Goal: Task Accomplishment & Management: Manage account settings

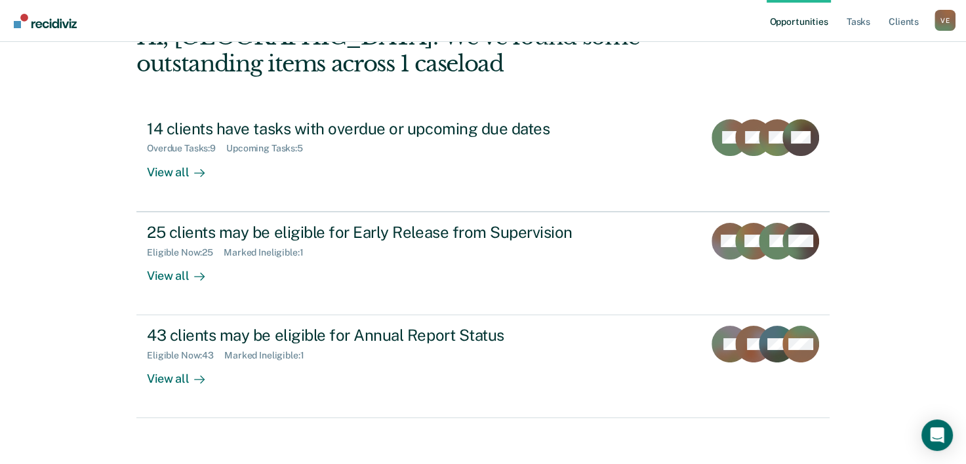
scroll to position [88, 0]
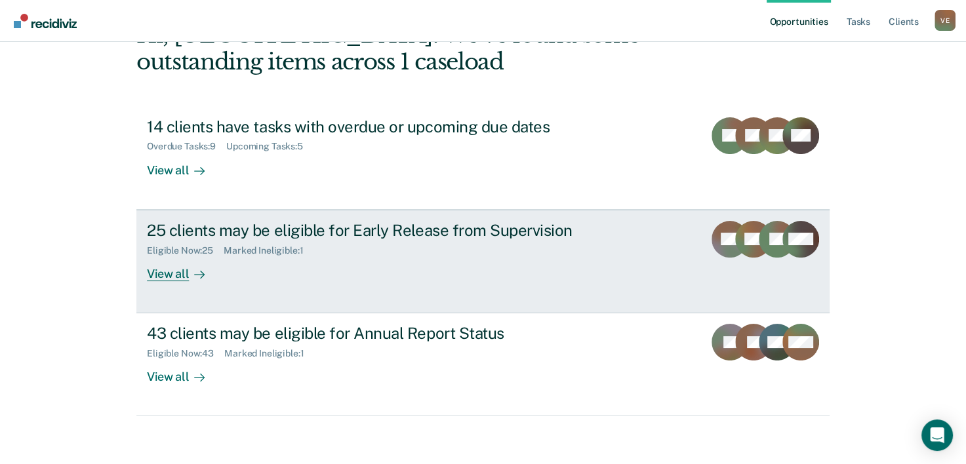
click at [271, 241] on div "Eligible Now : 25 Marked Ineligible : 1" at bounding box center [377, 248] width 460 height 16
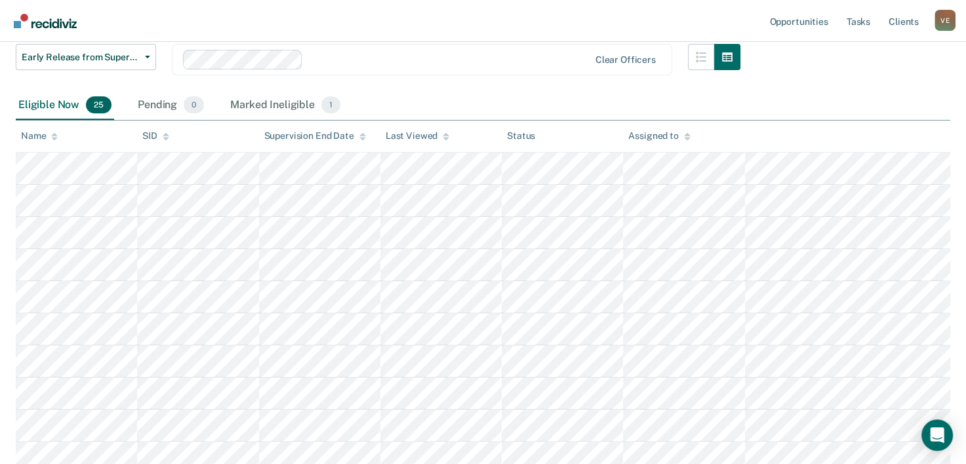
scroll to position [168, 0]
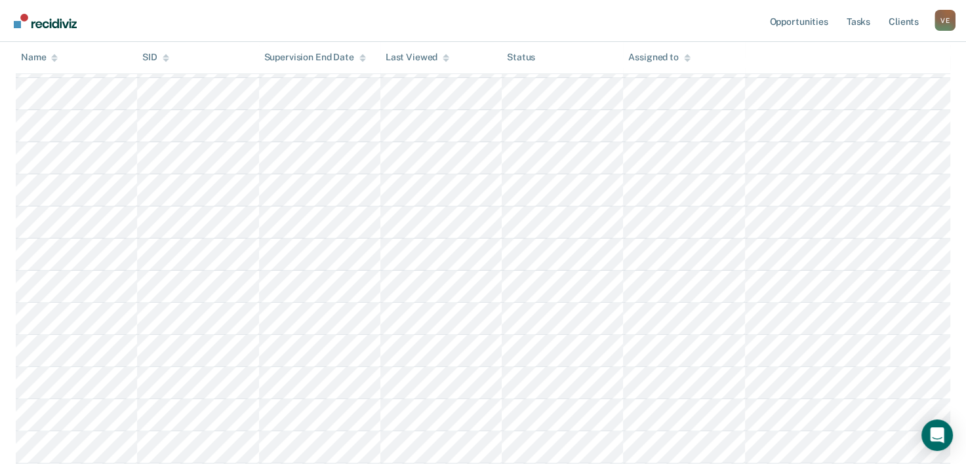
scroll to position [334, 0]
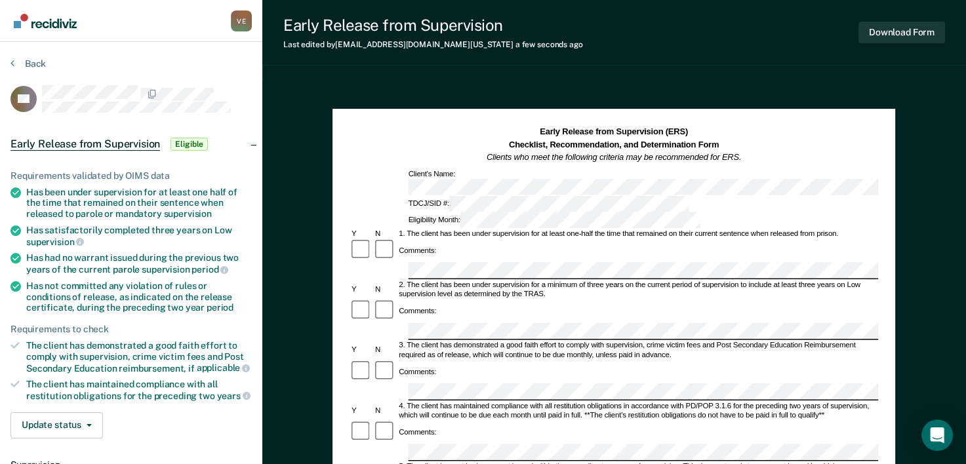
click at [877, 281] on div "2. The client has been under supervision for a minimum of three years on the cu…" at bounding box center [637, 290] width 481 height 19
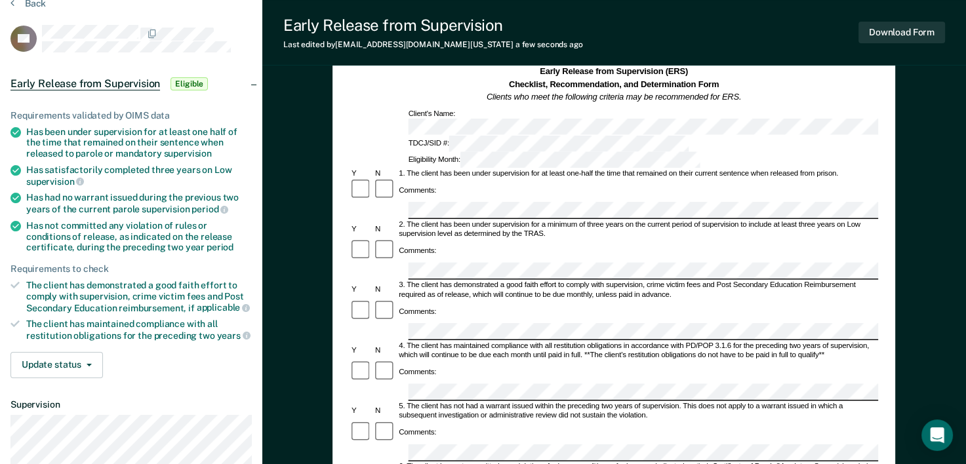
scroll to position [108, 0]
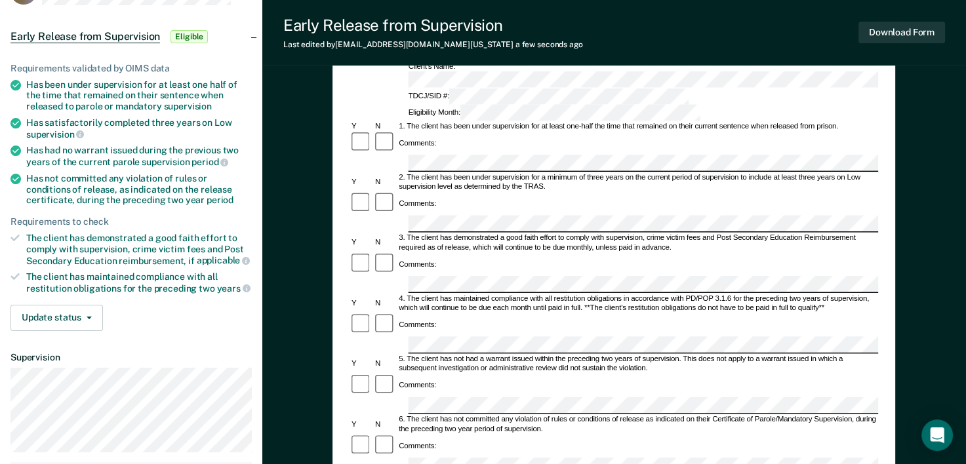
click at [897, 195] on div "Early Release from Supervision (ERS) Checklist, Recommendation, and Determinati…" at bounding box center [613, 405] width 703 height 863
click at [870, 313] on div "Comments:" at bounding box center [613, 325] width 528 height 24
click at [888, 248] on div "Early Release from Supervision (ERS) Checklist, Recommendation, and Determinati…" at bounding box center [613, 367] width 562 height 733
click at [886, 248] on div "Early Release from Supervision (ERS) Checklist, Recommendation, and Determinati…" at bounding box center [613, 367] width 562 height 733
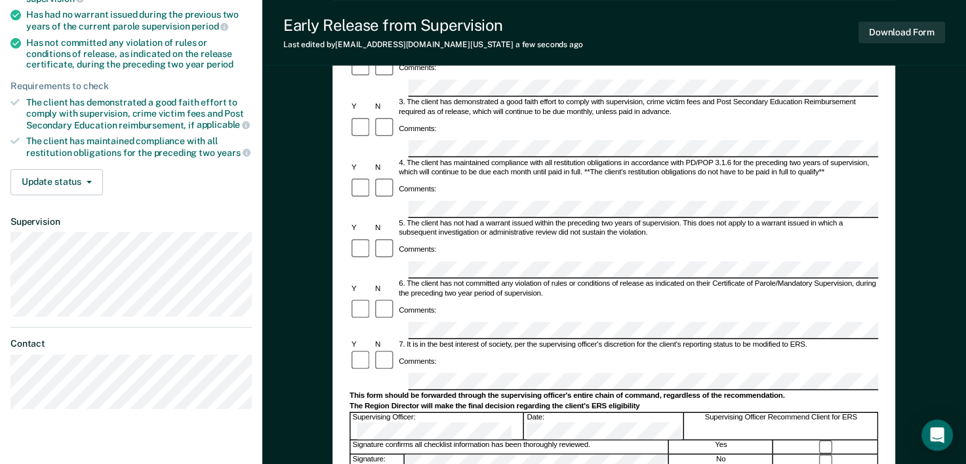
scroll to position [268, 0]
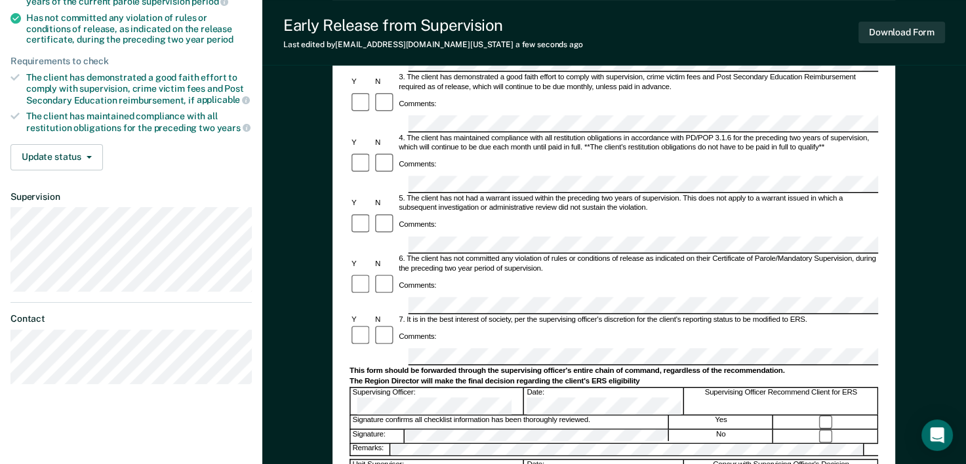
click at [874, 315] on div "7. It is in the best interest of society, per the supervising officer's discret…" at bounding box center [637, 319] width 481 height 9
click at [876, 258] on form "Early Release from Supervision (ERS) Checklist, Recommendation, and Determinati…" at bounding box center [613, 306] width 528 height 896
click at [871, 325] on div "Comments:" at bounding box center [613, 337] width 528 height 24
click at [881, 257] on div "Early Release from Supervision (ERS) Checklist, Recommendation, and Determinati…" at bounding box center [613, 207] width 562 height 733
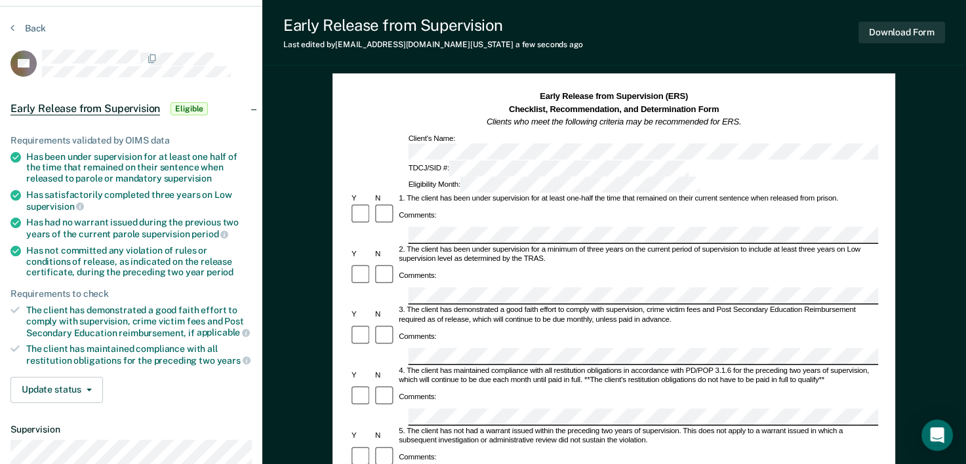
scroll to position [0, 0]
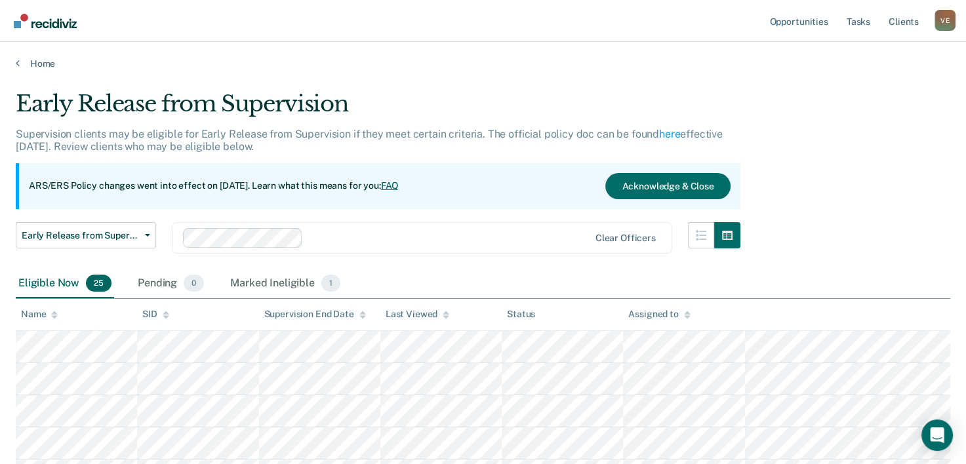
scroll to position [334, 0]
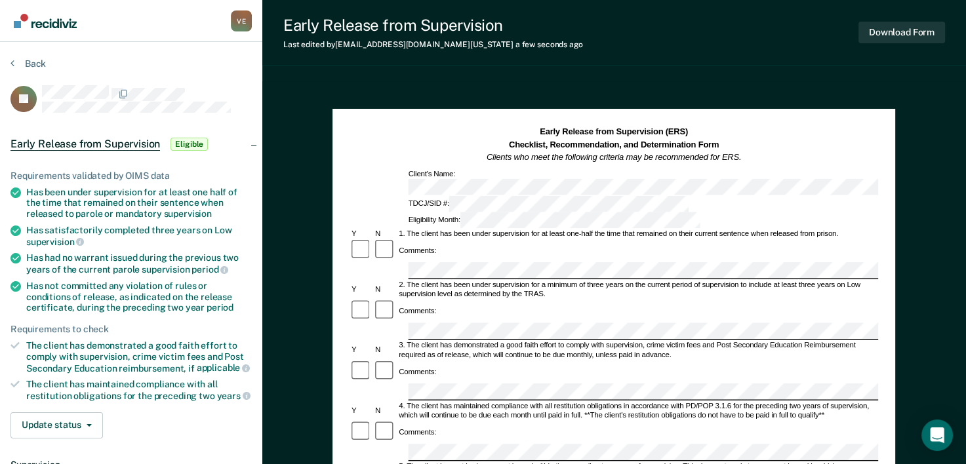
click at [876, 166] on div "Early Release from Supervision (ERS) Checklist, Recommendation, and Determinati…" at bounding box center [613, 177] width 528 height 103
click at [872, 196] on div "TDCJ/SID #: Eligibility Month:" at bounding box center [613, 212] width 528 height 33
click at [876, 281] on div "2. The client has been under supervision for a minimum of three years on the cu…" at bounding box center [637, 290] width 481 height 19
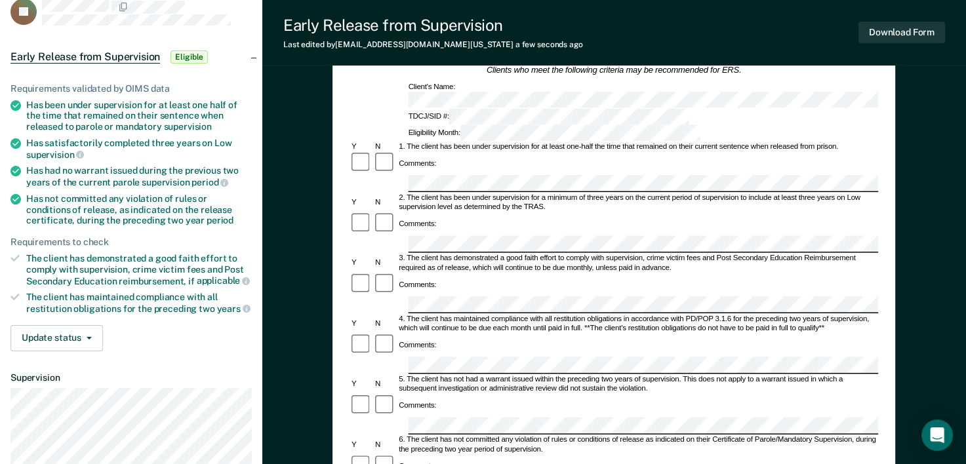
scroll to position [149, 0]
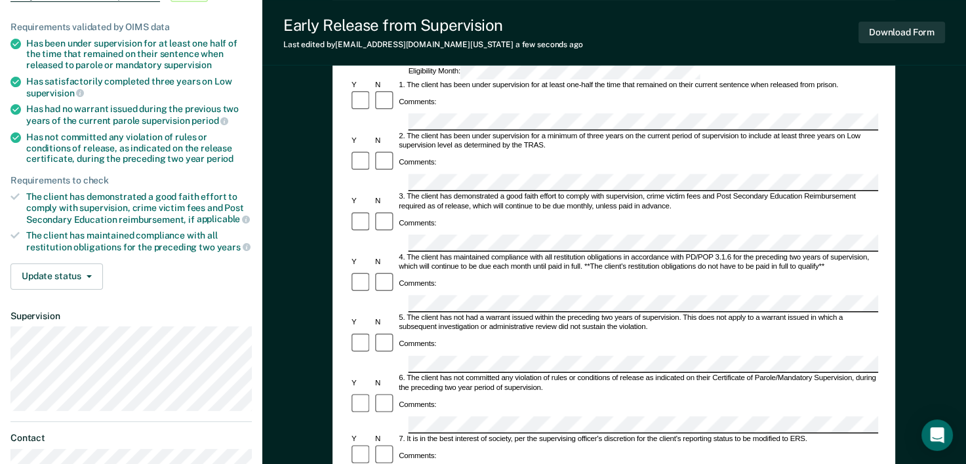
click at [870, 313] on div "5. The client has not had a warrant issued within the preceding two years of su…" at bounding box center [637, 322] width 481 height 19
click at [878, 238] on div "Early Release from Supervision (ERS) Checklist, Recommendation, and Determinati…" at bounding box center [613, 326] width 562 height 733
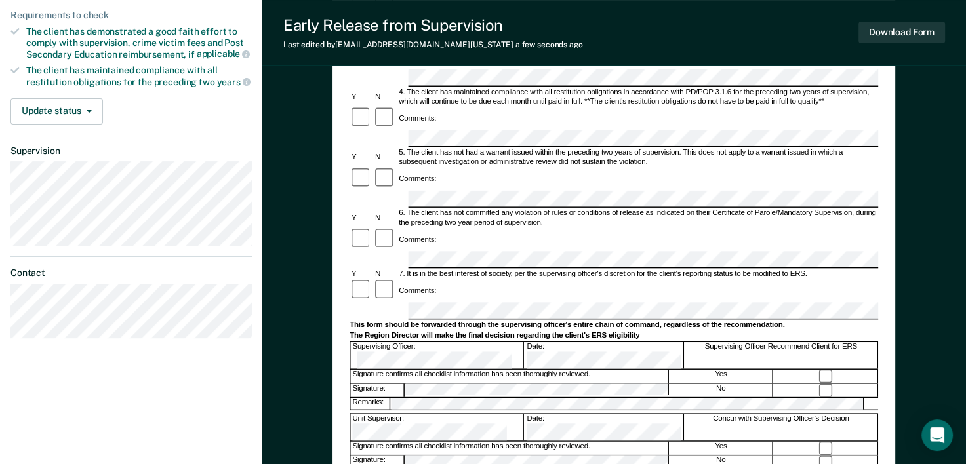
scroll to position [389, 0]
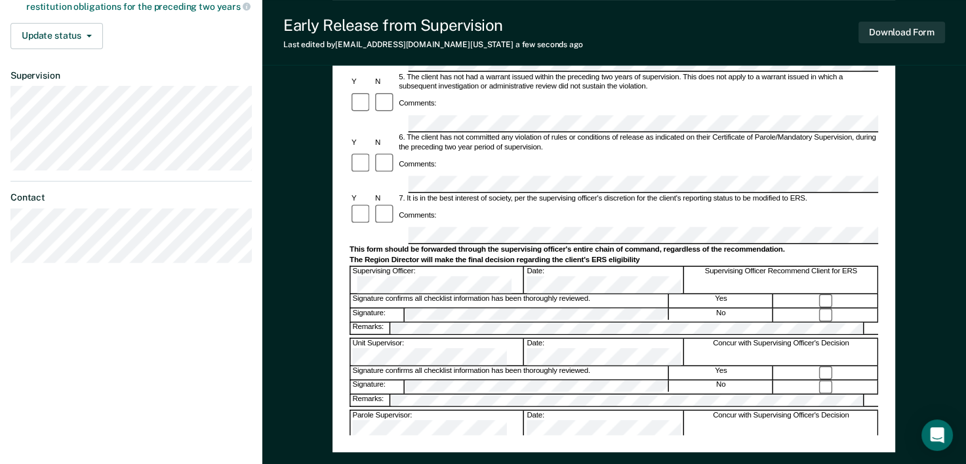
click at [884, 166] on div "Early Release from Supervision (ERS) Checklist, Recommendation, and Determinati…" at bounding box center [613, 85] width 562 height 733
click at [868, 380] on div at bounding box center [826, 387] width 104 height 14
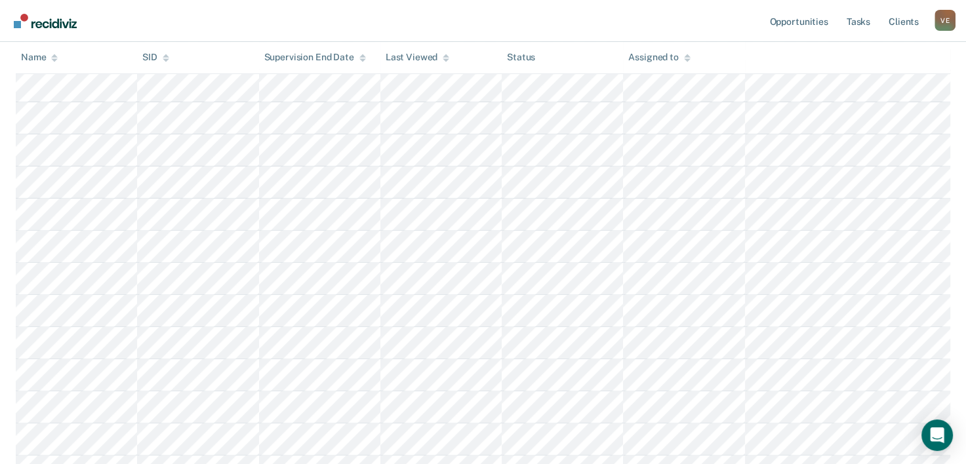
scroll to position [334, 0]
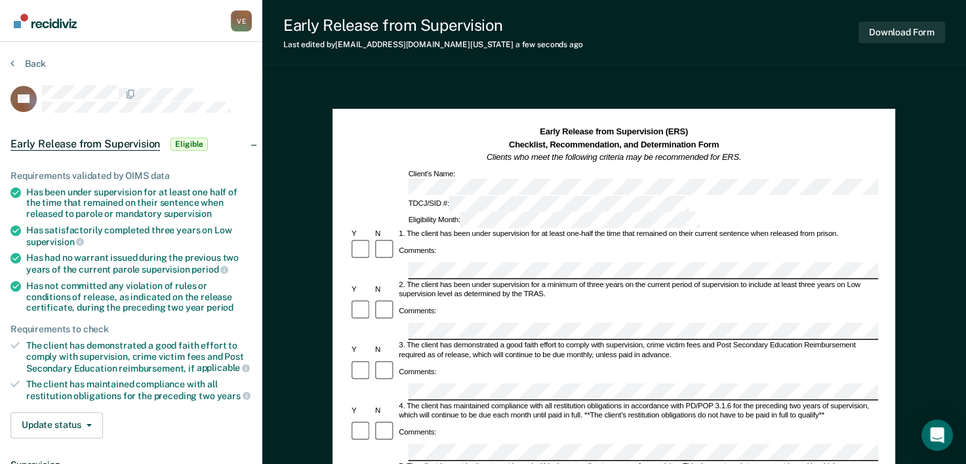
click at [871, 342] on div "3. The client has demonstrated a good faith effort to comply with supervision, …" at bounding box center [637, 351] width 481 height 19
click at [866, 281] on div "2. The client has been under supervision for a minimum of three years on the cu…" at bounding box center [637, 290] width 481 height 19
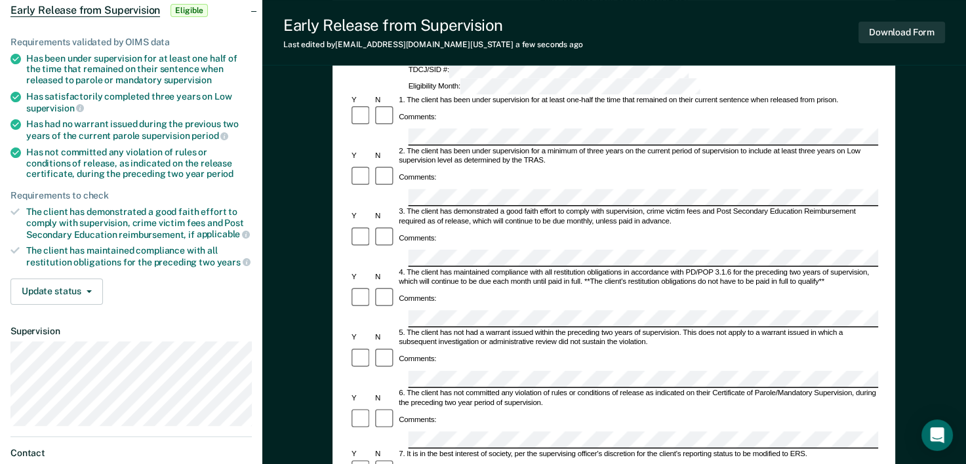
scroll to position [237, 0]
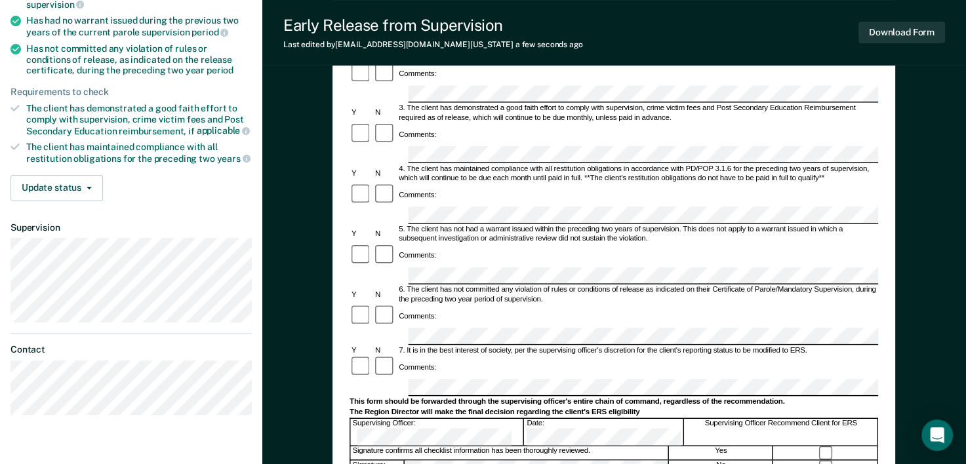
click at [883, 254] on div "Early Release from Supervision (ERS) Checklist, Recommendation, and Determinati…" at bounding box center [613, 238] width 562 height 733
click at [871, 356] on div "Comments:" at bounding box center [613, 368] width 528 height 24
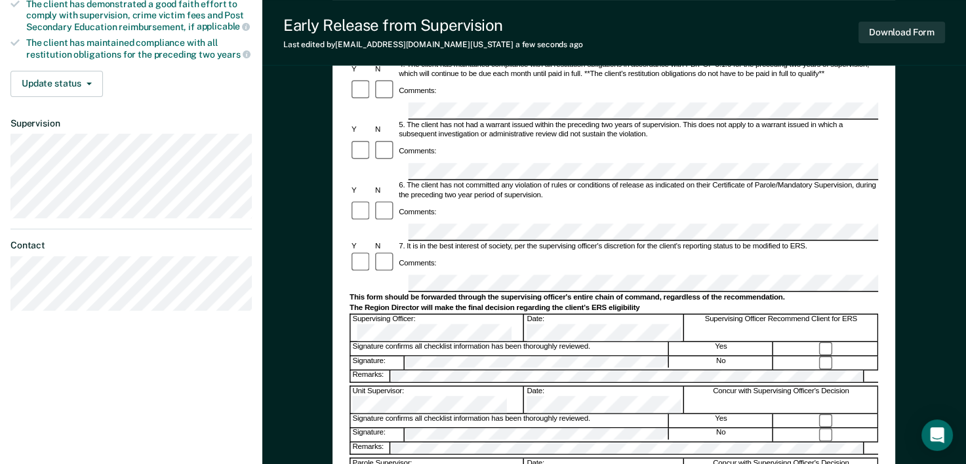
scroll to position [349, 0]
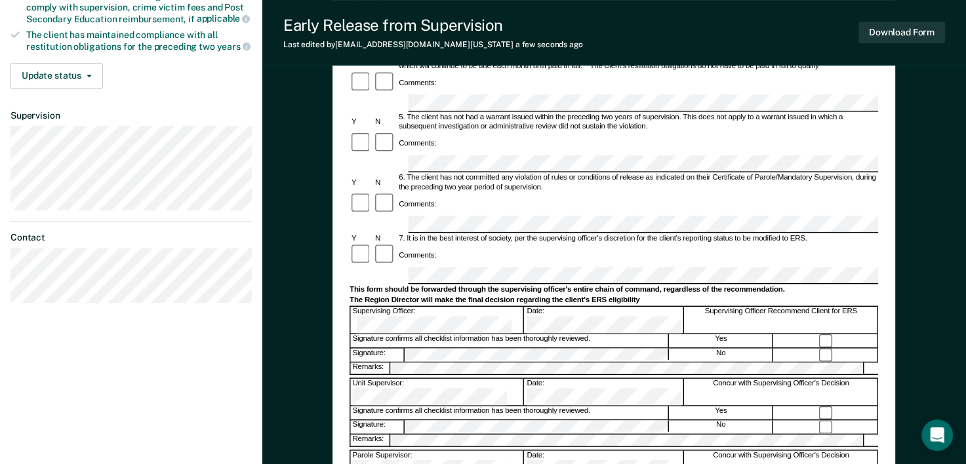
click at [874, 349] on div at bounding box center [826, 356] width 104 height 14
click at [886, 248] on div "Early Release from Supervision (ERS) Checklist, Recommendation, and Determinati…" at bounding box center [613, 125] width 562 height 733
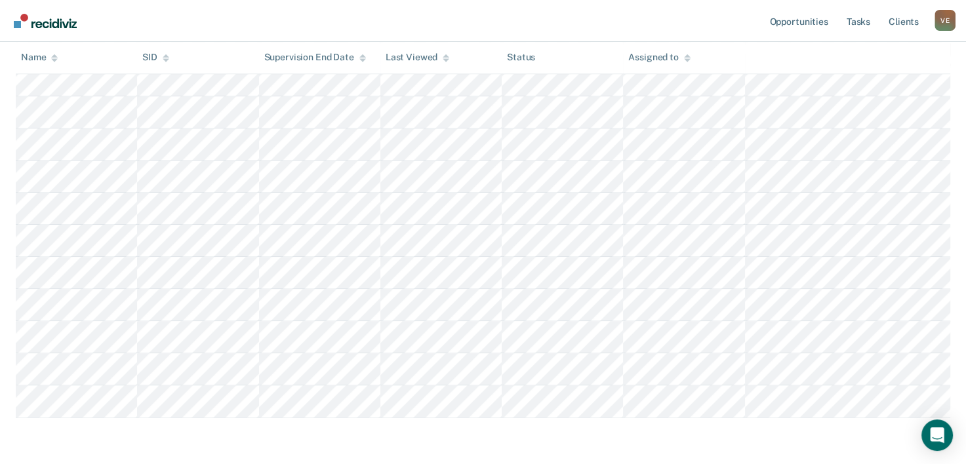
scroll to position [725, 0]
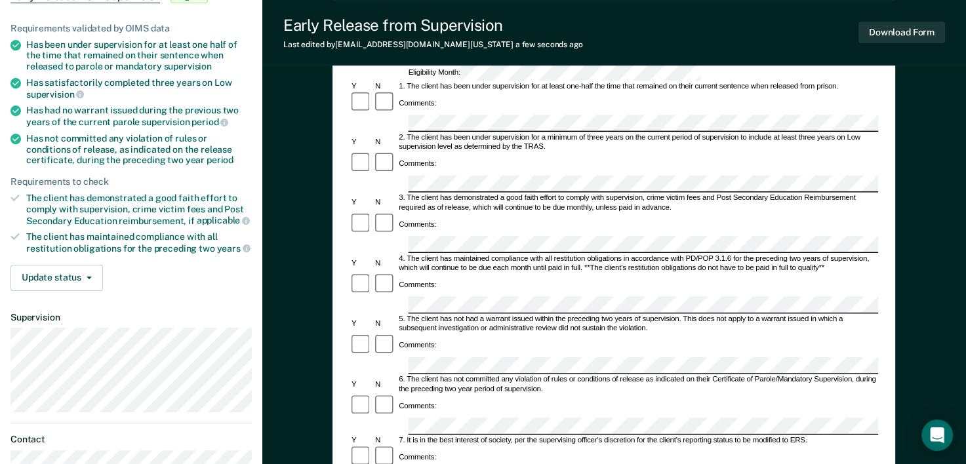
scroll to position [151, 0]
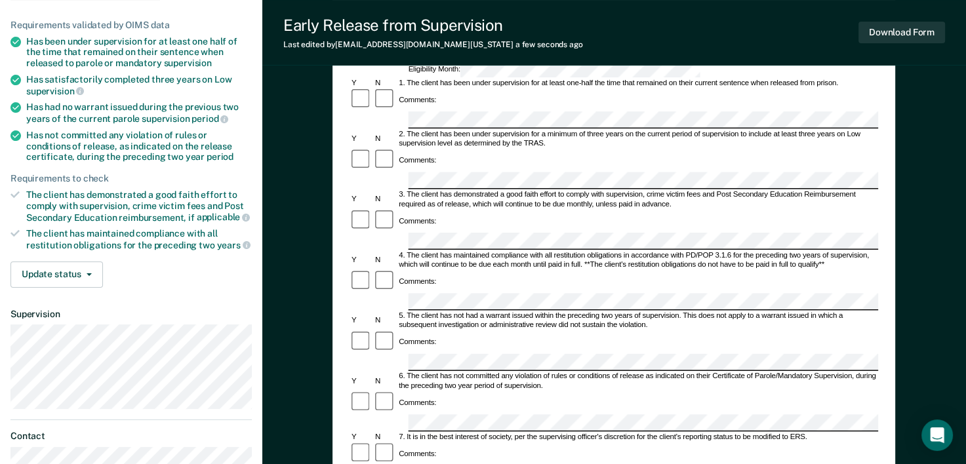
click at [874, 311] on div "5. The client has not had a warrant issued within the preceding two years of su…" at bounding box center [637, 320] width 481 height 19
click at [891, 322] on div "Early Release from Supervision (ERS) Checklist, Recommendation, and Determinati…" at bounding box center [613, 324] width 562 height 733
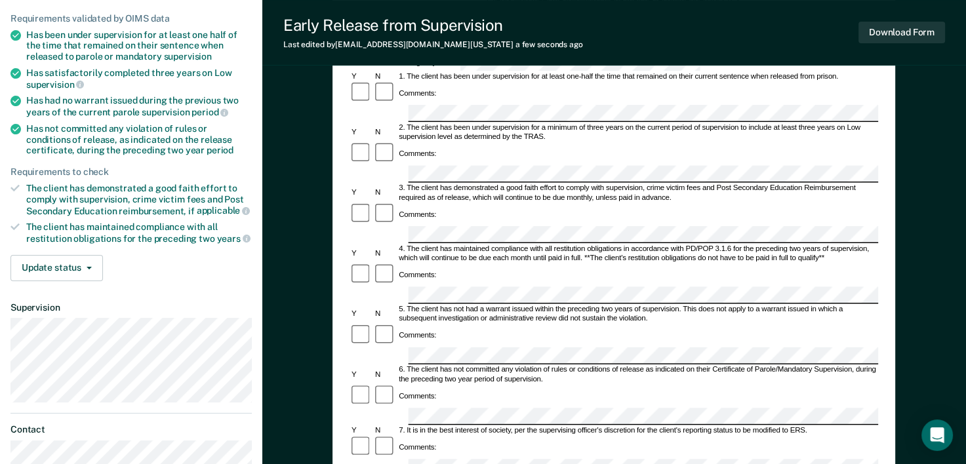
scroll to position [169, 0]
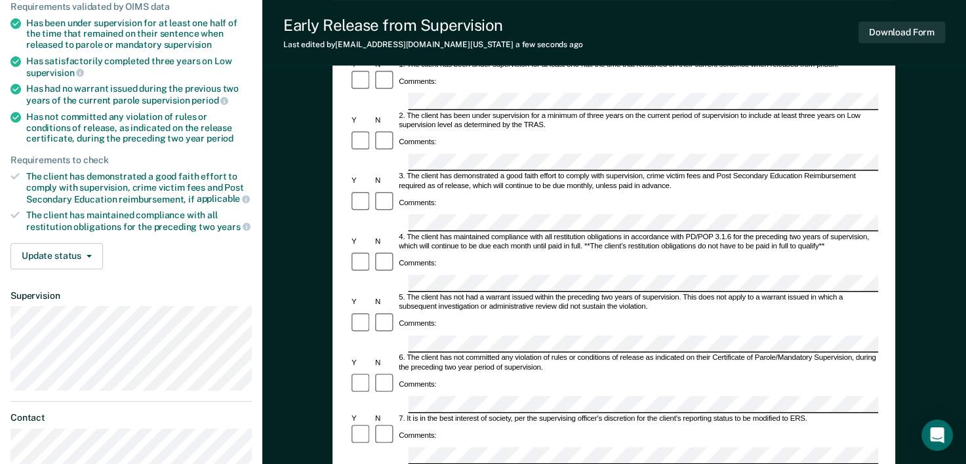
click at [885, 416] on div "Early Release from Supervision (ERS) Checklist, Recommendation, and Determinati…" at bounding box center [613, 306] width 562 height 733
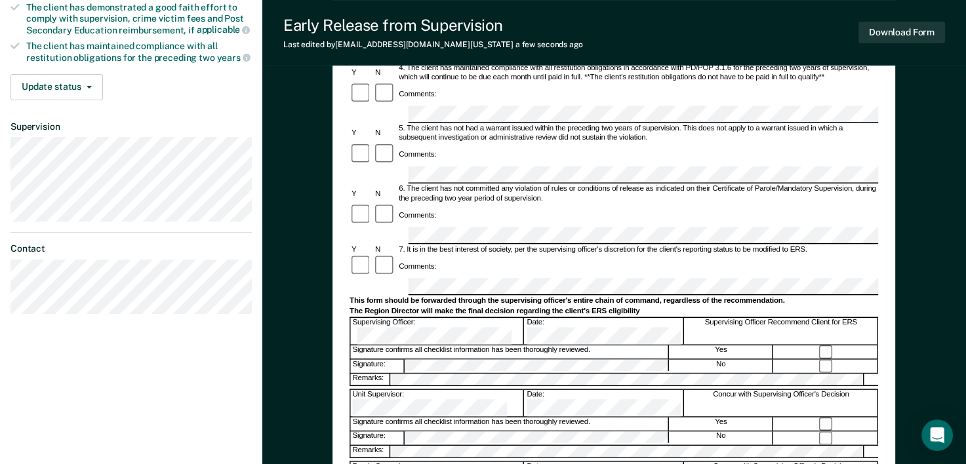
scroll to position [364, 0]
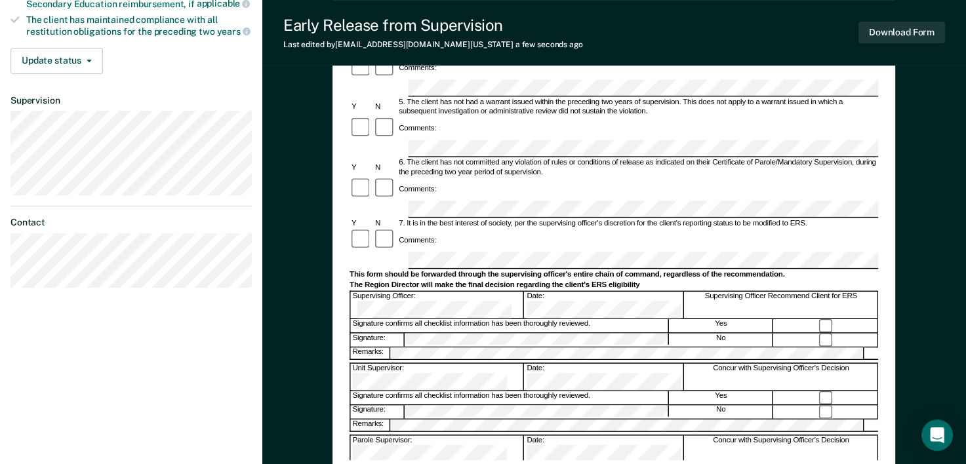
click at [873, 463] on div at bounding box center [826, 470] width 104 height 14
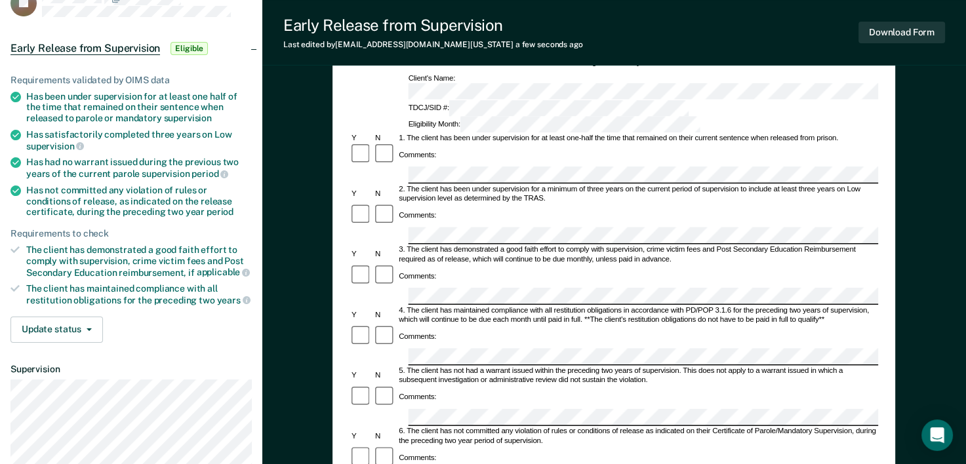
scroll to position [88, 0]
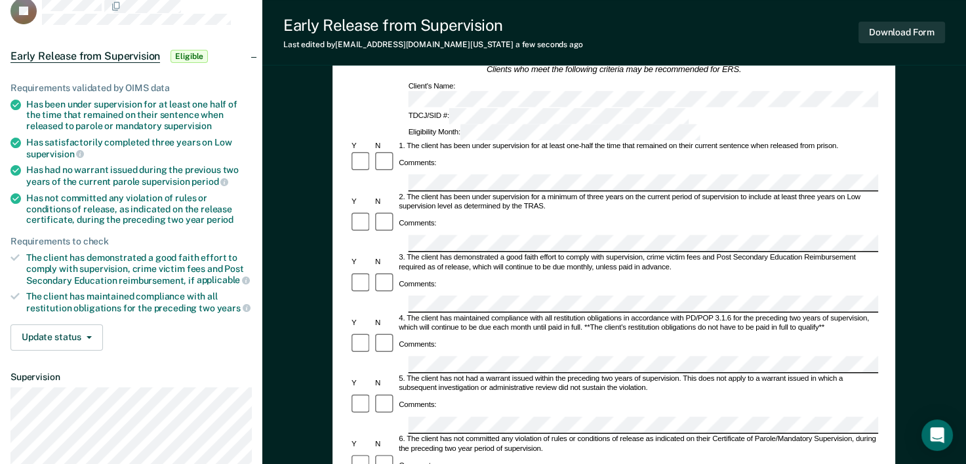
click at [880, 108] on div "Early Release from Supervision (ERS) Checklist, Recommendation, and Determinati…" at bounding box center [613, 387] width 562 height 733
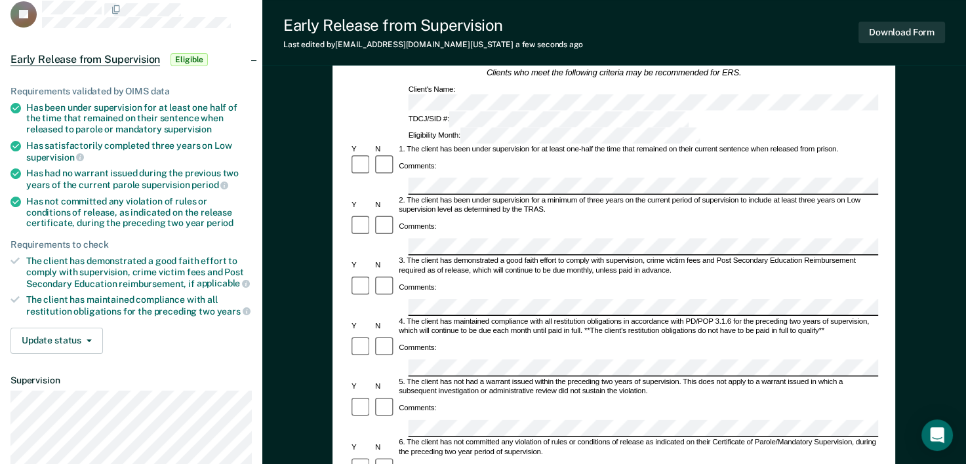
scroll to position [0, 0]
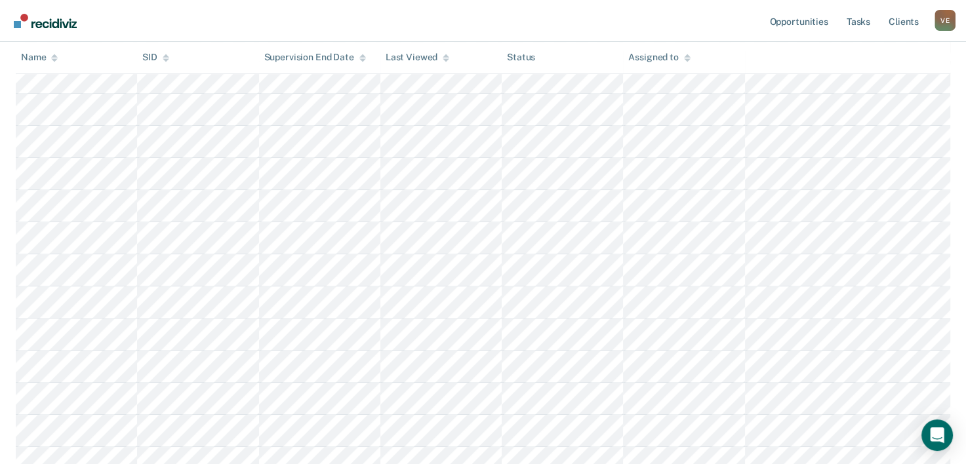
scroll to position [539, 0]
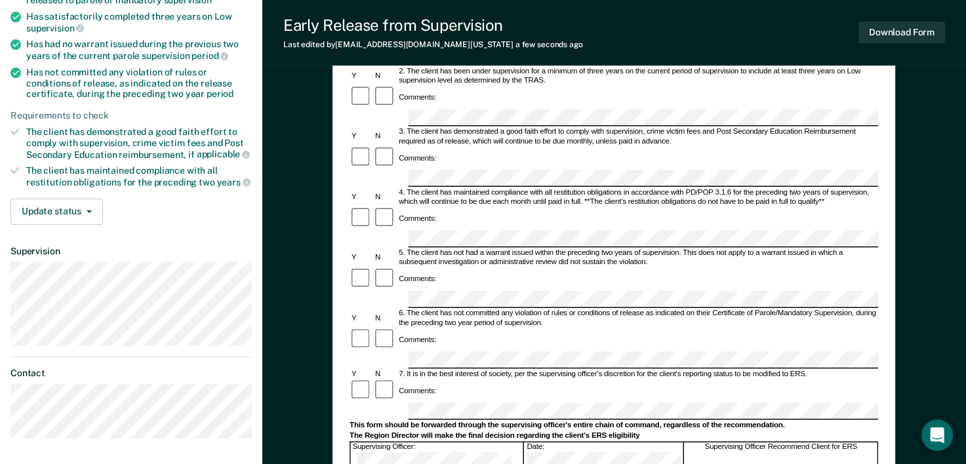
scroll to position [220, 0]
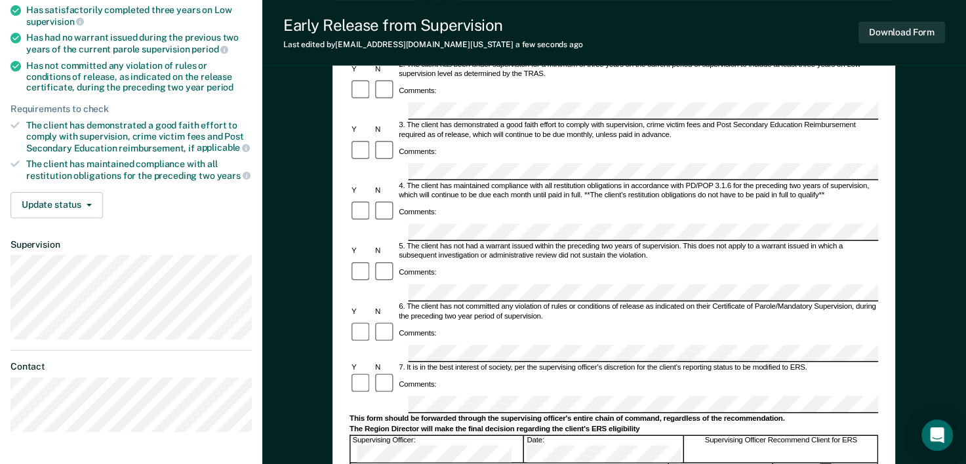
click at [870, 373] on div "Comments:" at bounding box center [613, 385] width 528 height 24
click at [874, 363] on div "7. It is in the best interest of society, per the supervising officer's discret…" at bounding box center [637, 367] width 481 height 9
click at [881, 174] on div "Early Release from Supervision (ERS) Checklist, Recommendation, and Determinati…" at bounding box center [613, 255] width 562 height 733
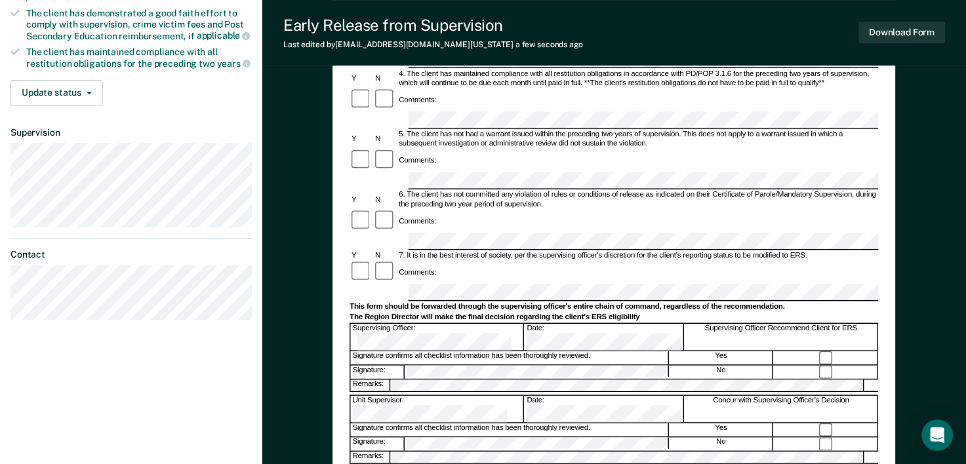
scroll to position [341, 0]
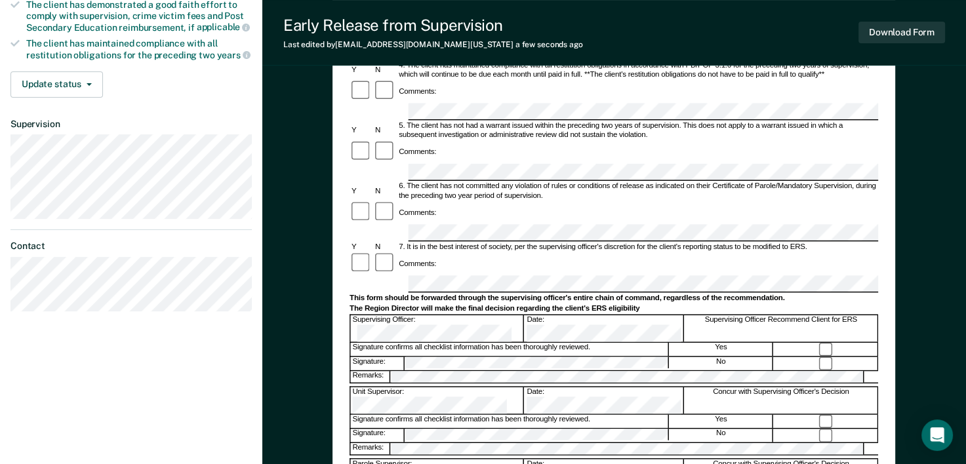
click at [888, 201] on div "Early Release from Supervision (ERS) Checklist, Recommendation, and Determinati…" at bounding box center [613, 134] width 562 height 733
click at [872, 384] on div at bounding box center [613, 385] width 528 height 3
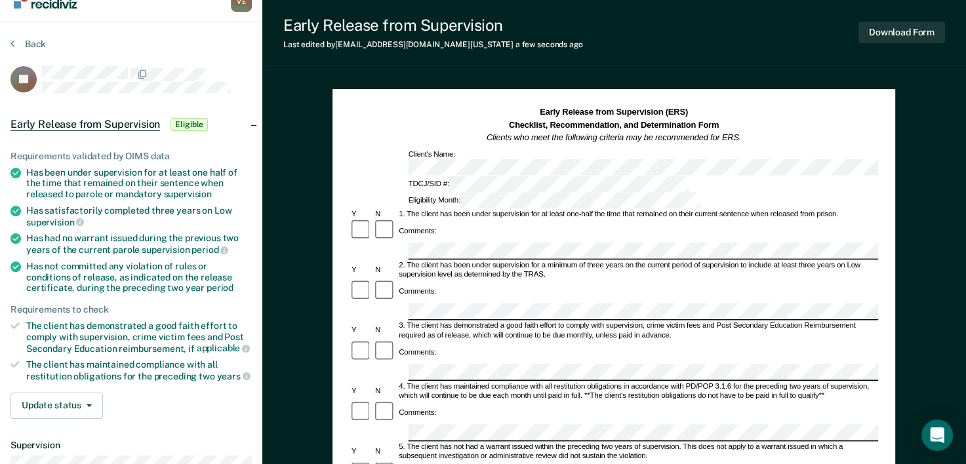
scroll to position [0, 0]
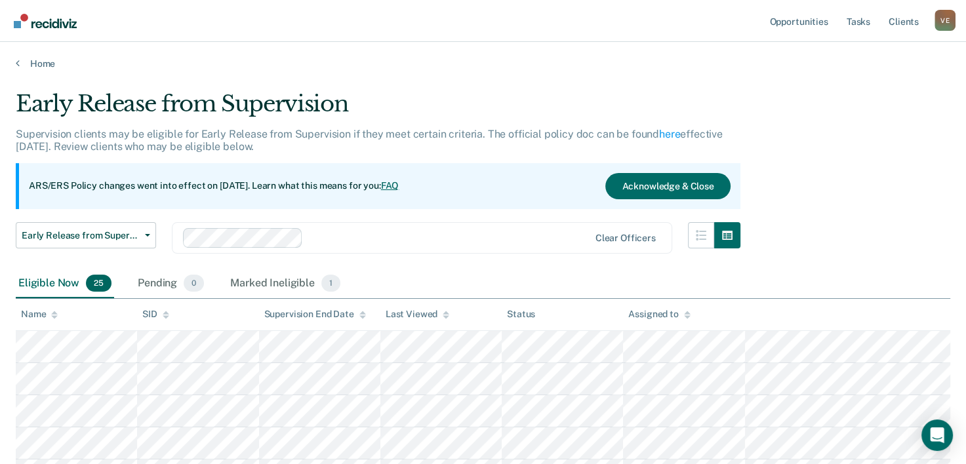
scroll to position [539, 0]
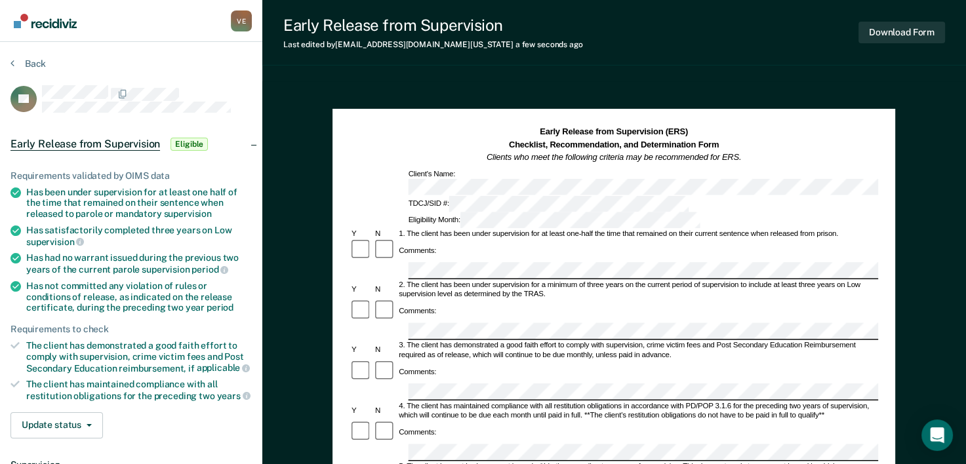
drag, startPoint x: 443, startPoint y: 281, endPoint x: 431, endPoint y: 266, distance: 19.1
click at [431, 300] on div "Comments:" at bounding box center [613, 312] width 528 height 24
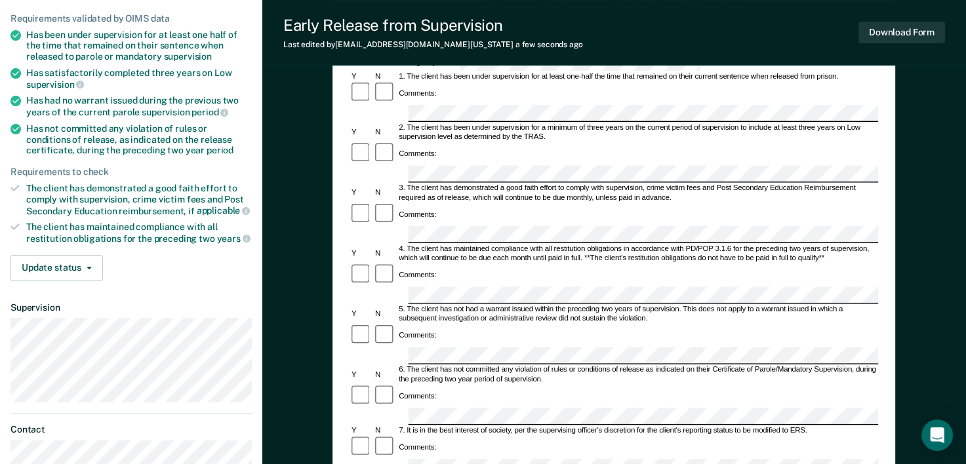
scroll to position [161, 0]
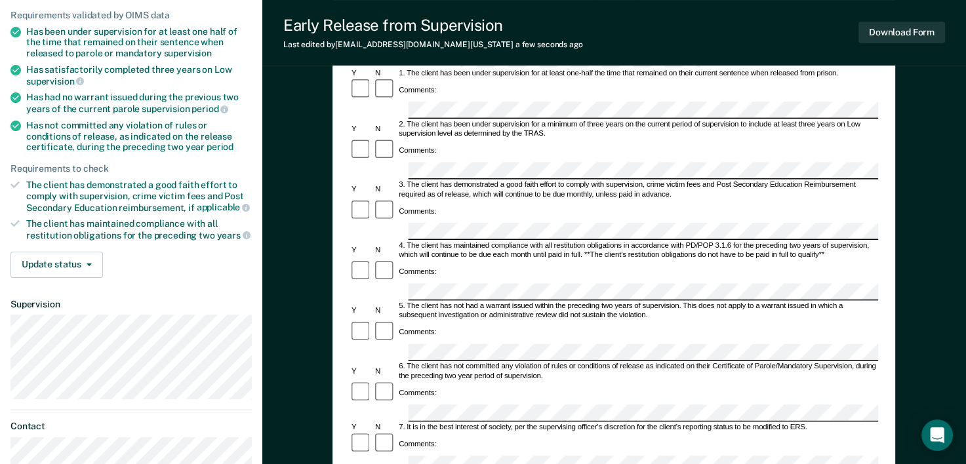
click at [877, 302] on div "5. The client has not had a warrant issued within the preceding two years of su…" at bounding box center [637, 311] width 481 height 19
click at [876, 321] on div "Comments:" at bounding box center [613, 333] width 528 height 24
click at [881, 243] on div "Early Release from Supervision (ERS) Checklist, Recommendation, and Determinati…" at bounding box center [613, 314] width 562 height 733
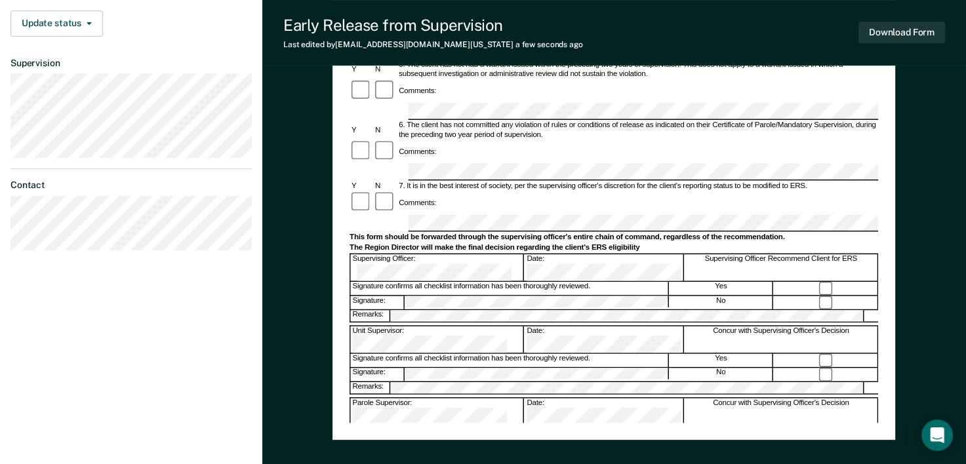
scroll to position [414, 0]
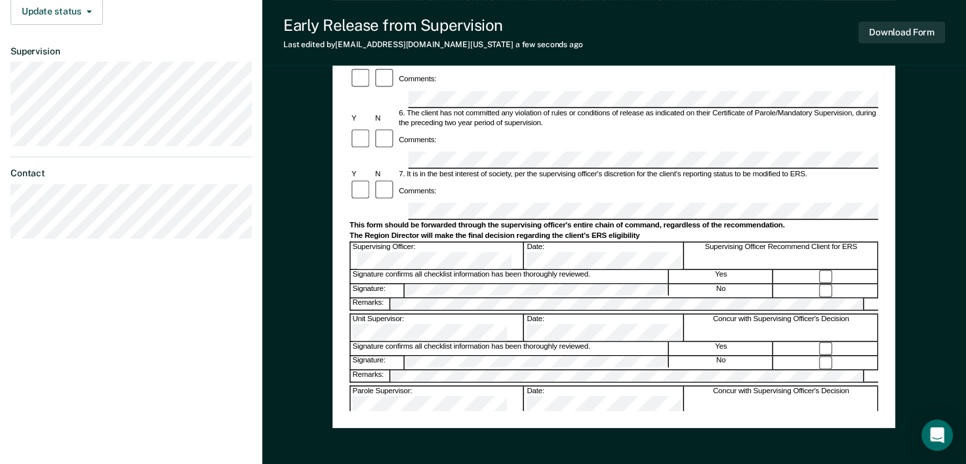
drag, startPoint x: 870, startPoint y: 342, endPoint x: 879, endPoint y: 325, distance: 18.8
click at [879, 325] on div "Early Release from Supervision (ERS) Checklist, Recommendation, and Determinati…" at bounding box center [613, 61] width 562 height 733
click at [887, 328] on div "Early Release from Supervision (ERS) Checklist, Recommendation, and Determinati…" at bounding box center [613, 61] width 562 height 733
click at [876, 459] on div "Concur with Supervising Officer's Decision" at bounding box center [780, 472] width 193 height 26
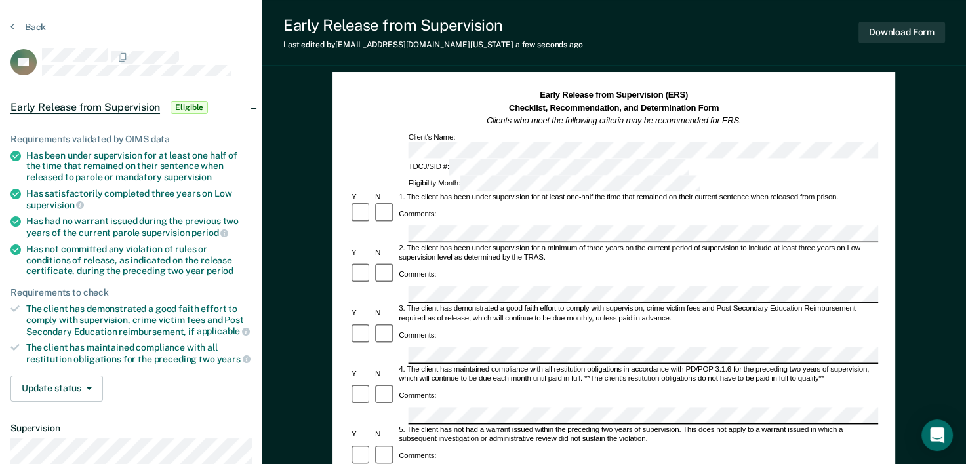
scroll to position [0, 0]
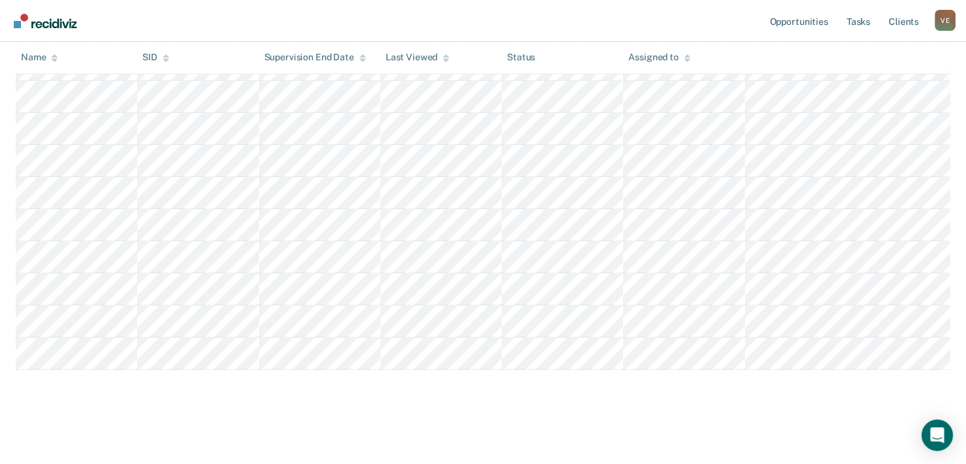
scroll to position [829, 0]
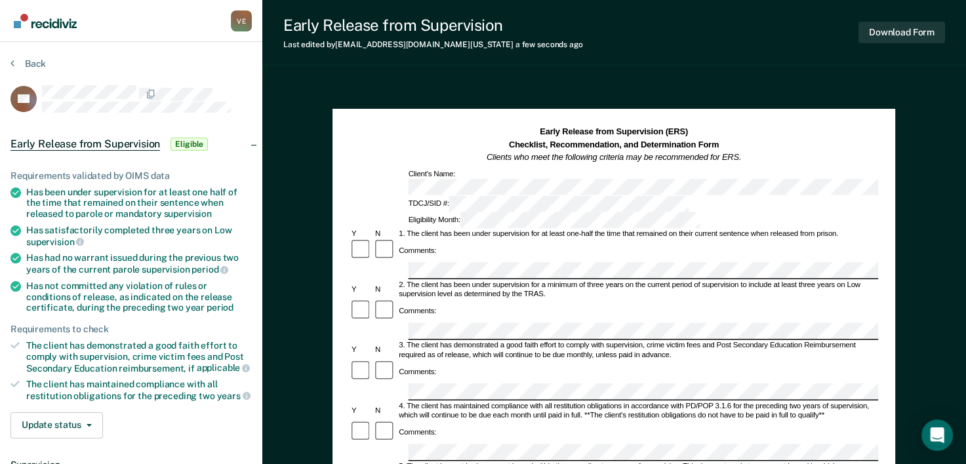
click at [876, 342] on div "3. The client has demonstrated a good faith effort to comply with supervision, …" at bounding box center [637, 351] width 481 height 19
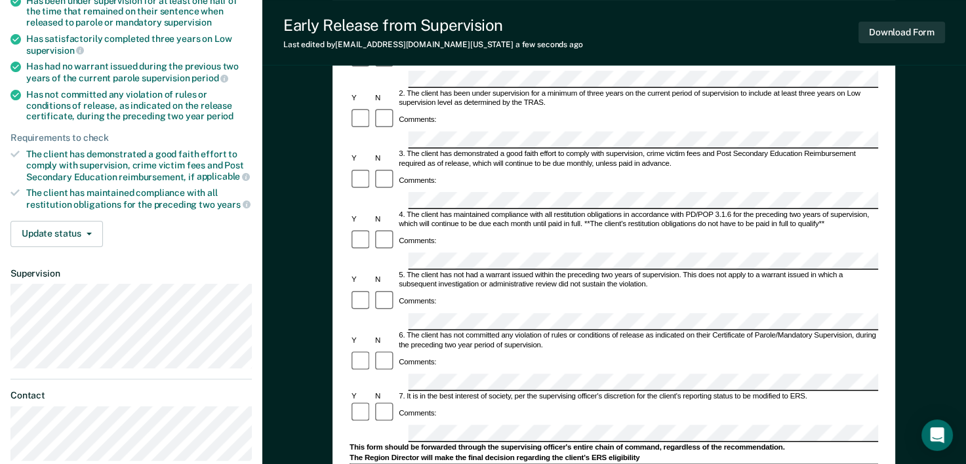
scroll to position [199, 0]
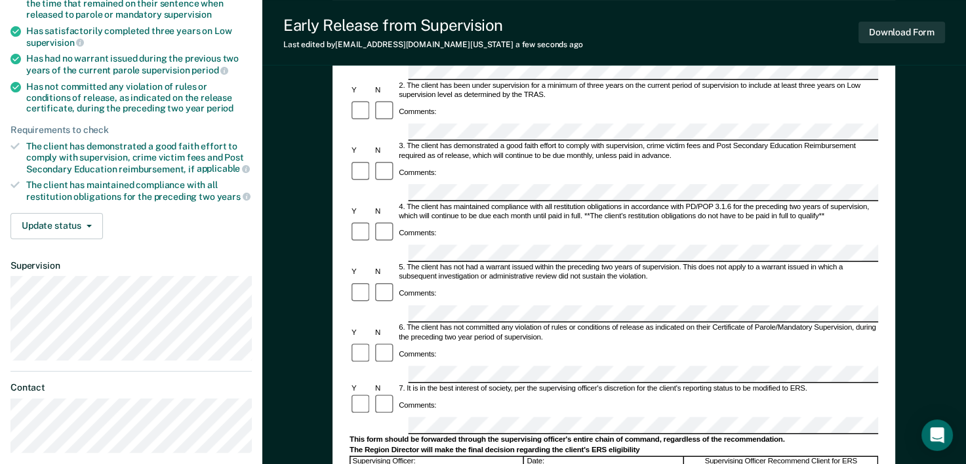
click at [876, 435] on div "This form should be forwarded through the supervising officer's entire chain of…" at bounding box center [613, 439] width 528 height 9
click at [888, 241] on div "Early Release from Supervision (ERS) Checklist, Recommendation, and Determinati…" at bounding box center [613, 276] width 562 height 733
click at [884, 293] on div "Early Release from Supervision (ERS) Checklist, Recommendation, and Determinati…" at bounding box center [613, 276] width 562 height 733
click at [889, 289] on div "Early Release from Supervision (ERS) Checklist, Recommendation, and Determinati…" at bounding box center [613, 276] width 562 height 733
click at [872, 343] on div "Comments:" at bounding box center [613, 355] width 528 height 24
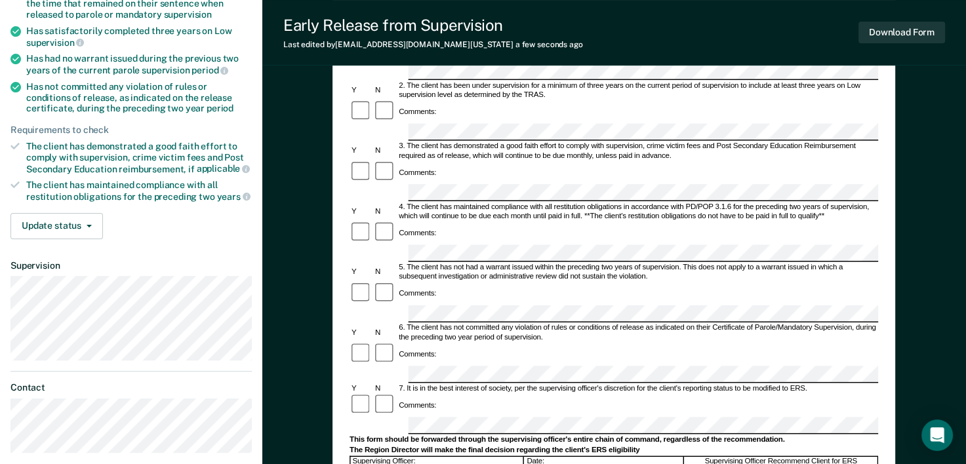
click at [873, 263] on div "5. The client has not had a warrant issued within the preceding two years of su…" at bounding box center [637, 272] width 481 height 19
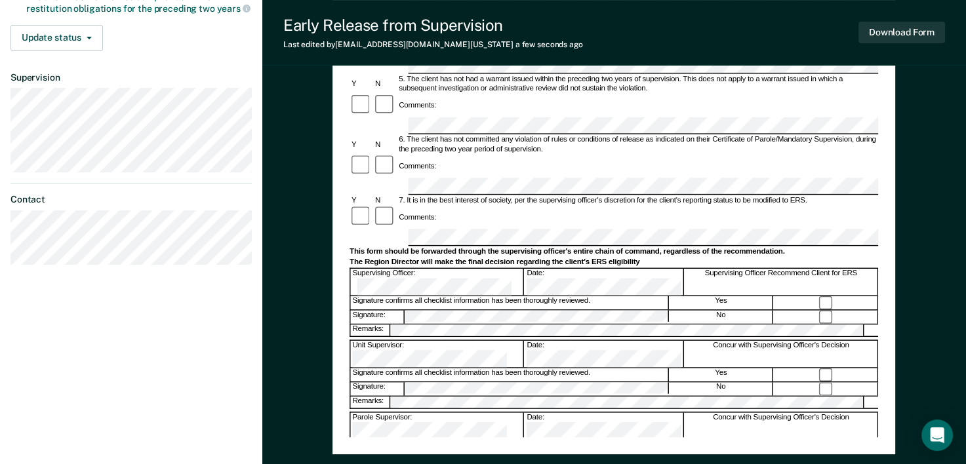
scroll to position [391, 0]
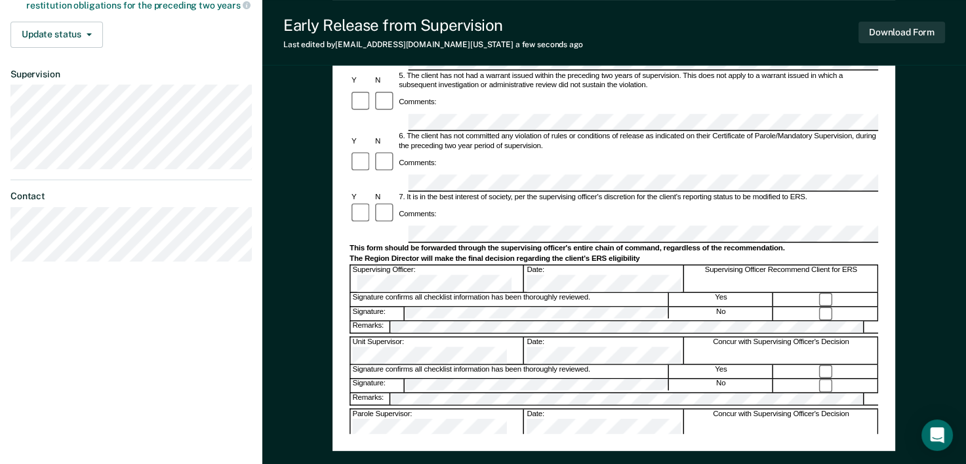
click at [870, 379] on div at bounding box center [826, 386] width 104 height 14
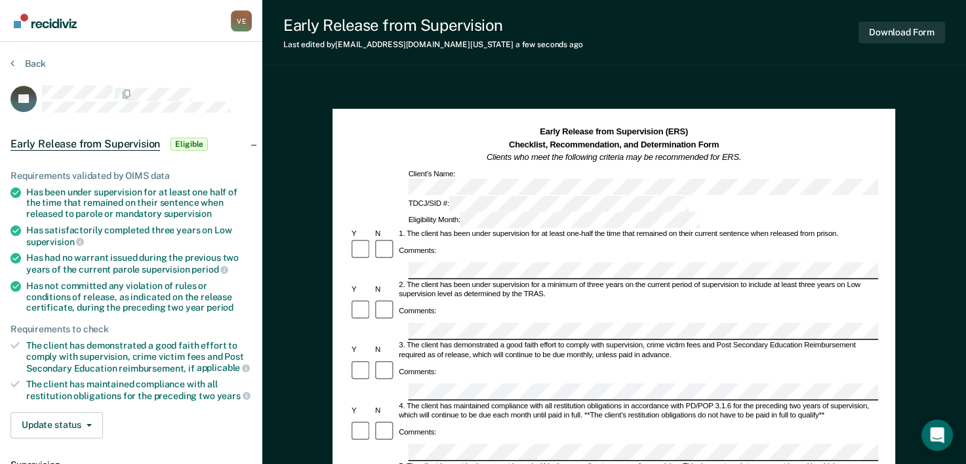
click at [870, 281] on div "2. The client has been under supervision for a minimum of three years on the cu…" at bounding box center [637, 290] width 481 height 19
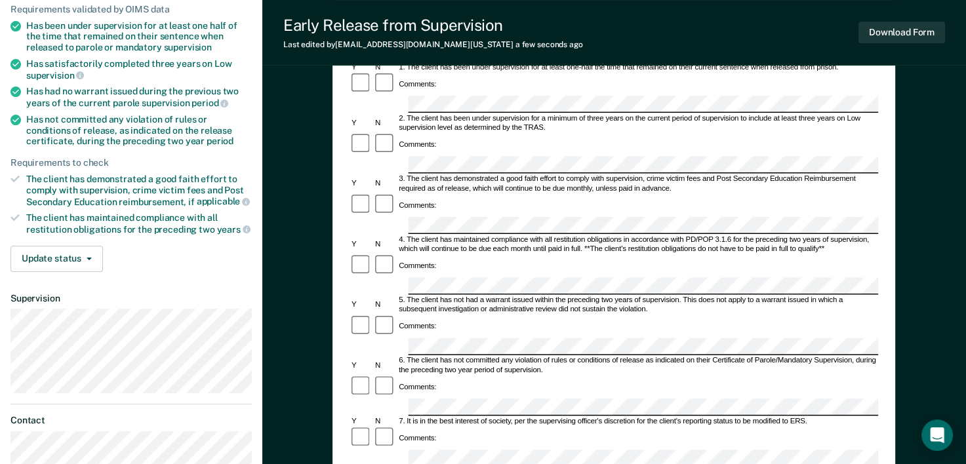
scroll to position [180, 0]
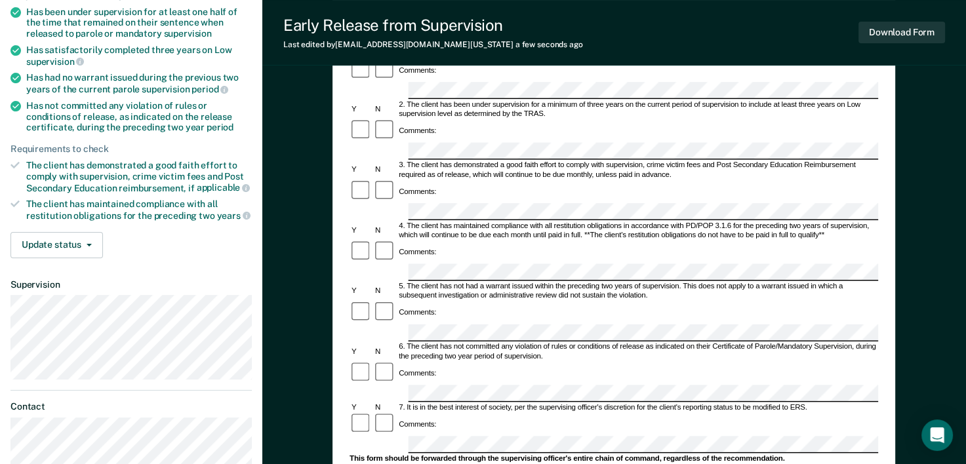
click at [890, 270] on div "Early Release from Supervision (ERS) Checklist, Recommendation, and Determinati…" at bounding box center [613, 295] width 562 height 733
click at [876, 282] on div "5. The client has not had a warrant issued within the preceding two years of su…" at bounding box center [637, 291] width 481 height 19
click at [884, 278] on div "Early Release from Supervision (ERS) Checklist, Recommendation, and Determinati…" at bounding box center [613, 295] width 562 height 733
click at [886, 218] on div "Early Release from Supervision (ERS) Checklist, Recommendation, and Determinati…" at bounding box center [613, 295] width 562 height 733
click at [892, 258] on div "Early Release from Supervision (ERS) Checklist, Recommendation, and Determinati…" at bounding box center [613, 295] width 562 height 733
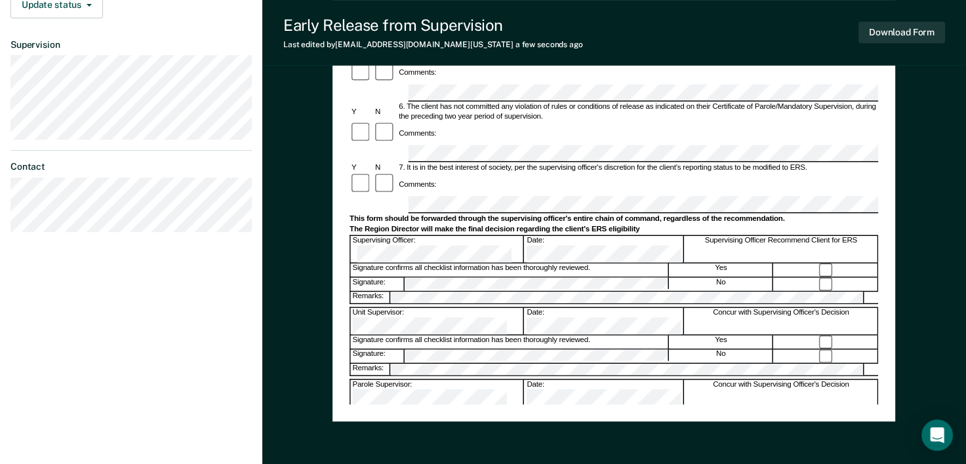
scroll to position [448, 0]
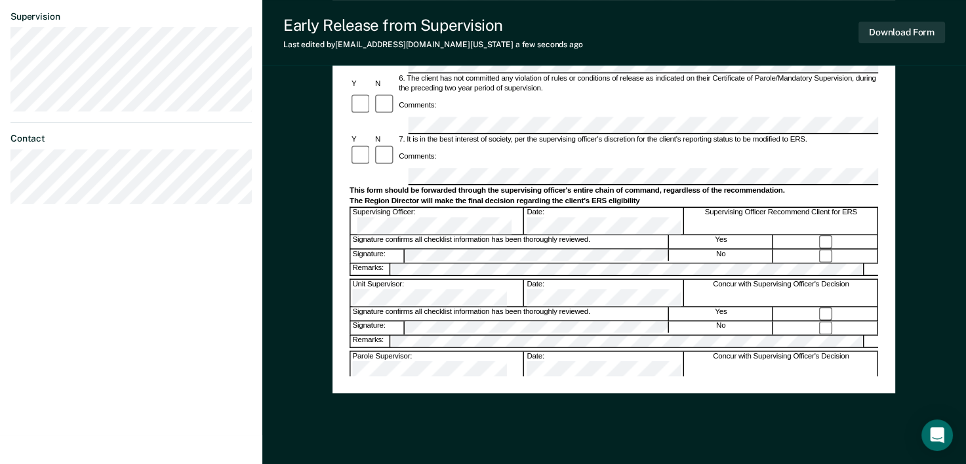
click at [870, 424] on div "Concur with Supervising Officer's Decision" at bounding box center [780, 437] width 193 height 26
click at [876, 379] on div at bounding box center [826, 386] width 104 height 14
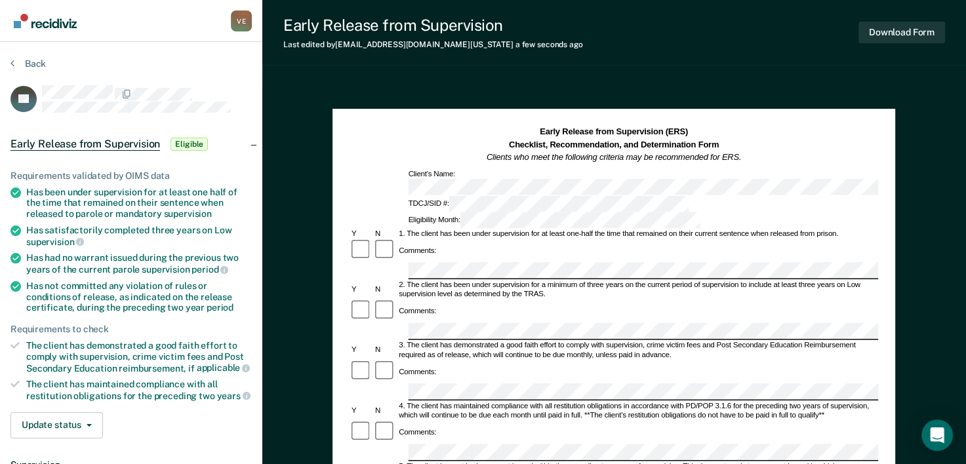
scroll to position [3, 0]
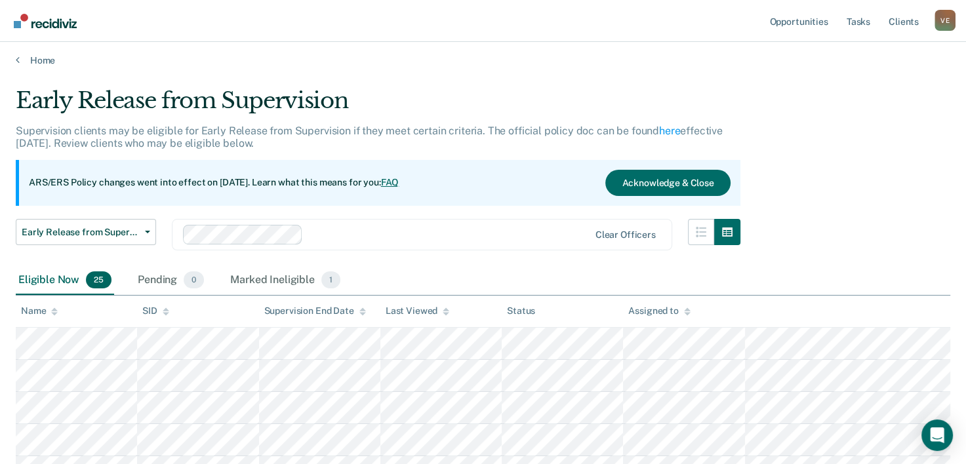
scroll to position [829, 0]
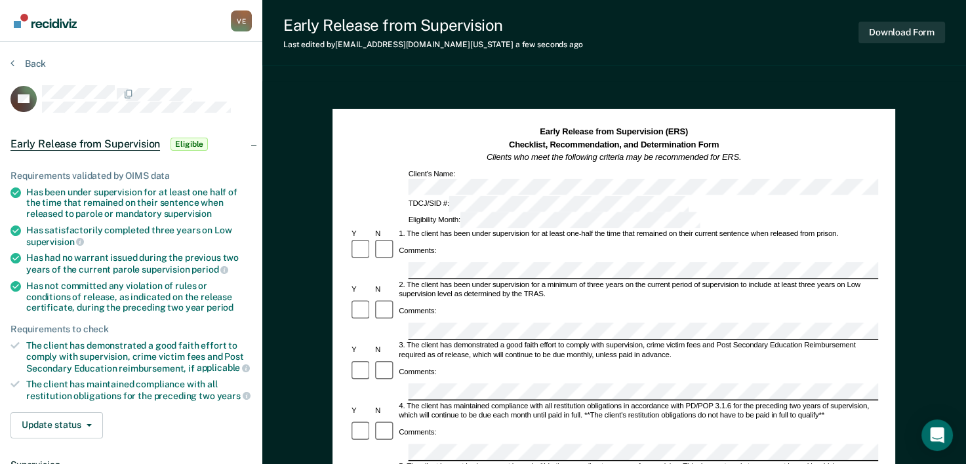
drag, startPoint x: 883, startPoint y: 258, endPoint x: 873, endPoint y: 258, distance: 9.8
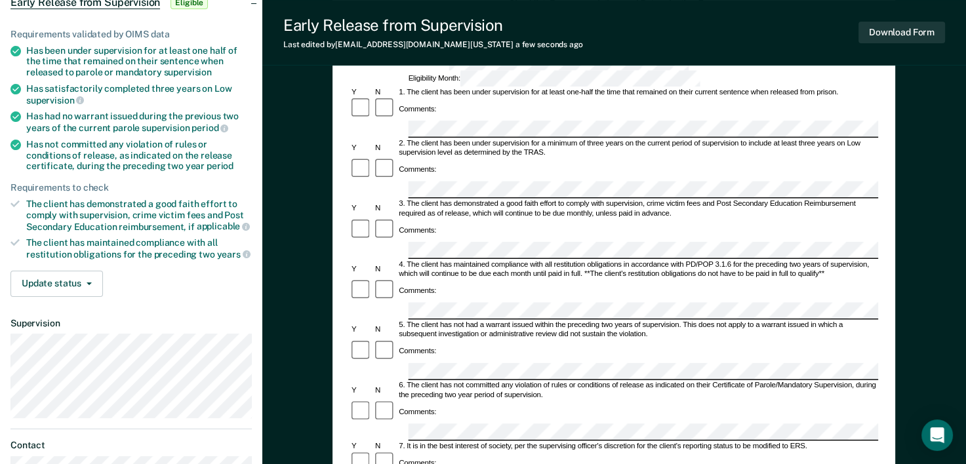
scroll to position [144, 0]
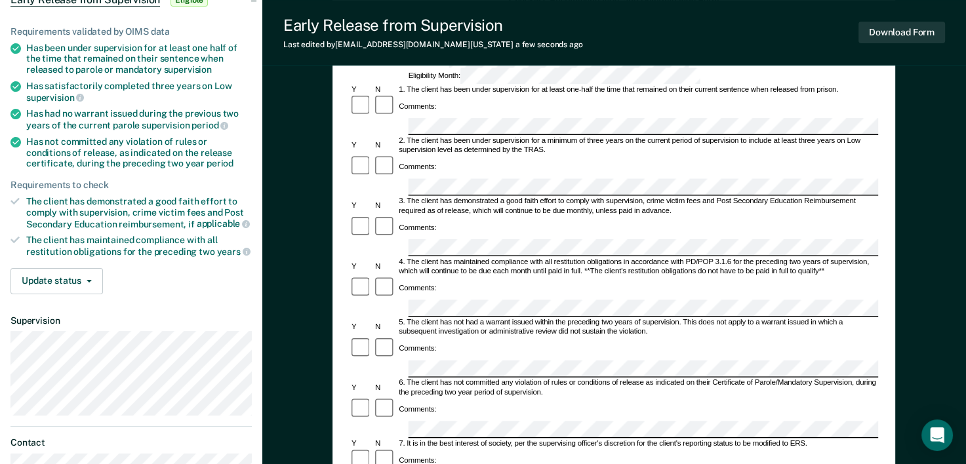
click at [889, 142] on div "Early Release from Supervision (ERS) Checklist, Recommendation, and Determinati…" at bounding box center [613, 331] width 562 height 733
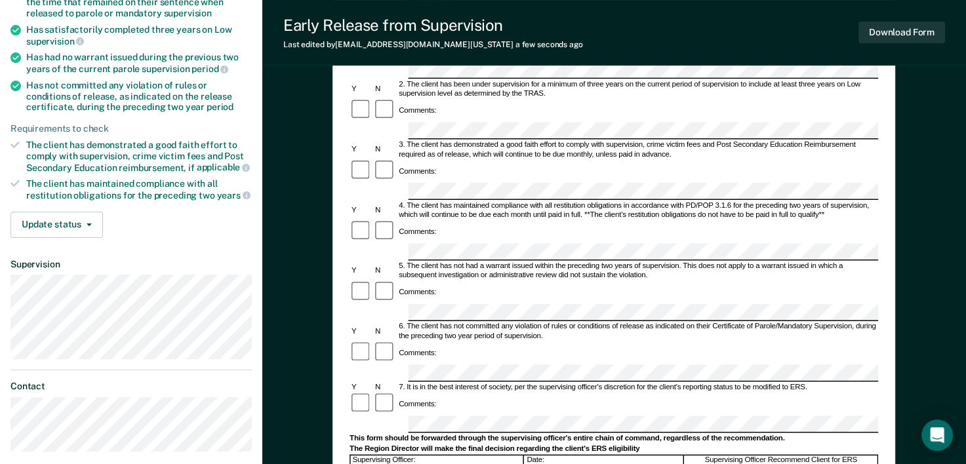
scroll to position [219, 0]
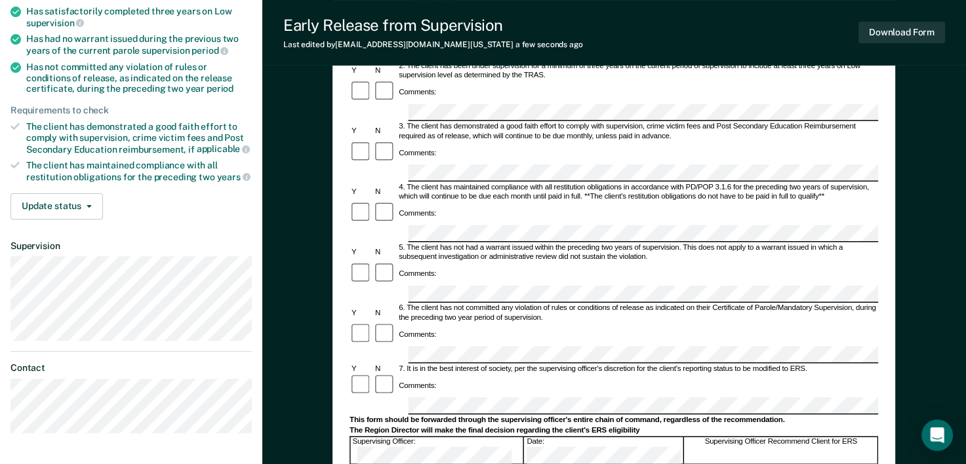
click at [889, 233] on div "Early Release from Supervision (ERS) Checklist, Recommendation, and Determinati…" at bounding box center [613, 256] width 562 height 733
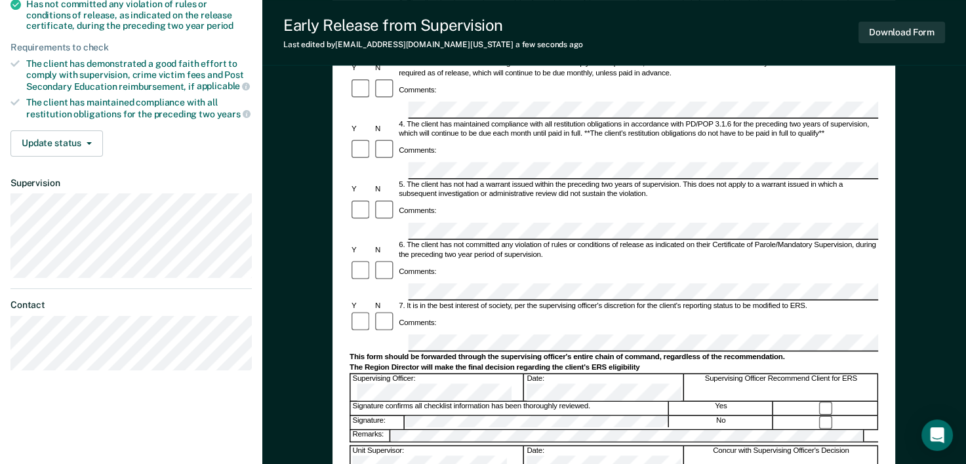
scroll to position [296, 0]
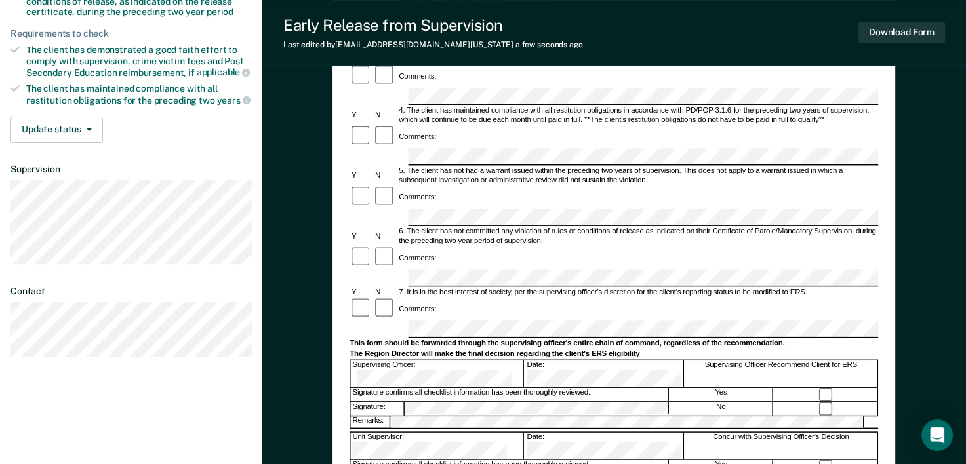
click at [932, 106] on div "Early Release from Supervision (ERS) Checklist, Recommendation, and Determinati…" at bounding box center [613, 217] width 703 height 863
click at [889, 233] on div "Early Release from Supervision (ERS) Checklist, Recommendation, and Determinati…" at bounding box center [613, 179] width 562 height 733
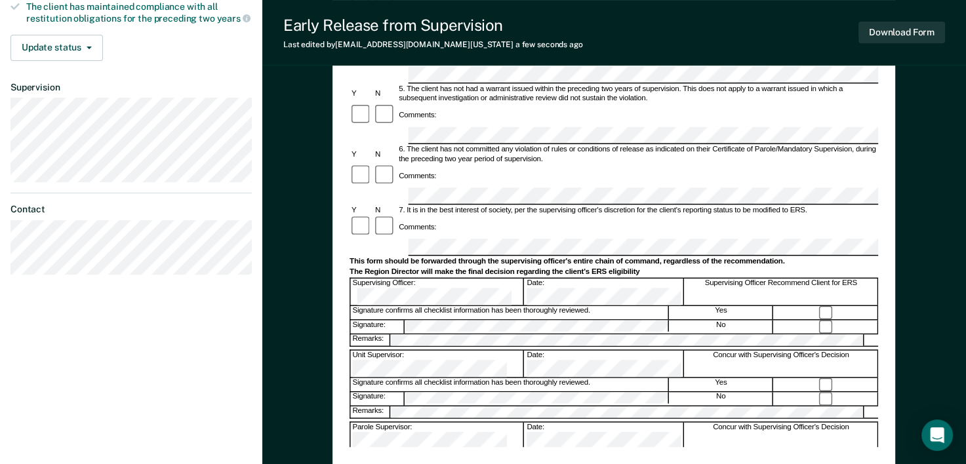
scroll to position [391, 0]
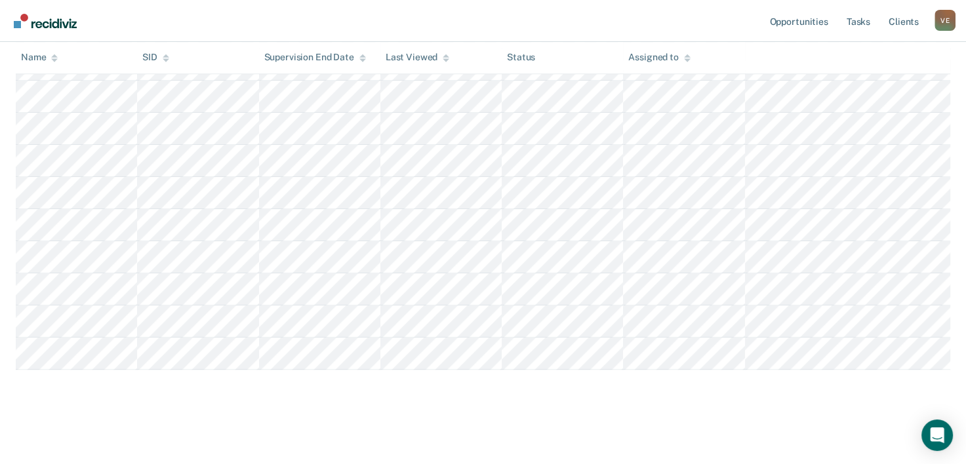
scroll to position [851, 0]
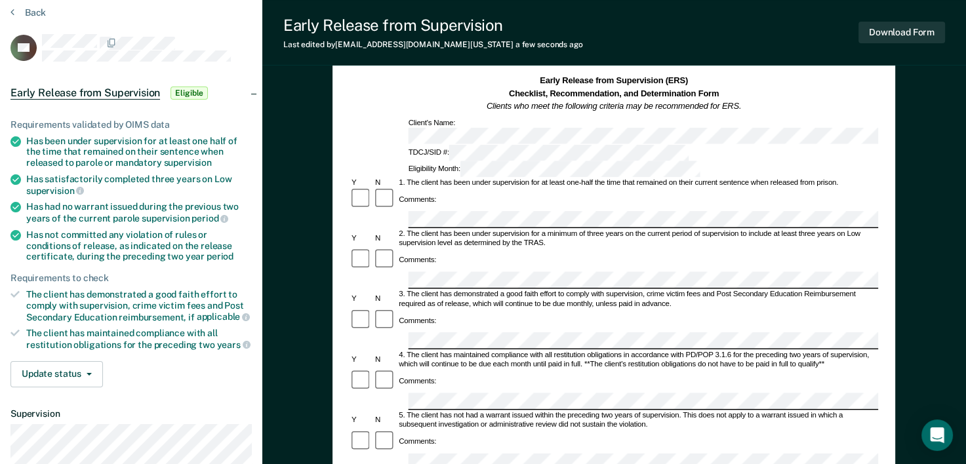
scroll to position [53, 0]
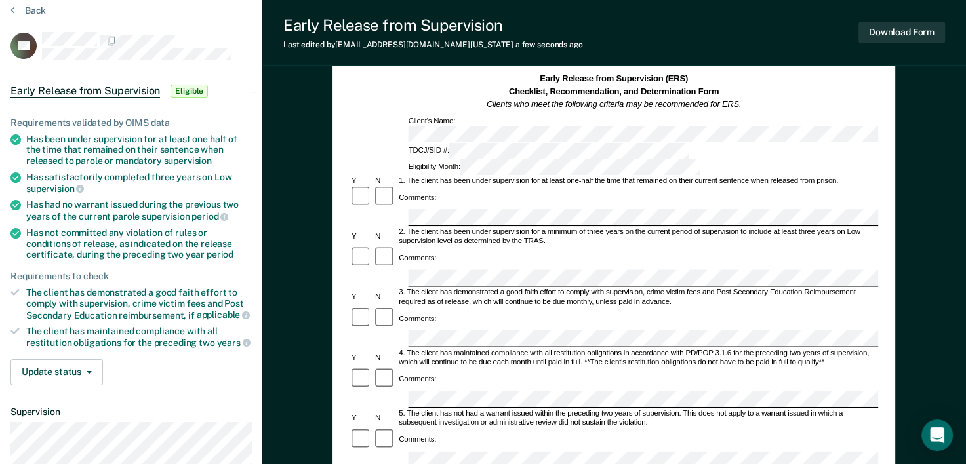
click at [881, 292] on div "Early Release from Supervision (ERS) Checklist, Recommendation, and Determinati…" at bounding box center [613, 422] width 562 height 733
click at [882, 197] on div "Early Release from Supervision (ERS) Checklist, Recommendation, and Determinati…" at bounding box center [613, 422] width 562 height 733
click at [878, 236] on div "Early Release from Supervision (ERS) Checklist, Recommendation, and Determinati…" at bounding box center [613, 422] width 562 height 733
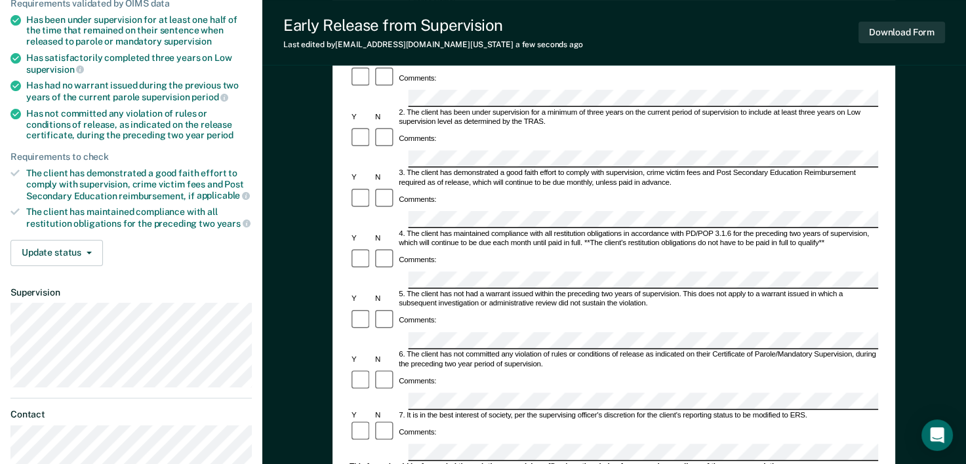
scroll to position [181, 0]
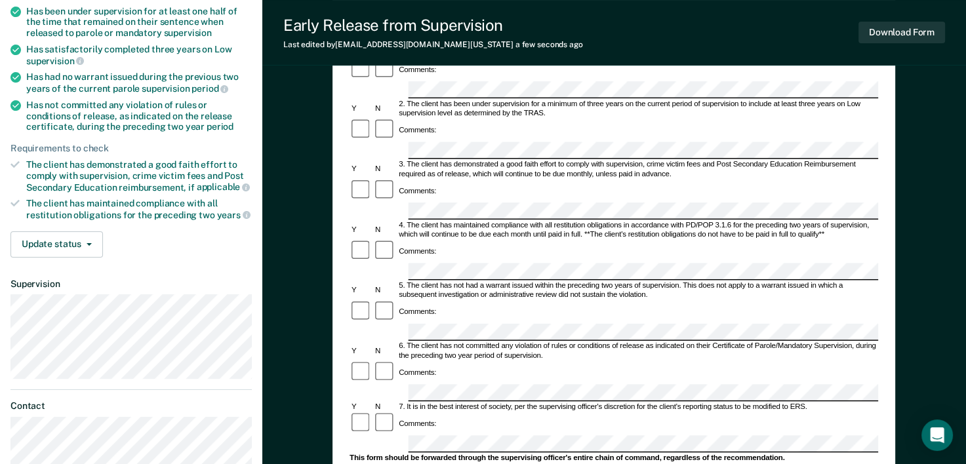
click at [873, 361] on div "Comments:" at bounding box center [613, 373] width 528 height 24
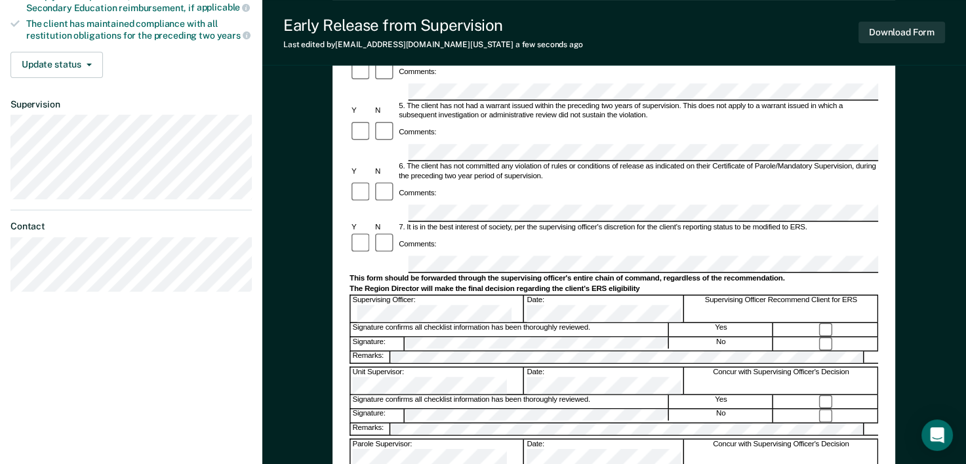
scroll to position [388, 0]
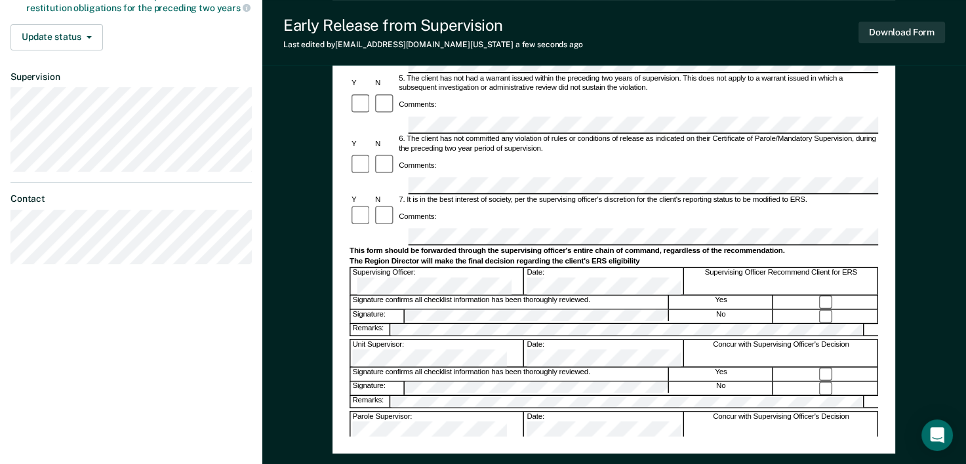
click at [875, 454] on div at bounding box center [826, 461] width 104 height 14
click at [868, 367] on div at bounding box center [826, 374] width 104 height 14
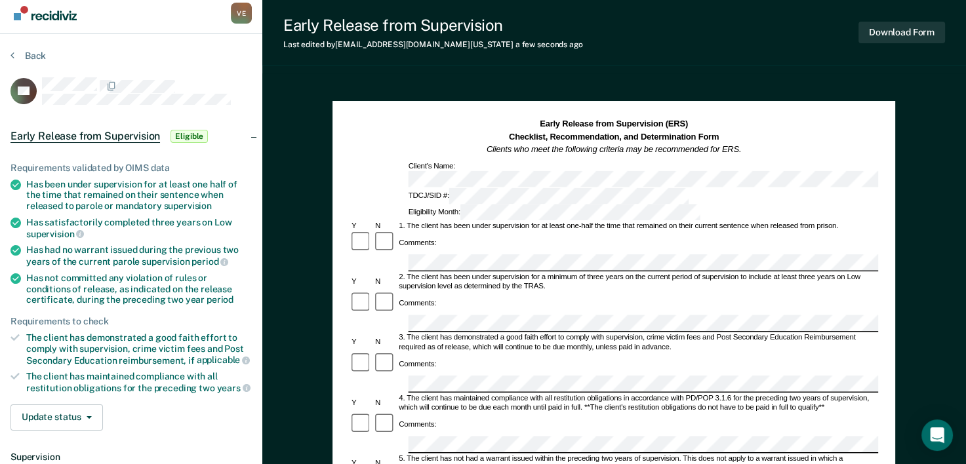
scroll to position [9, 0]
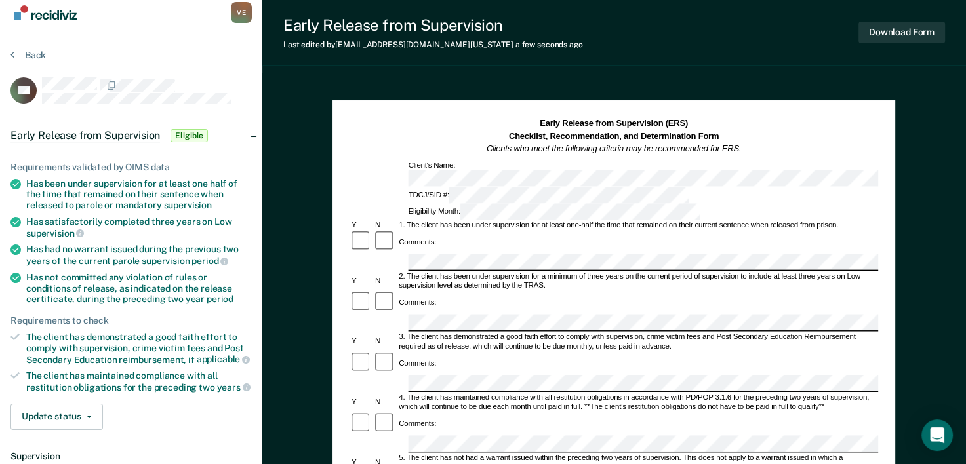
scroll to position [851, 0]
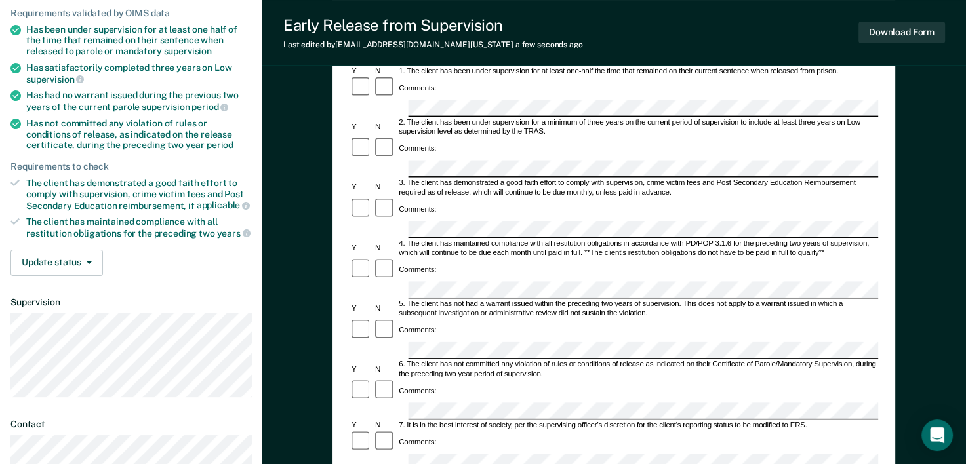
scroll to position [172, 0]
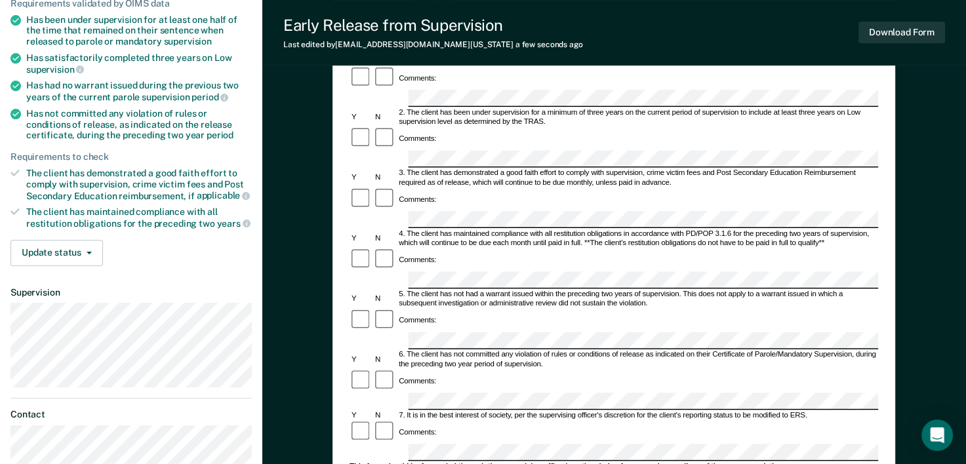
click at [867, 411] on div "7. It is in the best interest of society, per the supervising officer's discret…" at bounding box center [637, 415] width 481 height 9
click at [878, 269] on div "Early Release from Supervision (ERS) Checklist, Recommendation, and Determinati…" at bounding box center [613, 302] width 562 height 733
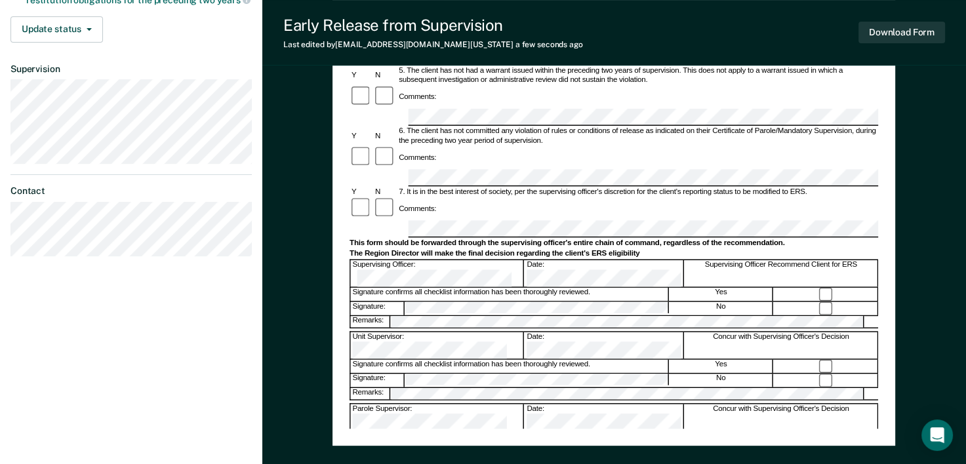
scroll to position [401, 0]
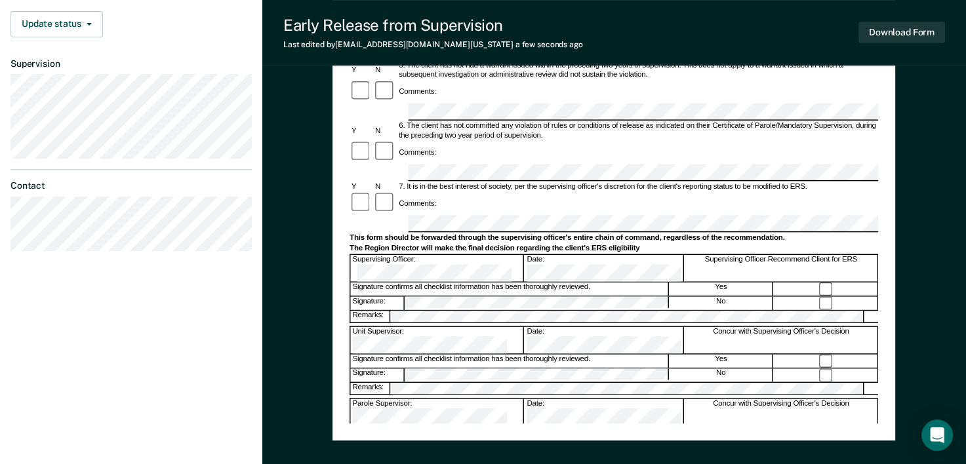
click at [870, 426] on div at bounding box center [826, 433] width 104 height 14
click at [869, 426] on div at bounding box center [826, 433] width 104 height 14
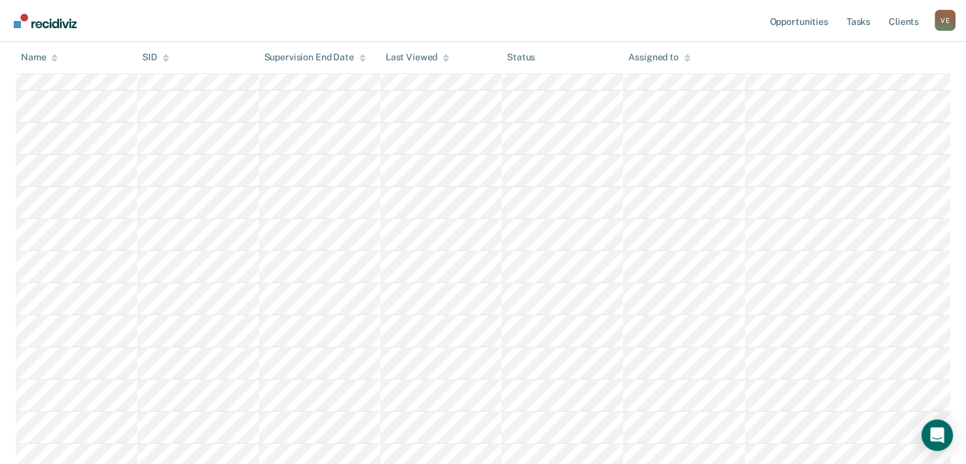
scroll to position [851, 0]
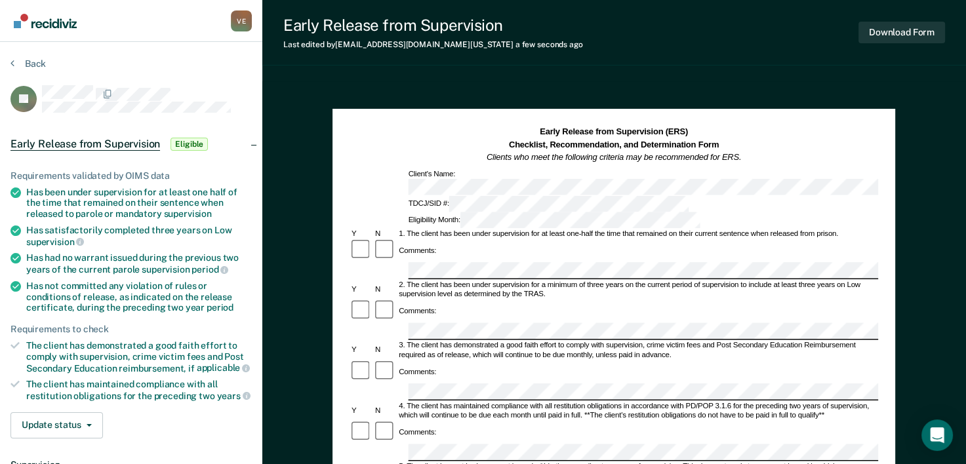
click at [876, 281] on div "2. The client has been under supervision for a minimum of three years on the cu…" at bounding box center [637, 290] width 481 height 19
click at [380, 383] on div at bounding box center [613, 392] width 528 height 18
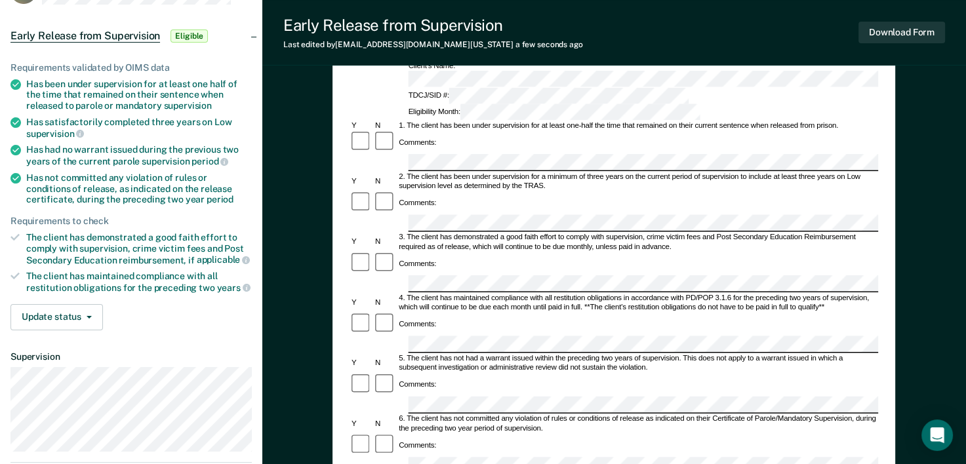
scroll to position [140, 0]
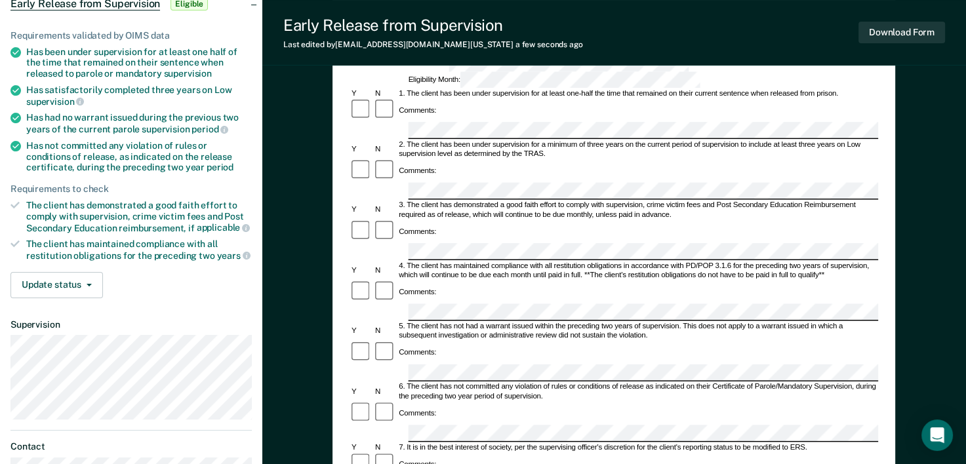
click at [878, 259] on div "Early Release from Supervision (ERS) Checklist, Recommendation, and Determinati…" at bounding box center [613, 335] width 562 height 733
click at [901, 349] on div "Early Release from Supervision (ERS) Checklist, Recommendation, and Determinati…" at bounding box center [613, 372] width 703 height 863
click at [888, 319] on div "Early Release from Supervision (ERS) Checklist, Recommendation, and Determinati…" at bounding box center [613, 335] width 562 height 733
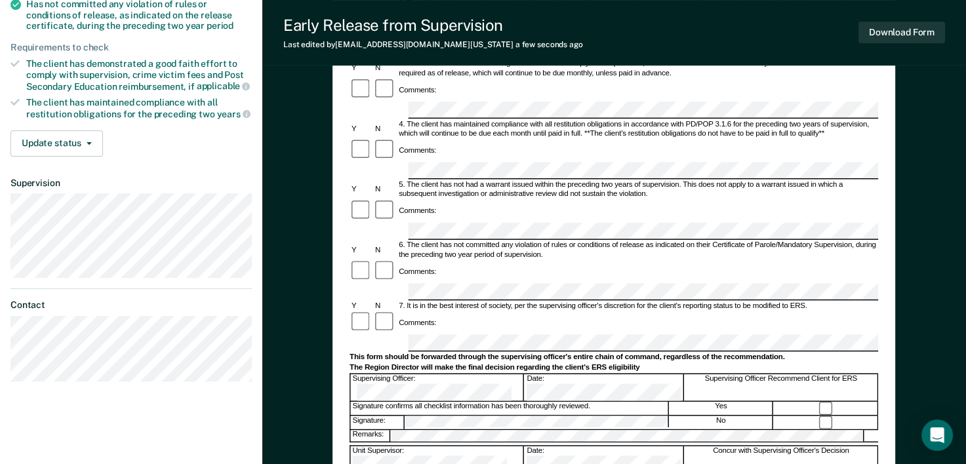
scroll to position [291, 0]
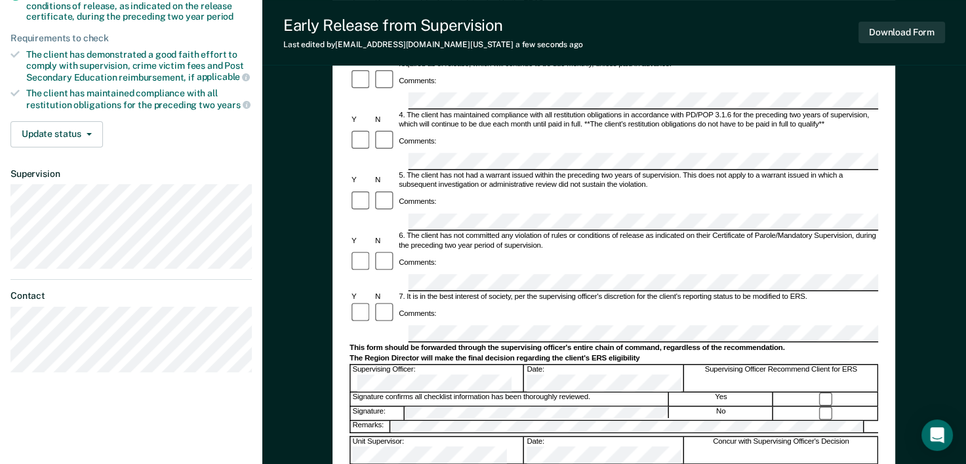
click at [876, 343] on div "This form should be forwarded through the supervising officer's entire chain of…" at bounding box center [613, 347] width 528 height 9
click at [889, 273] on div "Early Release from Supervision (ERS) Checklist, Recommendation, and Determinati…" at bounding box center [613, 184] width 562 height 733
click at [878, 321] on div "Early Release from Supervision (ERS) Checklist, Recommendation, and Determinati…" at bounding box center [613, 184] width 562 height 733
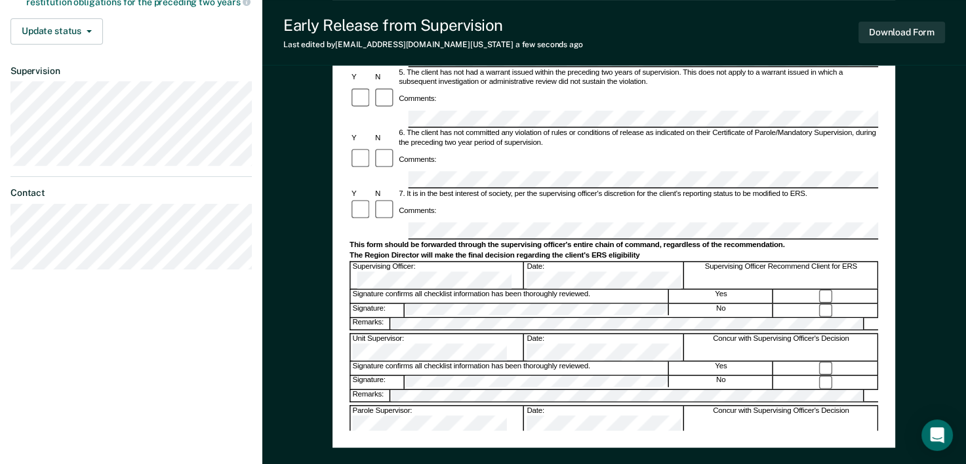
scroll to position [416, 0]
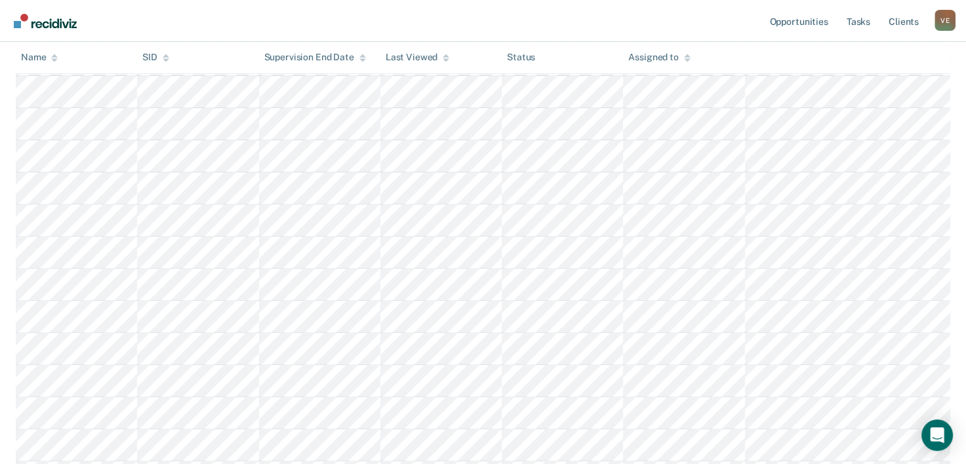
scroll to position [851, 0]
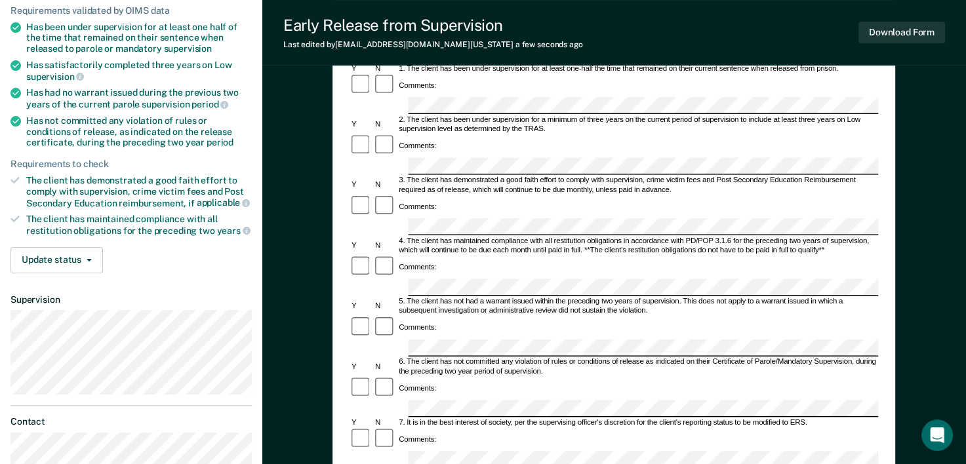
scroll to position [183, 0]
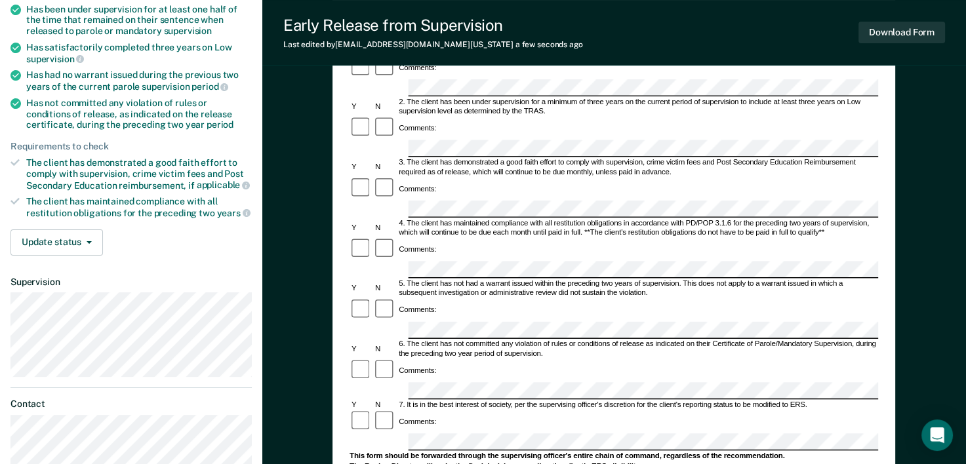
click at [881, 267] on div "Early Release from Supervision (ERS) Checklist, Recommendation, and Determinati…" at bounding box center [613, 292] width 562 height 733
click at [876, 359] on div "Comments:" at bounding box center [613, 371] width 528 height 24
click at [878, 266] on div "Early Release from Supervision (ERS) Checklist, Recommendation, and Determinati…" at bounding box center [613, 292] width 562 height 733
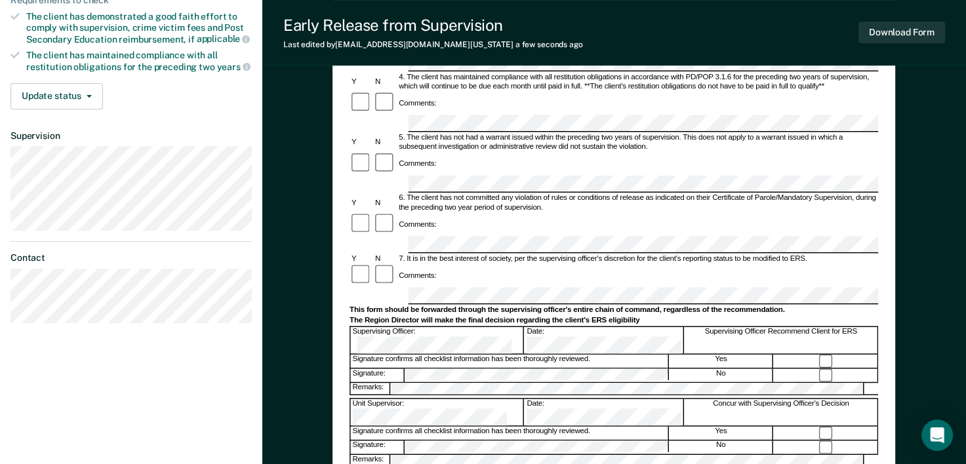
scroll to position [341, 0]
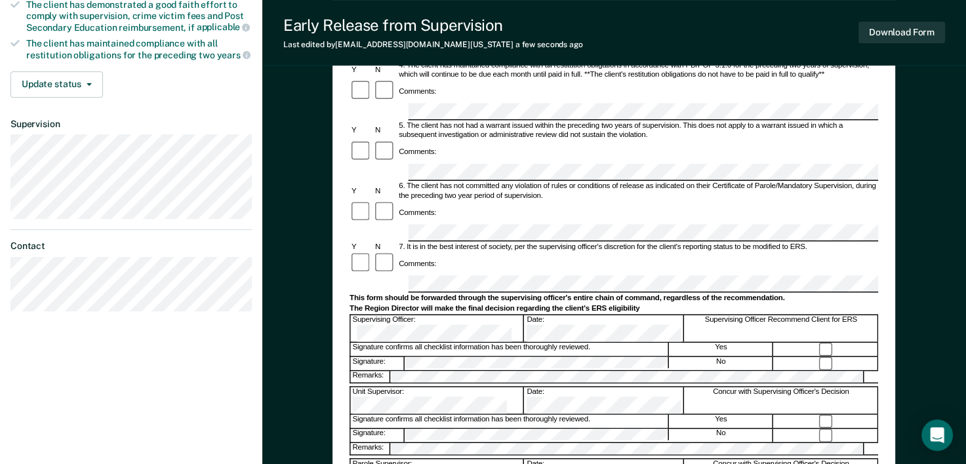
click at [888, 244] on div "Early Release from Supervision (ERS) Checklist, Recommendation, and Determinati…" at bounding box center [613, 134] width 562 height 733
click at [865, 384] on div at bounding box center [613, 385] width 528 height 3
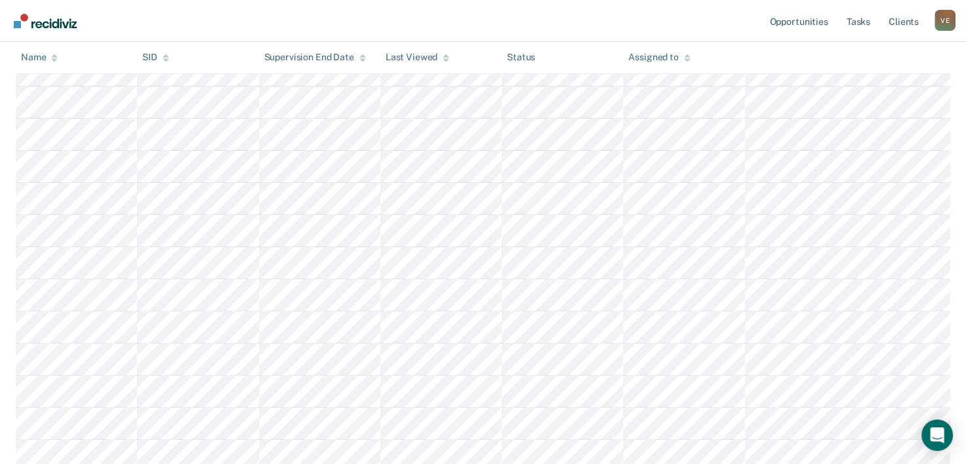
scroll to position [851, 0]
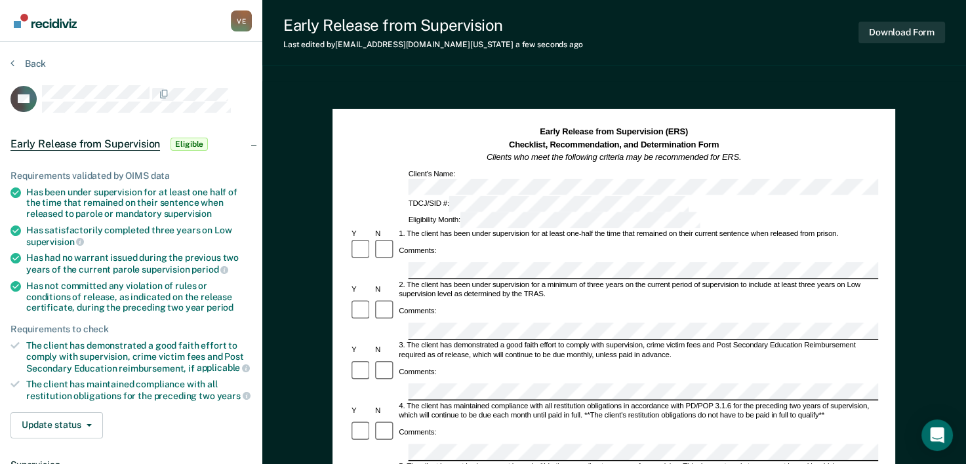
click at [871, 421] on div "Comments:" at bounding box center [613, 433] width 528 height 24
click at [873, 281] on div "2. The client has been under supervision for a minimum of three years on the cu…" at bounding box center [637, 290] width 481 height 19
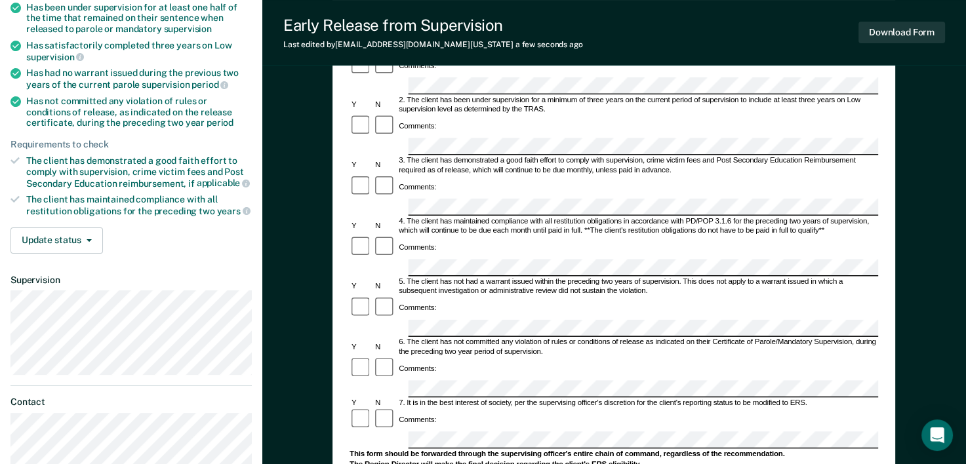
scroll to position [209, 0]
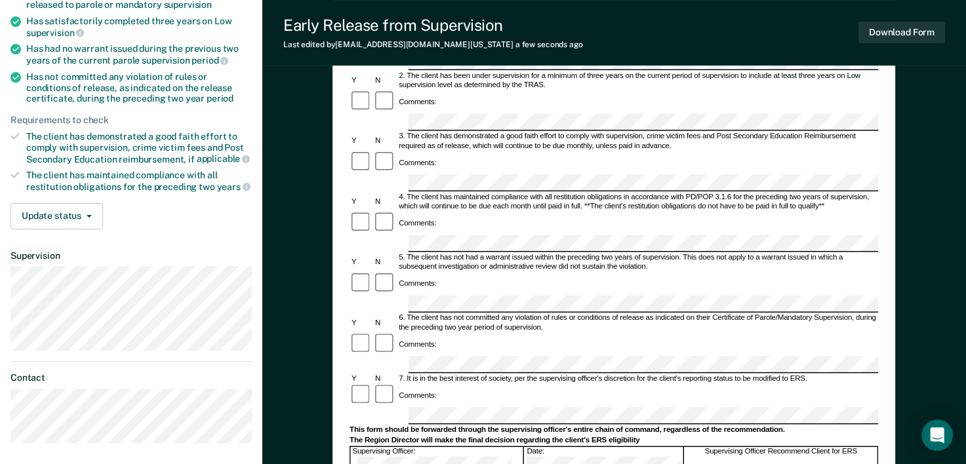
click at [884, 257] on div "Early Release from Supervision (ERS) Checklist, Recommendation, and Determinati…" at bounding box center [613, 266] width 562 height 733
click at [872, 333] on div "Comments:" at bounding box center [613, 345] width 528 height 24
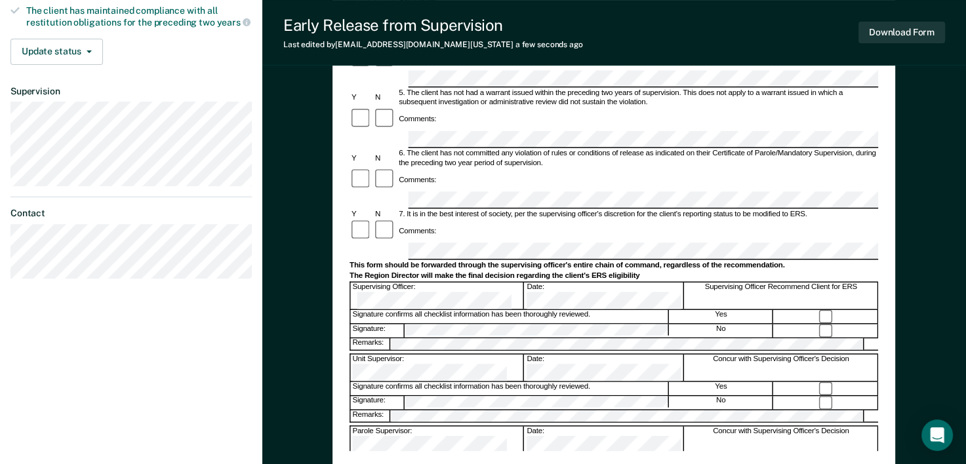
scroll to position [380, 0]
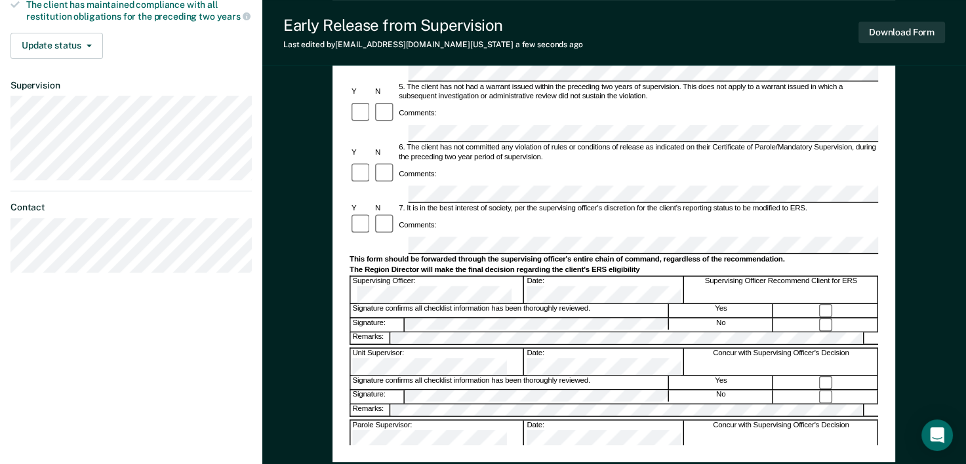
click at [874, 349] on div "Concur with Supervising Officer's Decision" at bounding box center [780, 362] width 193 height 26
click at [874, 348] on div "Unit Supervisor: Date: Concur with Supervising Officer's Decision" at bounding box center [613, 361] width 528 height 27
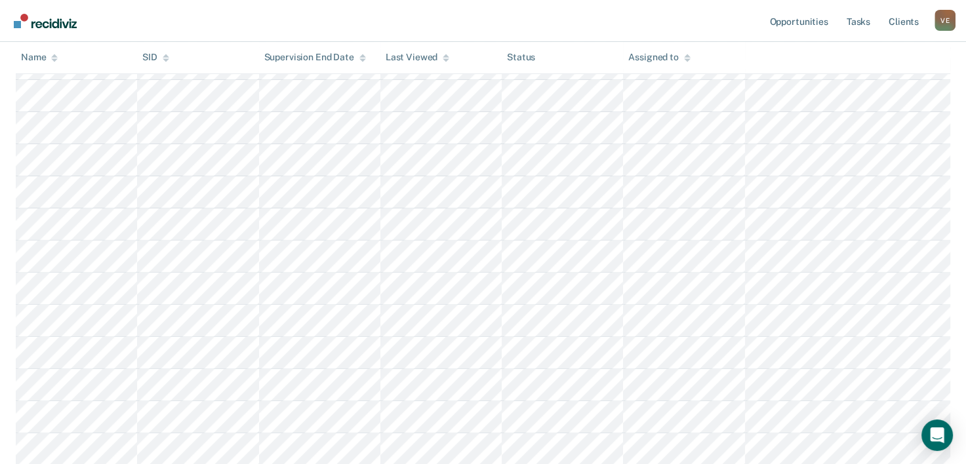
scroll to position [851, 0]
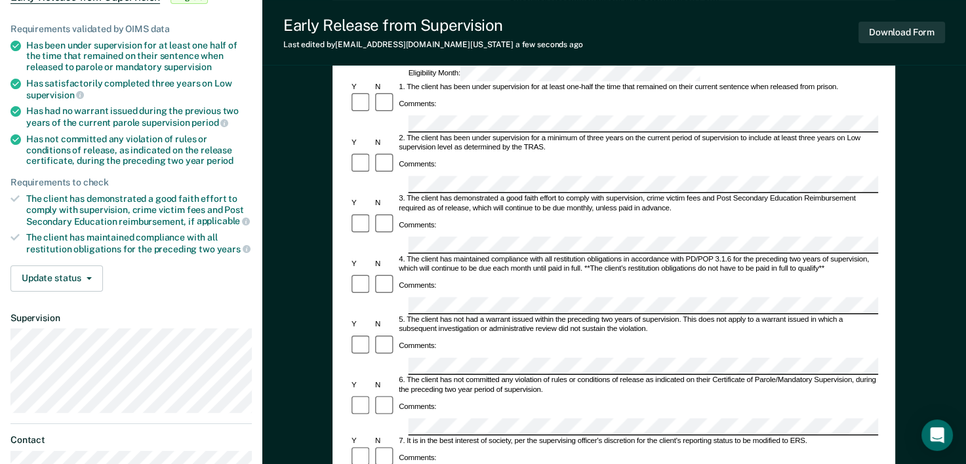
scroll to position [153, 0]
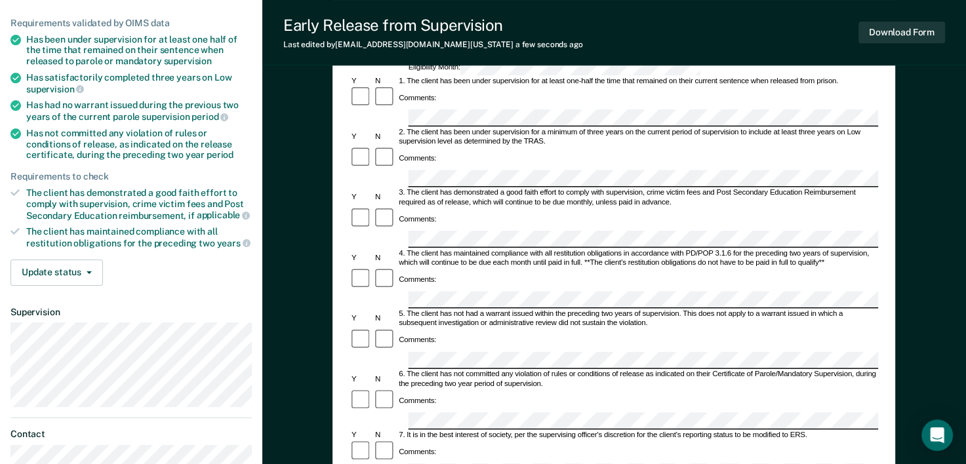
click at [881, 310] on div "Early Release from Supervision (ERS) Checklist, Recommendation, and Determinati…" at bounding box center [613, 322] width 562 height 733
click at [884, 223] on div "Early Release from Supervision (ERS) Checklist, Recommendation, and Determinati…" at bounding box center [613, 322] width 562 height 733
click at [886, 239] on div "Early Release from Supervision (ERS) Checklist, Recommendation, and Determinati…" at bounding box center [613, 322] width 562 height 733
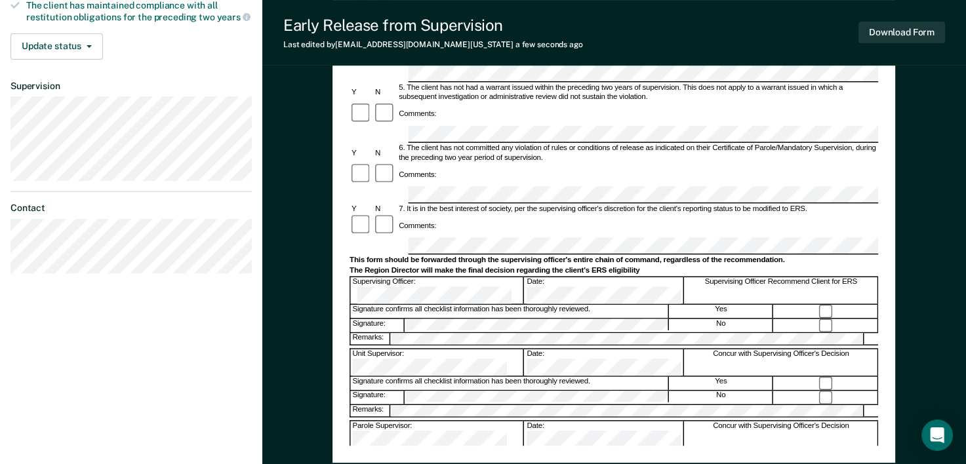
scroll to position [399, 0]
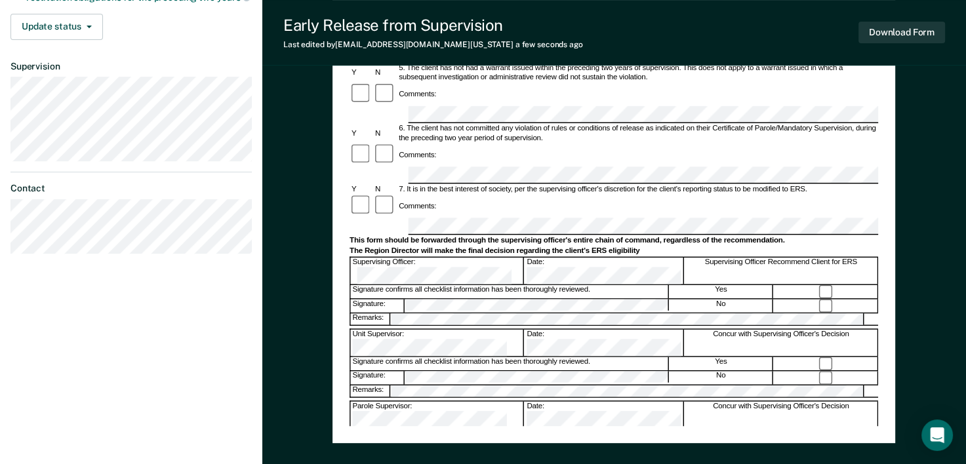
click at [893, 188] on div "Early Release from Supervision (ERS) Checklist, Recommendation, and Determinati…" at bounding box center [613, 76] width 562 height 733
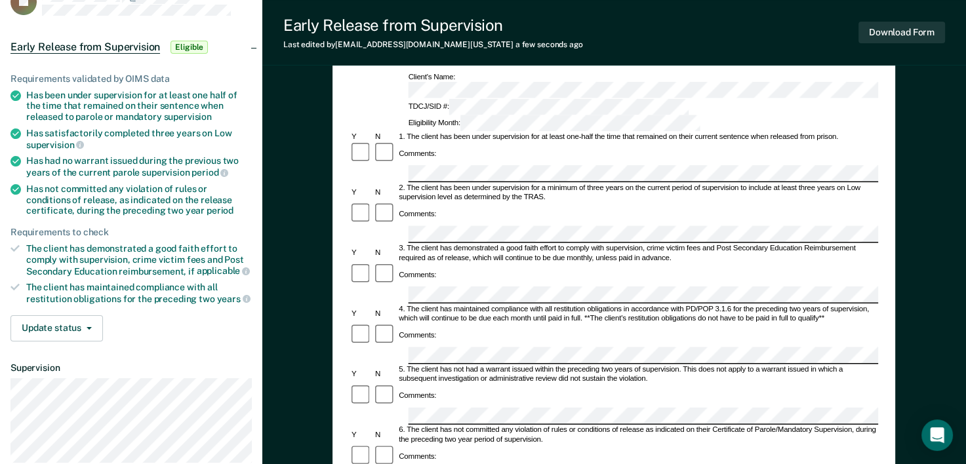
scroll to position [0, 0]
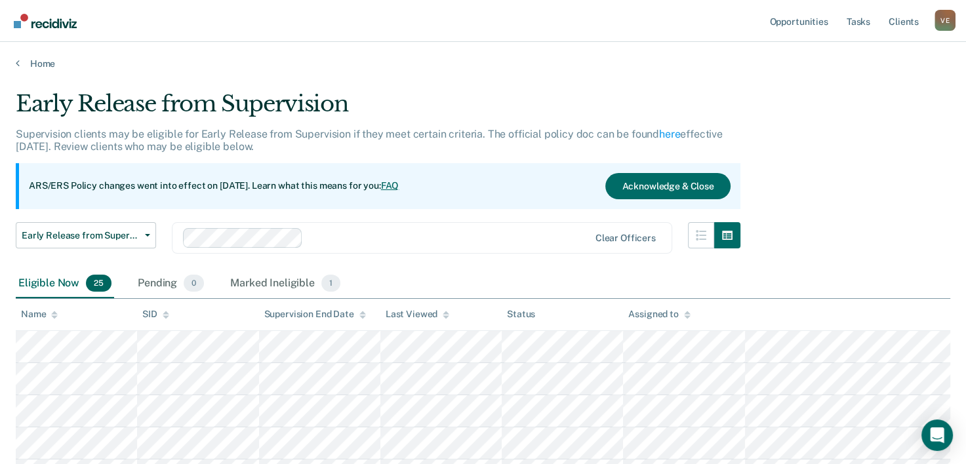
scroll to position [851, 0]
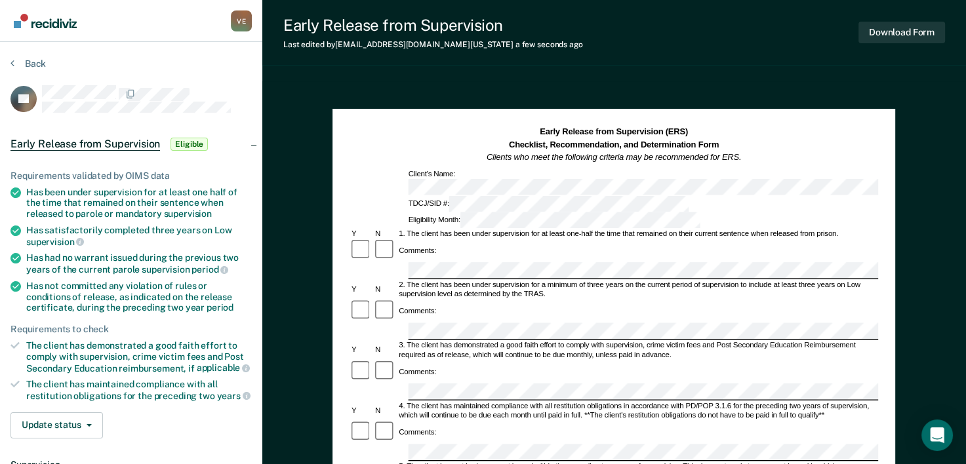
click at [455, 342] on div "3. The client has demonstrated a good faith effort to comply with supervision, …" at bounding box center [637, 351] width 481 height 19
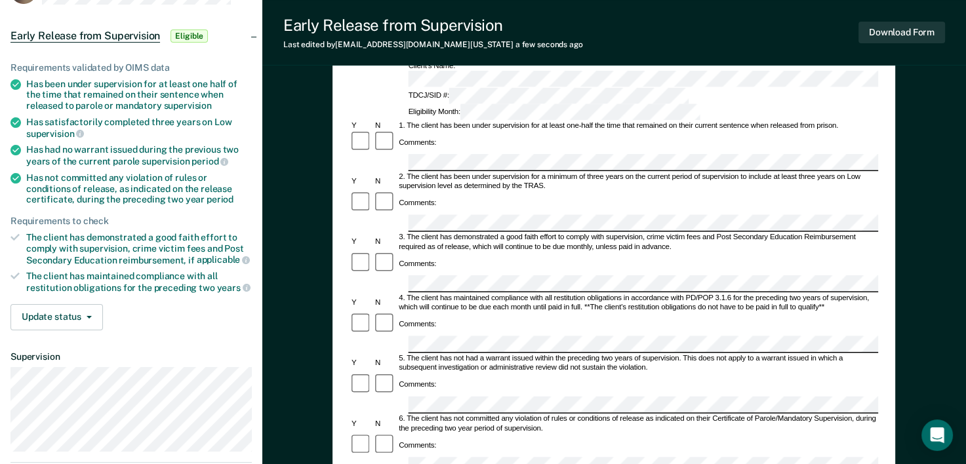
scroll to position [122, 0]
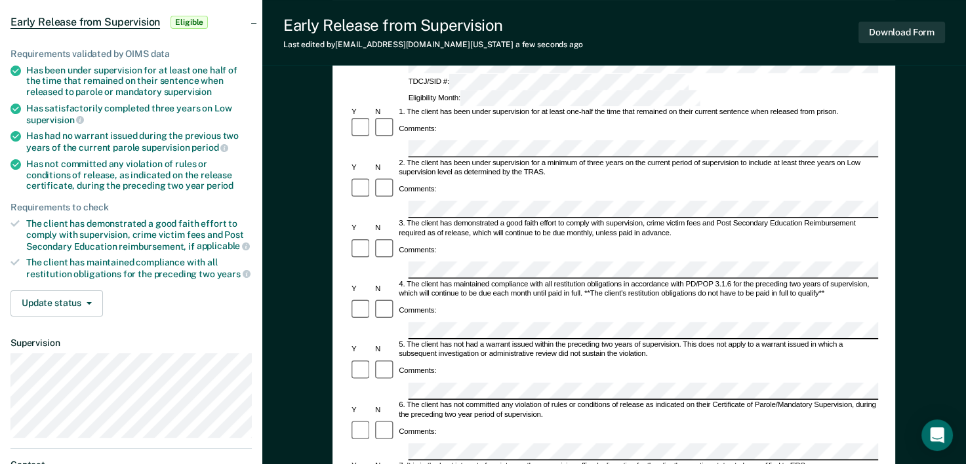
click at [884, 260] on div "Early Release from Supervision (ERS) Checklist, Recommendation, and Determinati…" at bounding box center [613, 353] width 562 height 733
click at [893, 194] on div "Early Release from Supervision (ERS) Checklist, Recommendation, and Determinati…" at bounding box center [613, 353] width 562 height 733
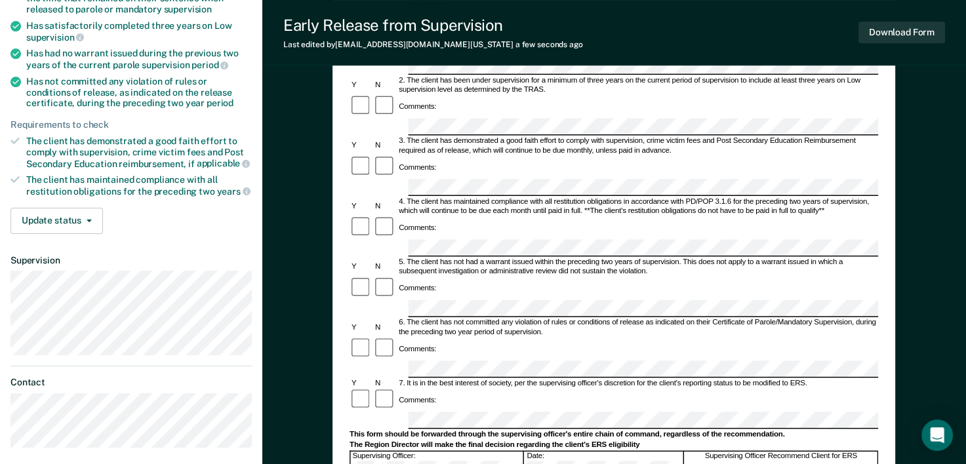
scroll to position [206, 0]
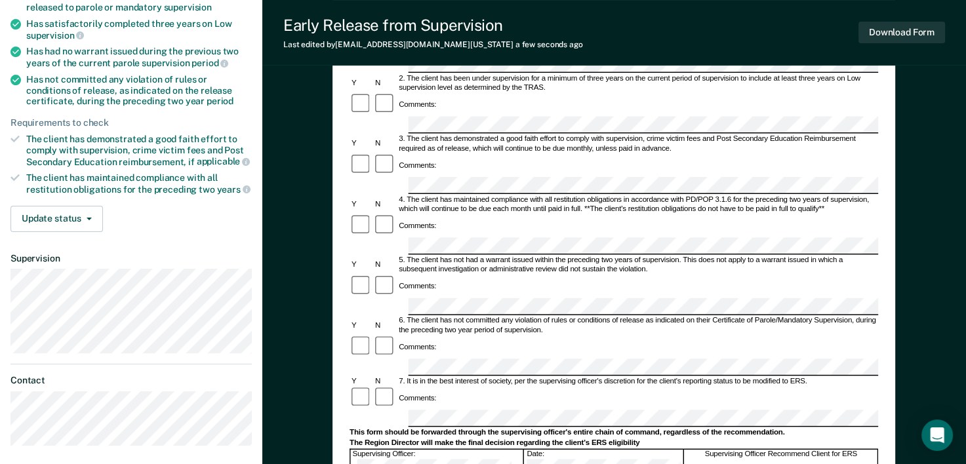
click at [889, 198] on div "Early Release from Supervision (ERS) Checklist, Recommendation, and Determinati…" at bounding box center [613, 268] width 562 height 733
click at [884, 279] on div "Early Release from Supervision (ERS) Checklist, Recommendation, and Determinati…" at bounding box center [613, 268] width 562 height 733
click at [878, 199] on div "Early Release from Supervision (ERS) Checklist, Recommendation, and Determinati…" at bounding box center [613, 268] width 562 height 733
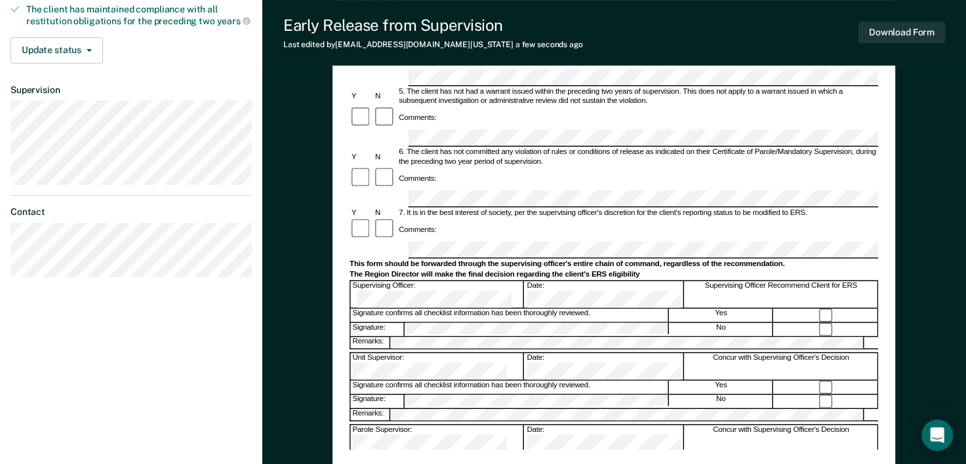
scroll to position [405, 0]
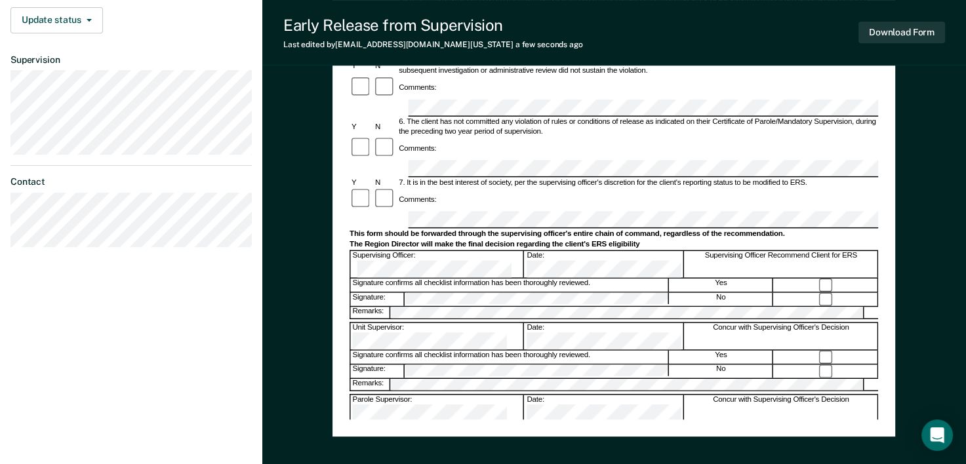
click at [912, 224] on div "Early Release from Supervision (ERS) Checklist, Recommendation, and Determinati…" at bounding box center [613, 107] width 703 height 863
click at [870, 391] on div at bounding box center [613, 392] width 528 height 3
click at [872, 422] on div at bounding box center [826, 429] width 104 height 14
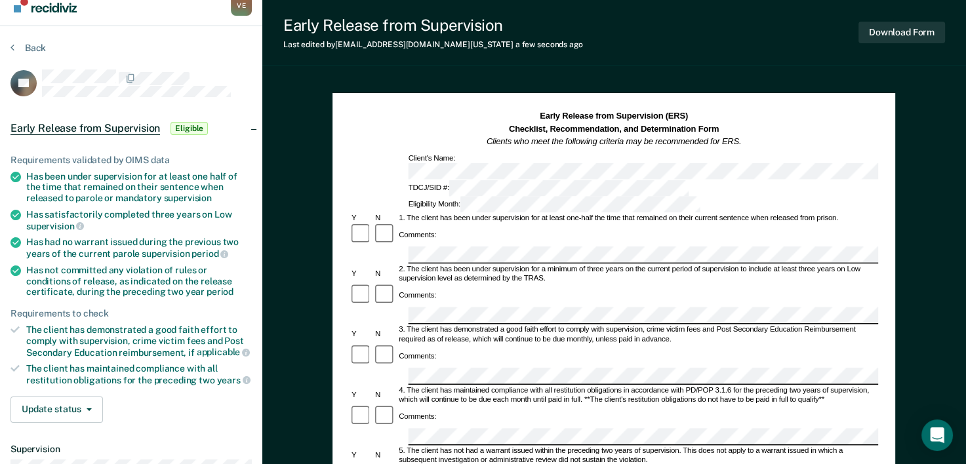
scroll to position [14, 0]
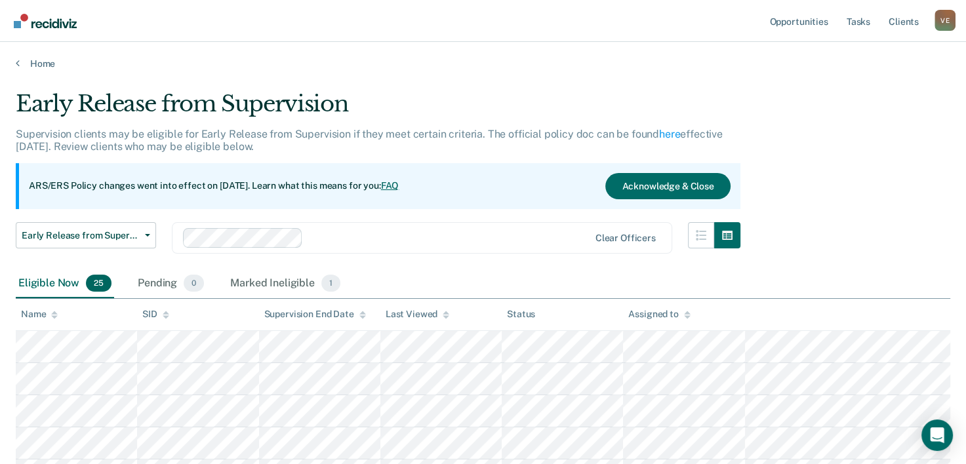
scroll to position [88, 0]
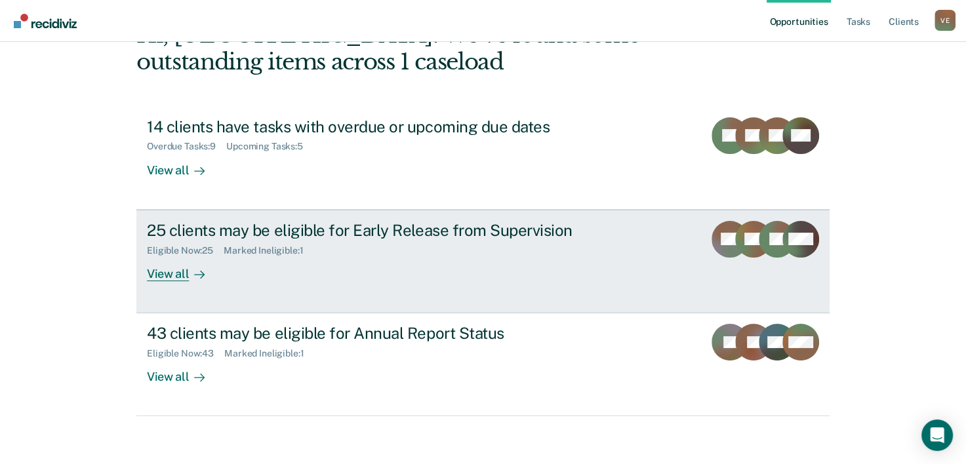
click at [240, 266] on div "25 clients may be eligible for Early Release from Supervision Eligible Now : 25…" at bounding box center [393, 251] width 492 height 60
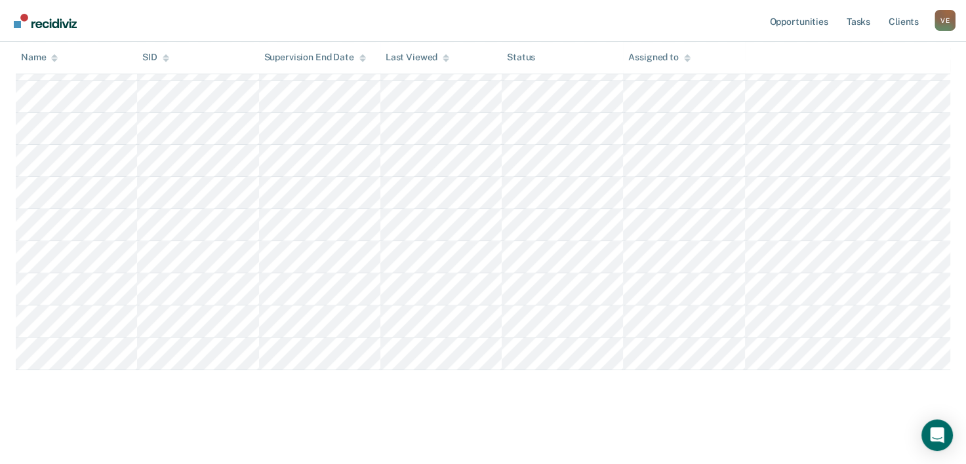
scroll to position [930, 0]
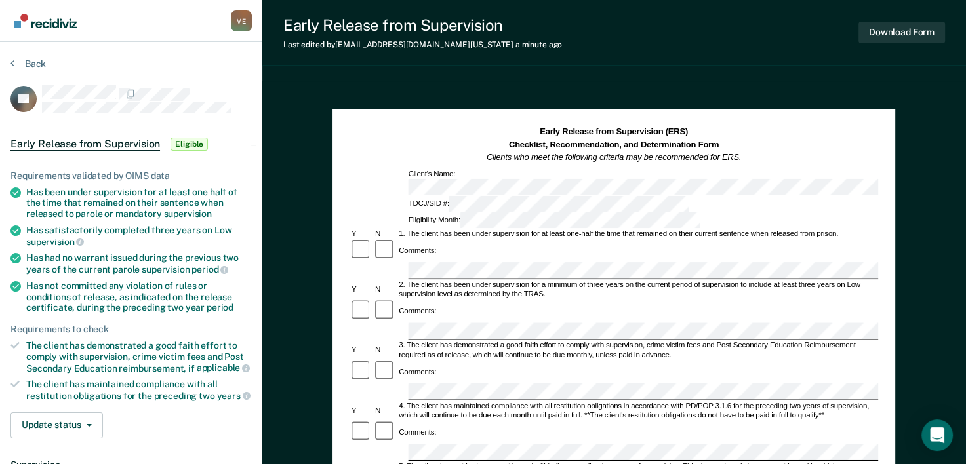
scroll to position [930, 0]
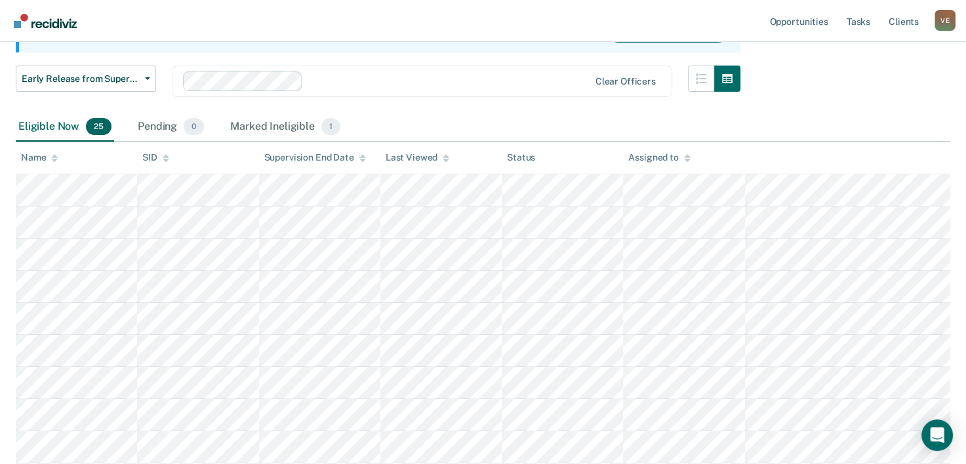
scroll to position [134, 0]
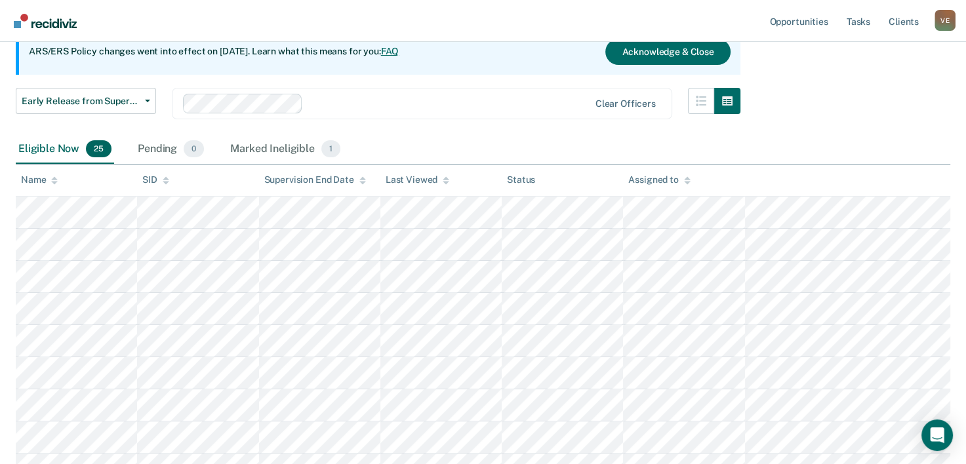
scroll to position [88, 0]
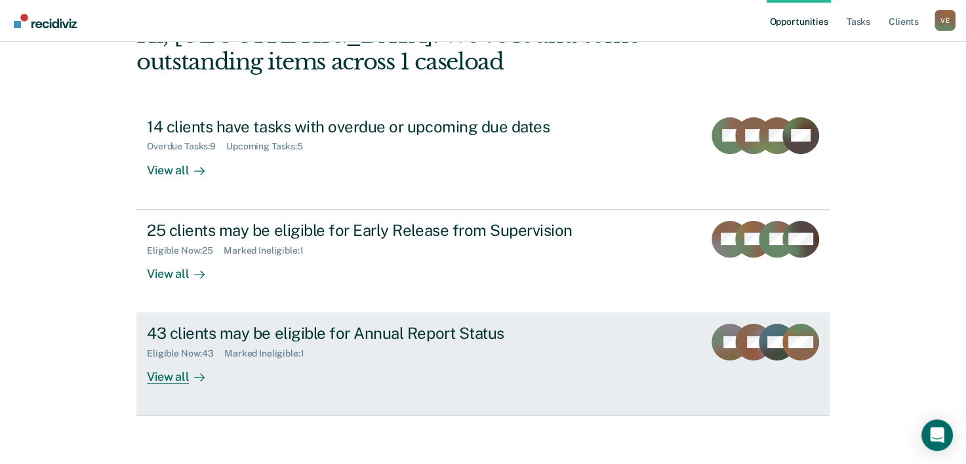
click at [243, 349] on div "Marked Ineligible : 1" at bounding box center [269, 353] width 90 height 11
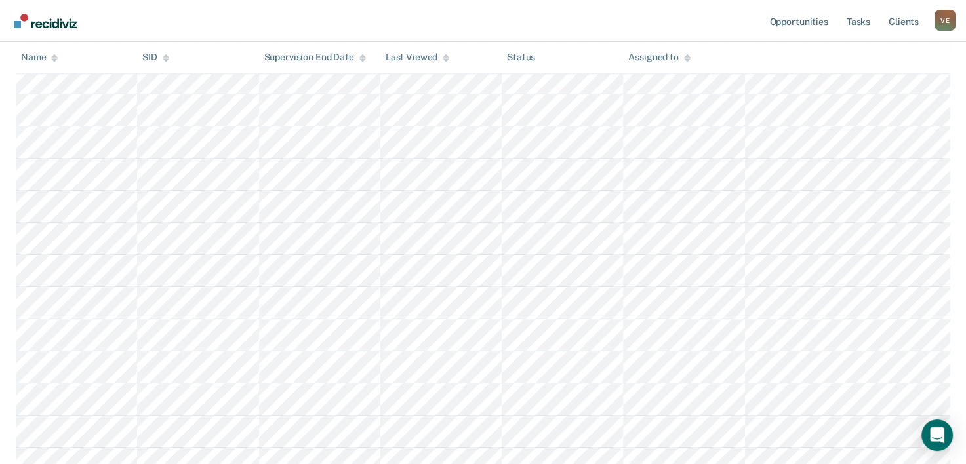
scroll to position [1628, 0]
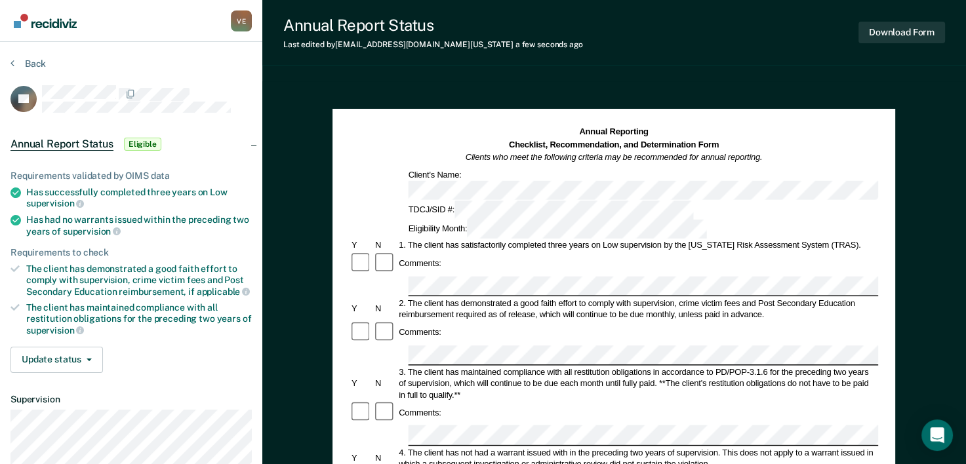
scroll to position [1628, 0]
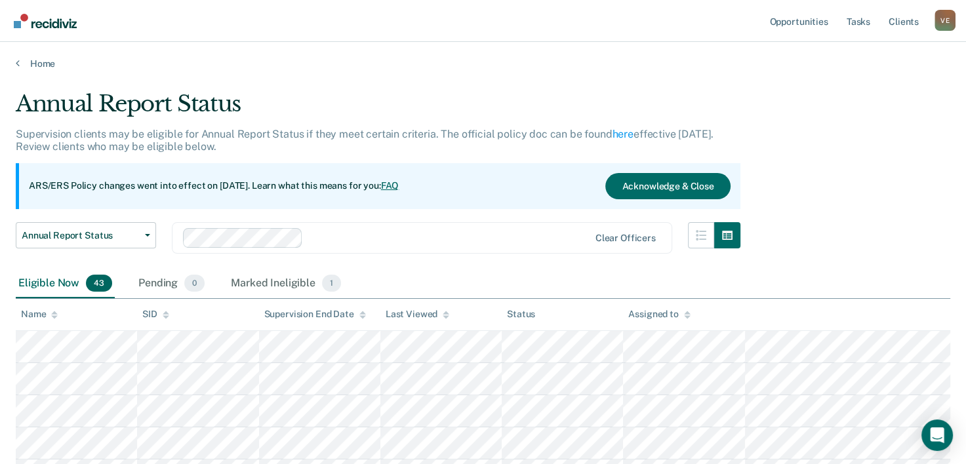
scroll to position [1628, 0]
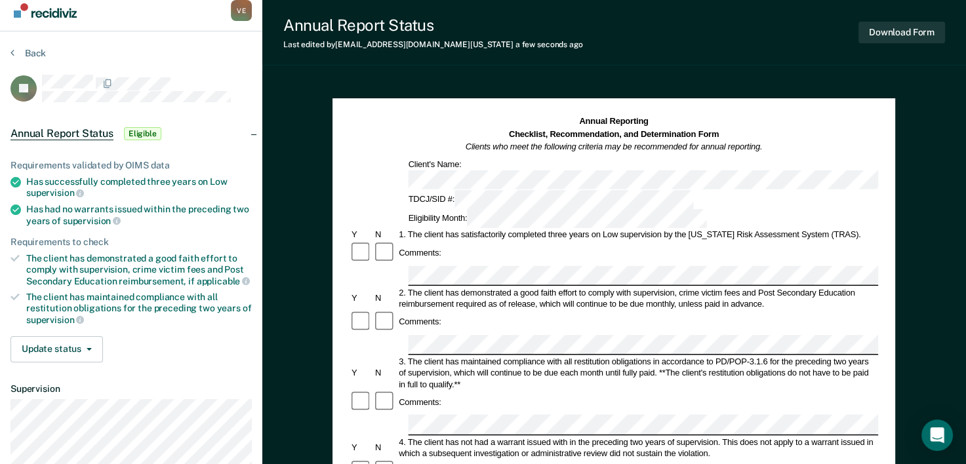
scroll to position [5, 0]
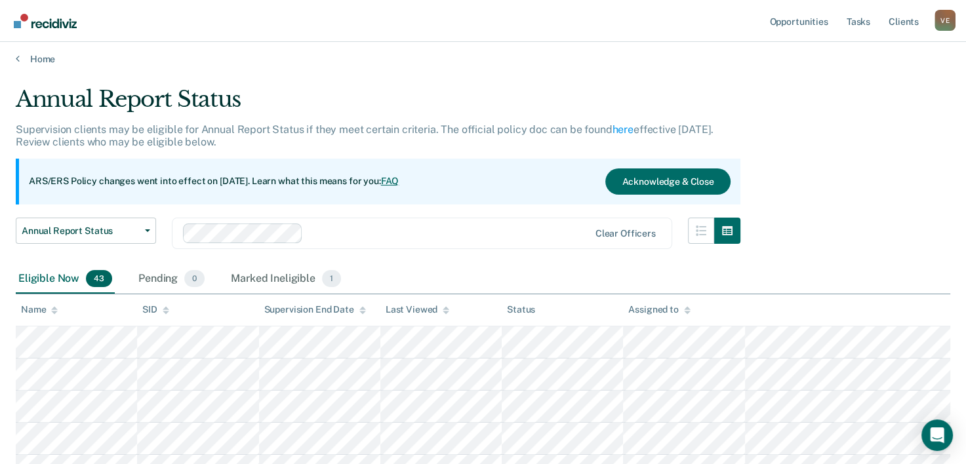
scroll to position [1628, 0]
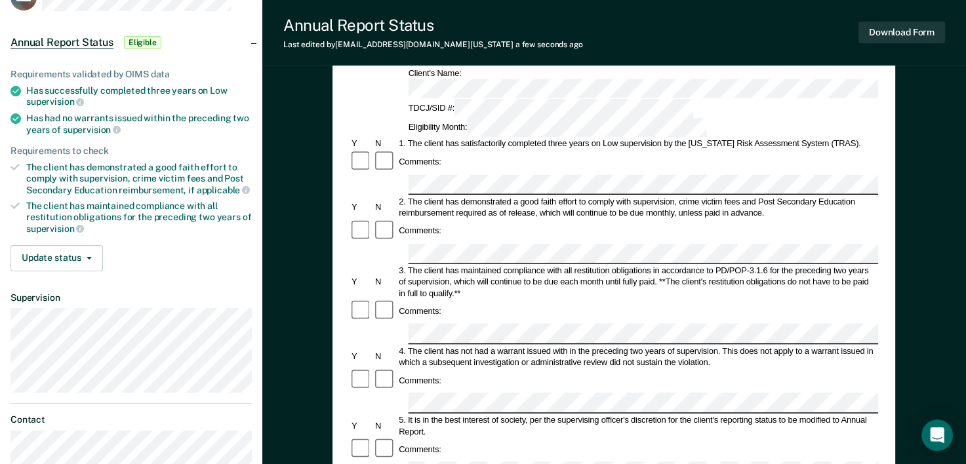
scroll to position [53, 0]
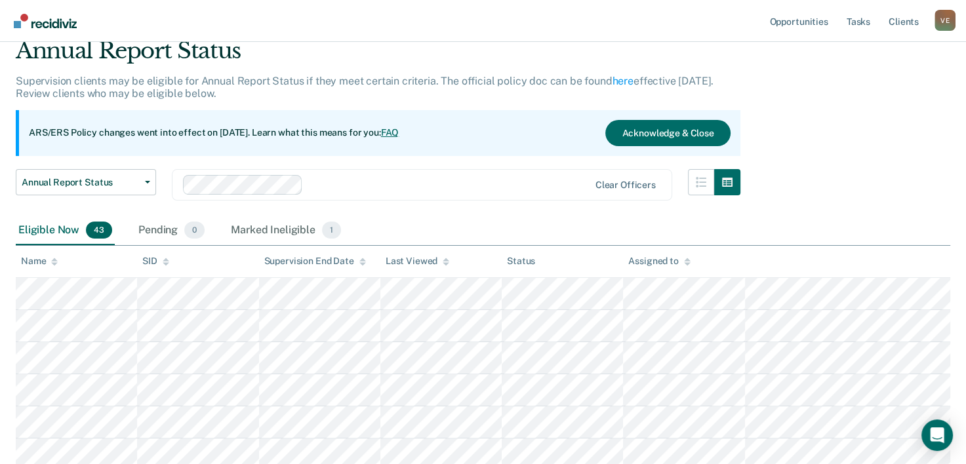
scroll to position [1628, 0]
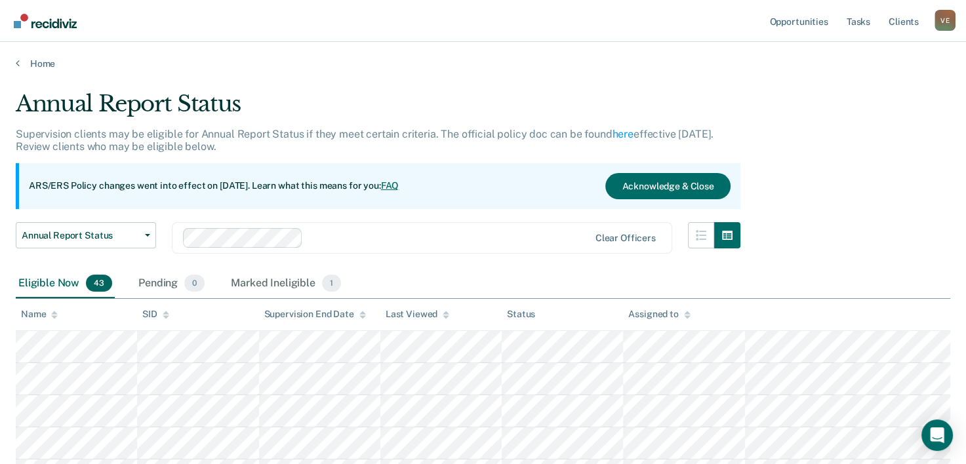
scroll to position [1628, 0]
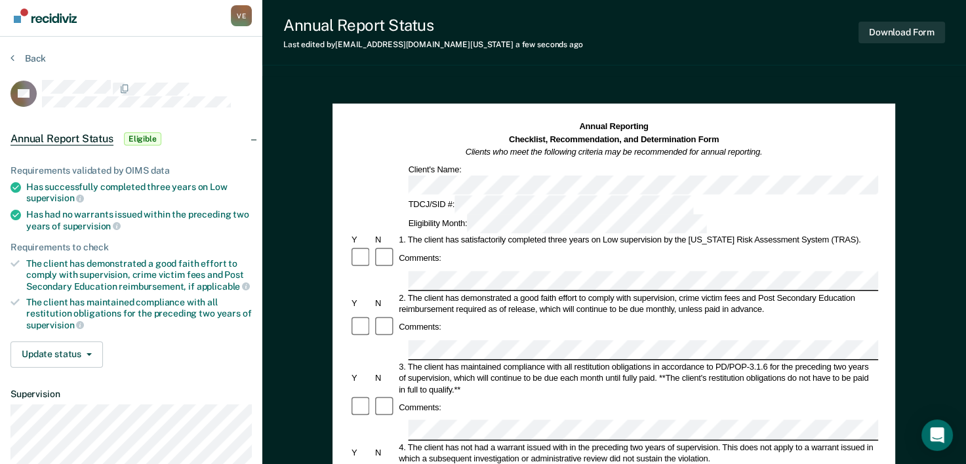
scroll to position [5, 0]
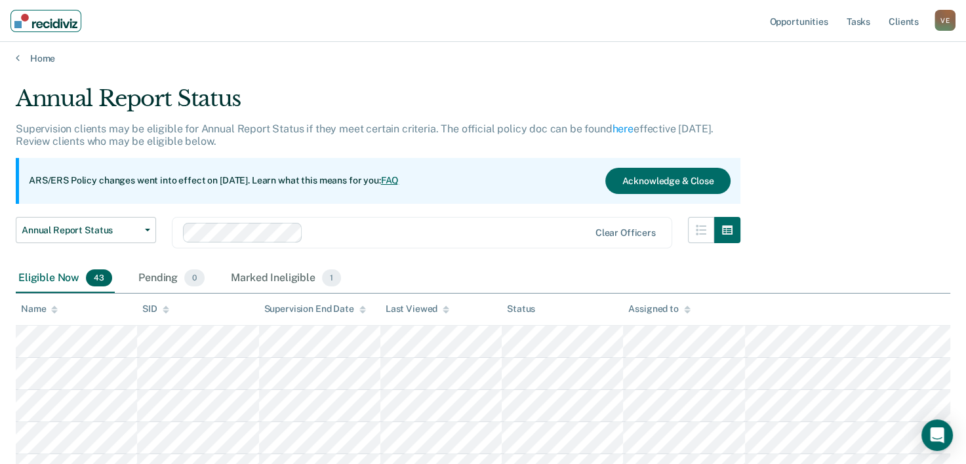
scroll to position [1628, 0]
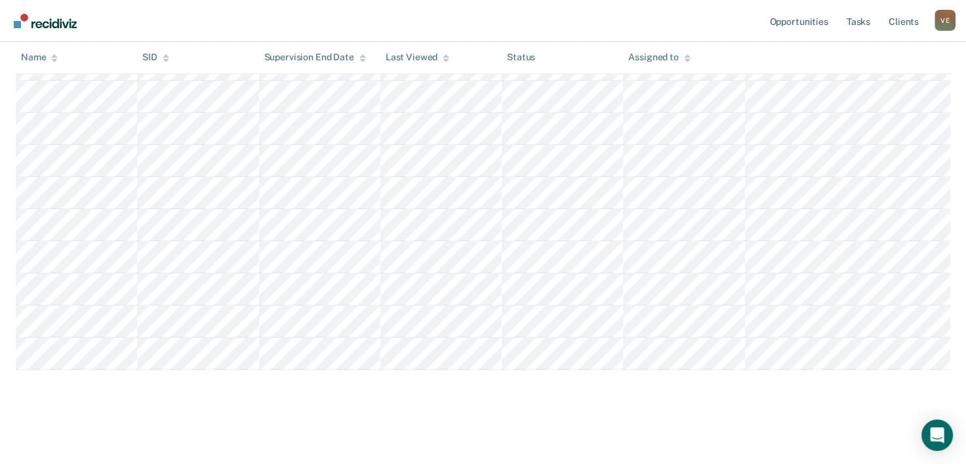
scroll to position [1489, 0]
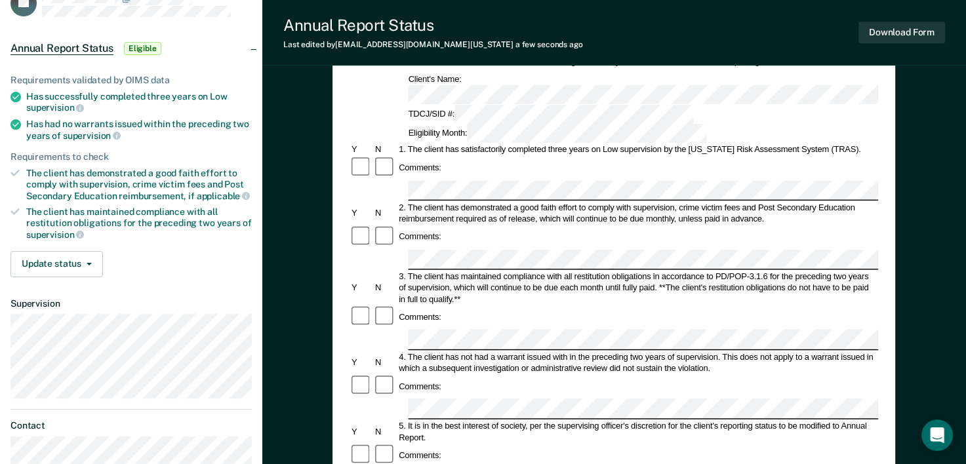
scroll to position [131, 0]
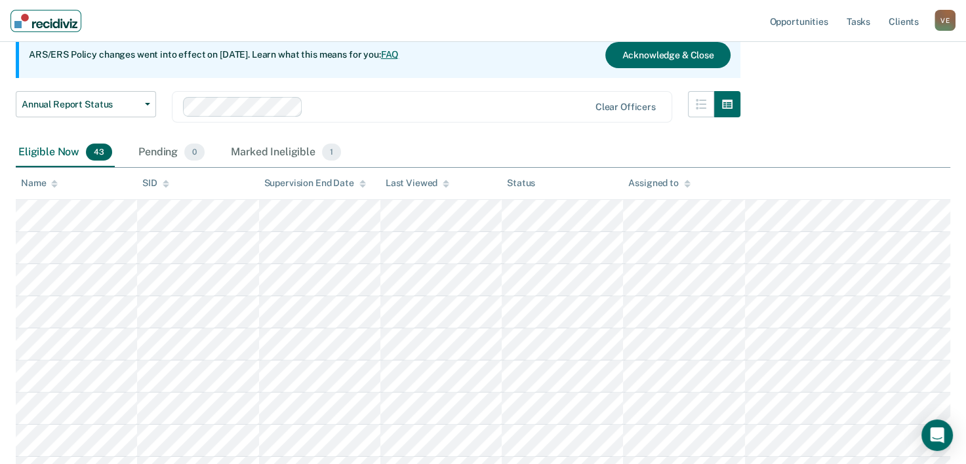
scroll to position [1489, 0]
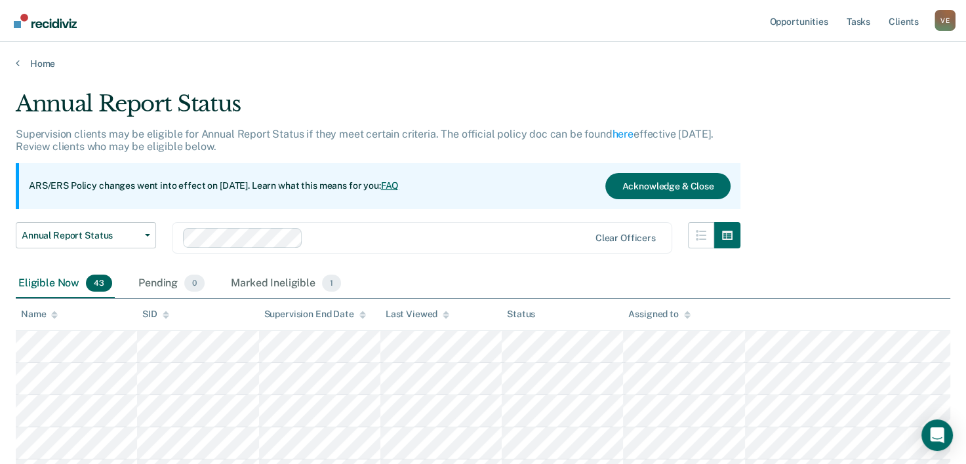
scroll to position [1489, 0]
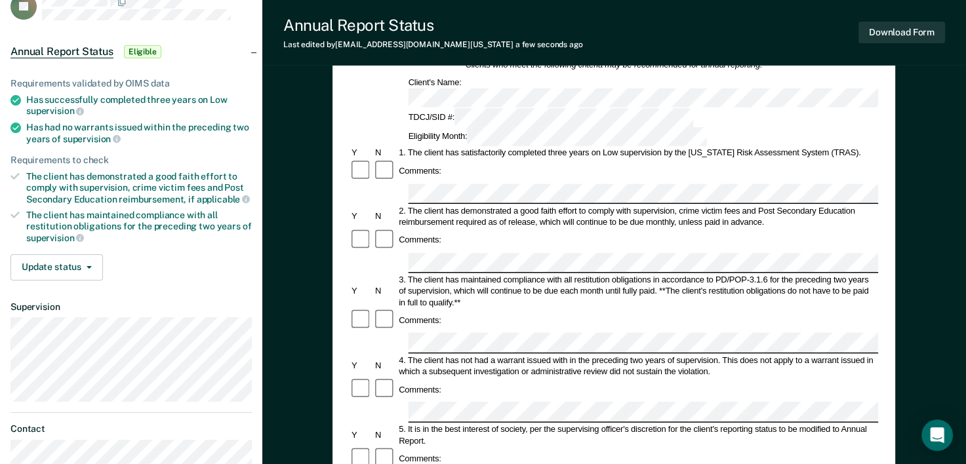
scroll to position [104, 0]
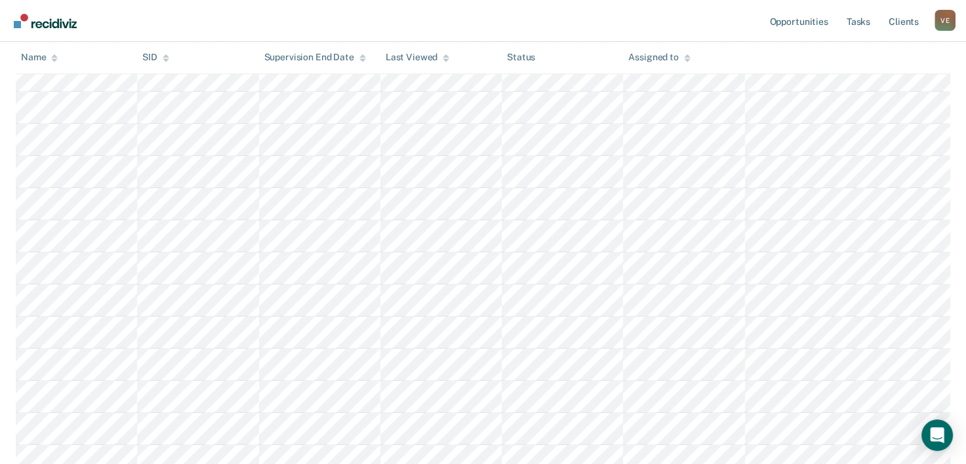
scroll to position [1112, 0]
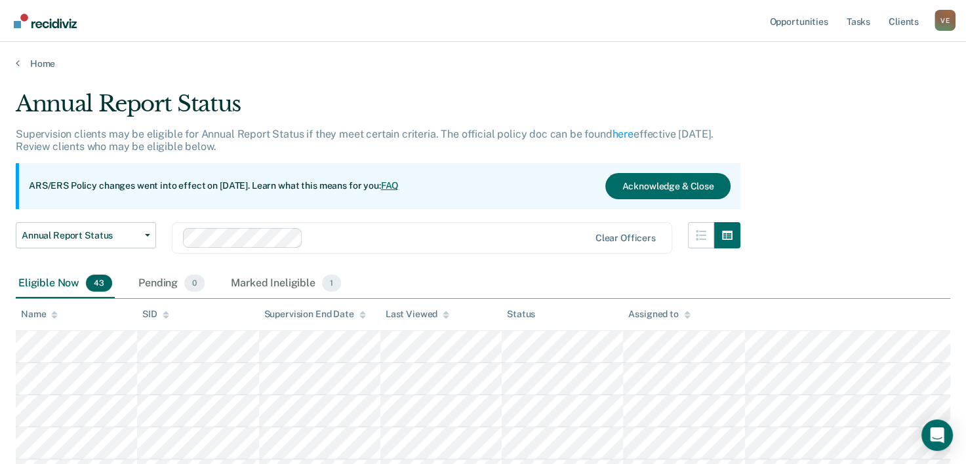
scroll to position [1112, 0]
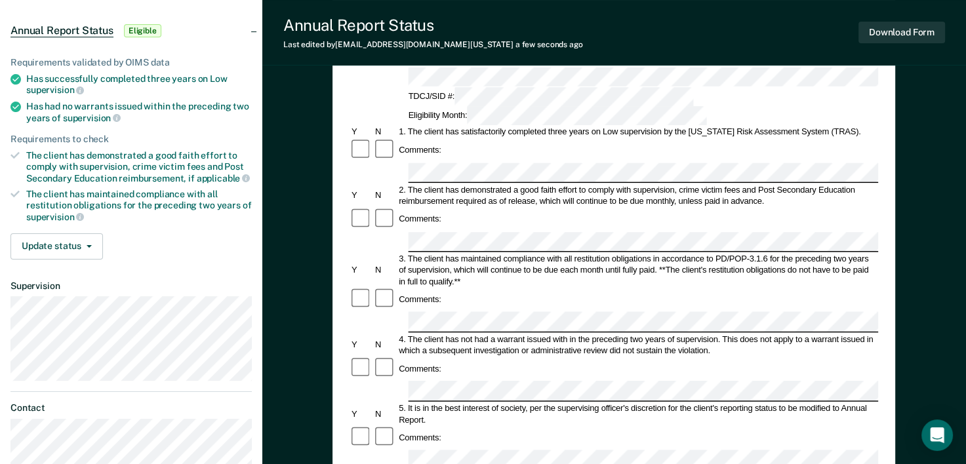
scroll to position [122, 0]
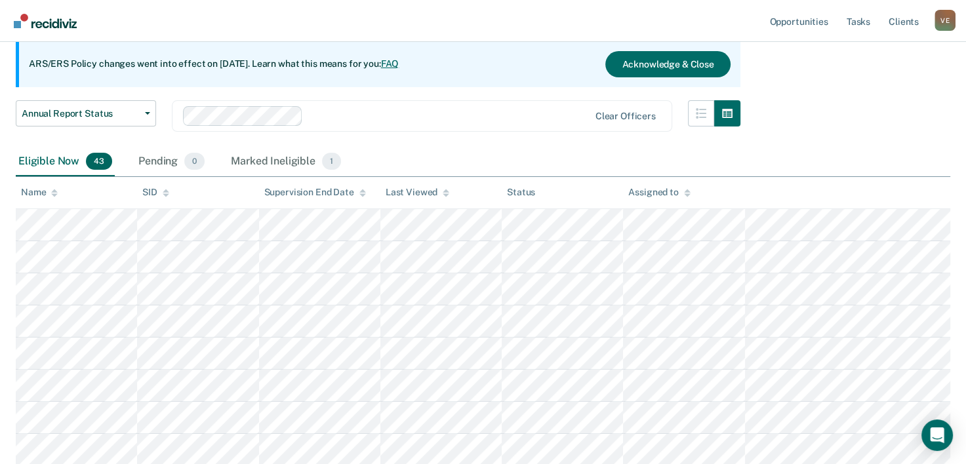
scroll to position [1112, 0]
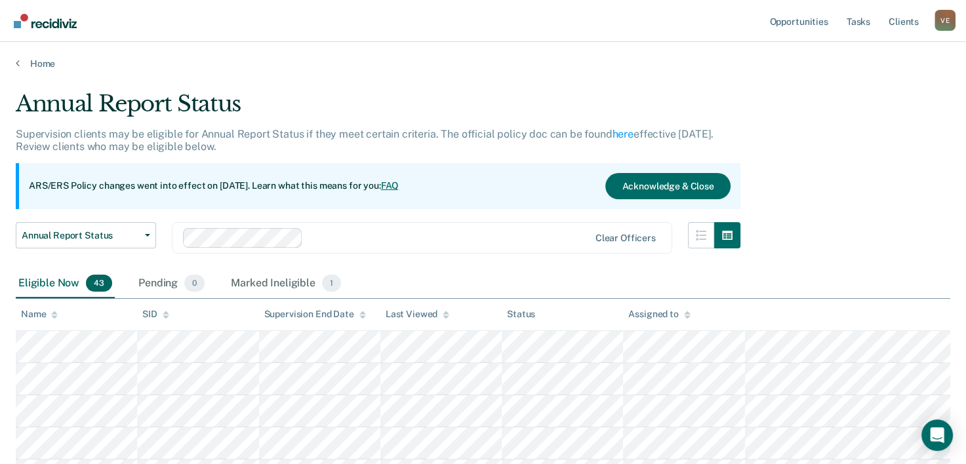
scroll to position [1112, 0]
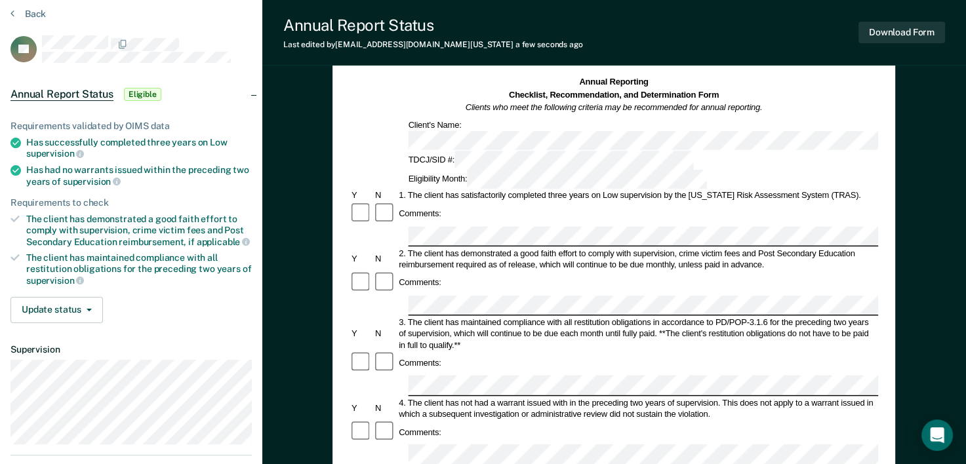
scroll to position [52, 0]
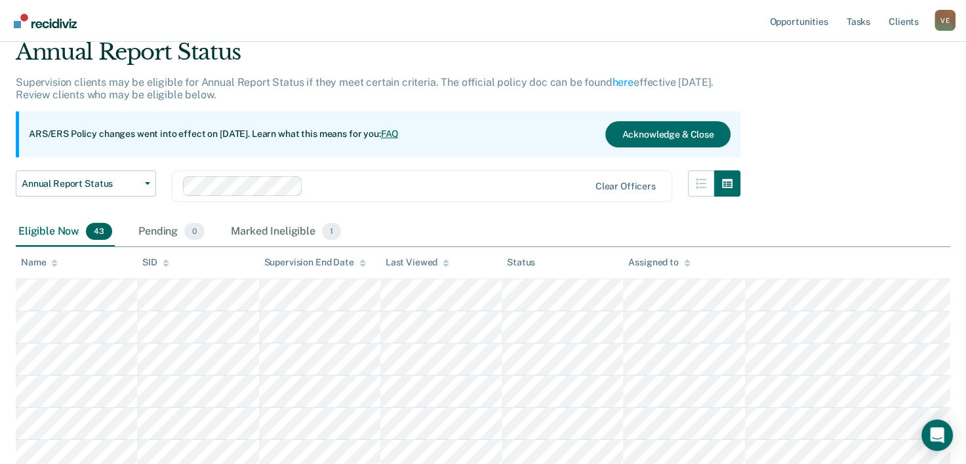
scroll to position [1112, 0]
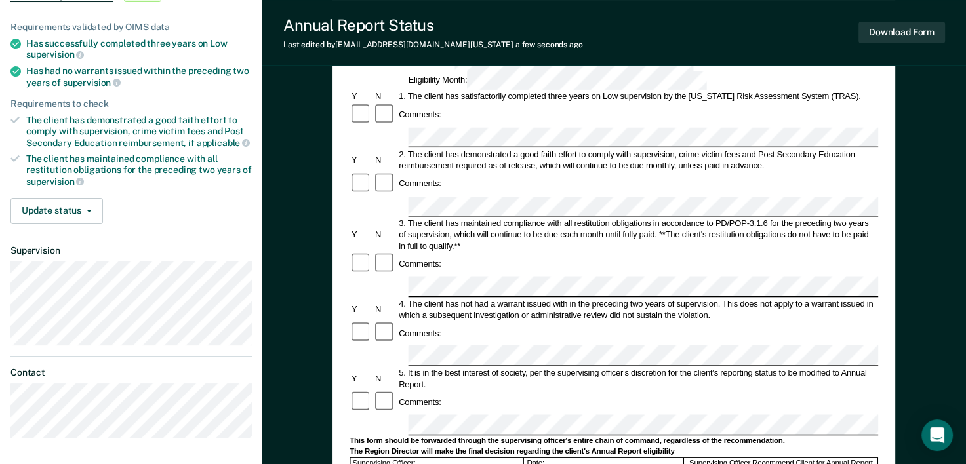
scroll to position [157, 0]
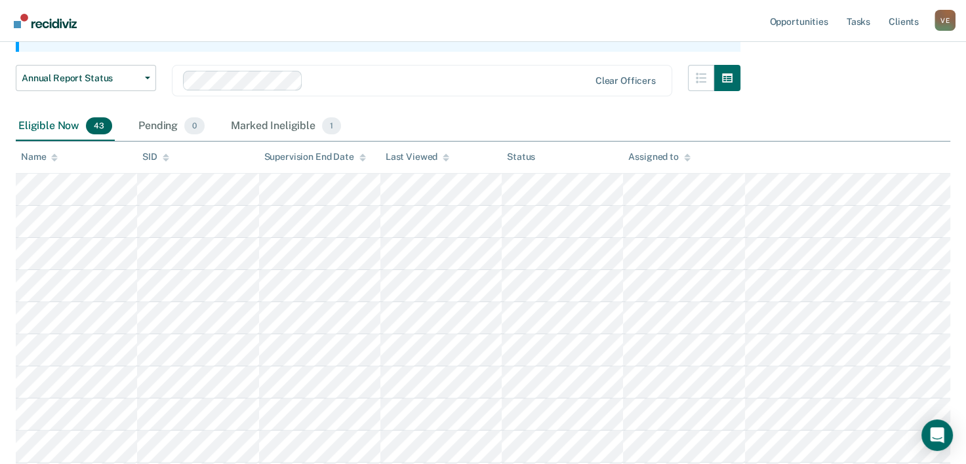
scroll to position [1112, 0]
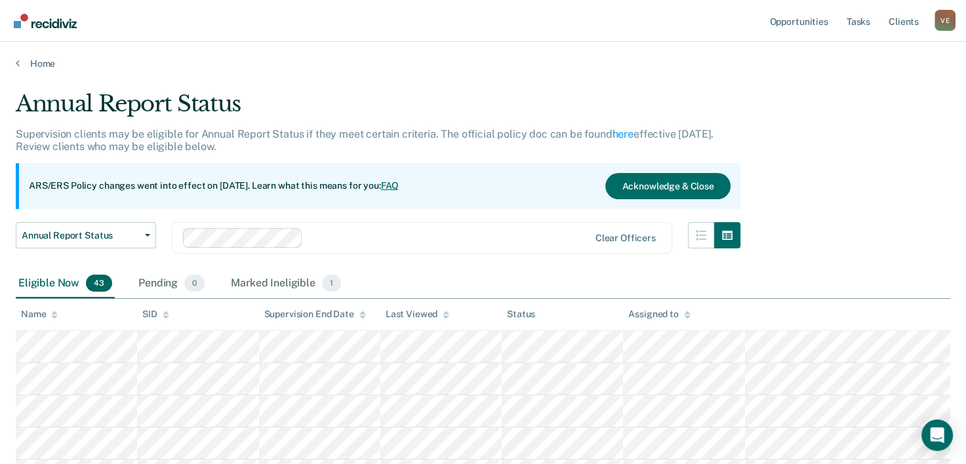
scroll to position [1112, 0]
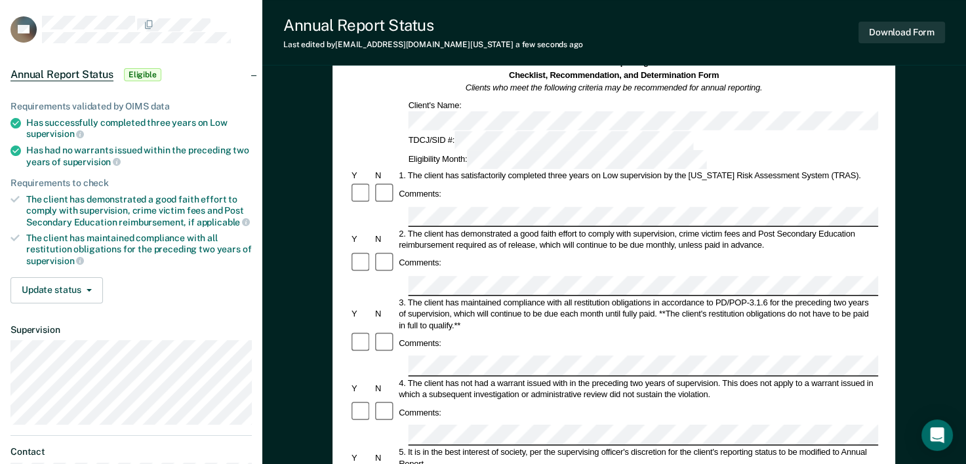
scroll to position [77, 0]
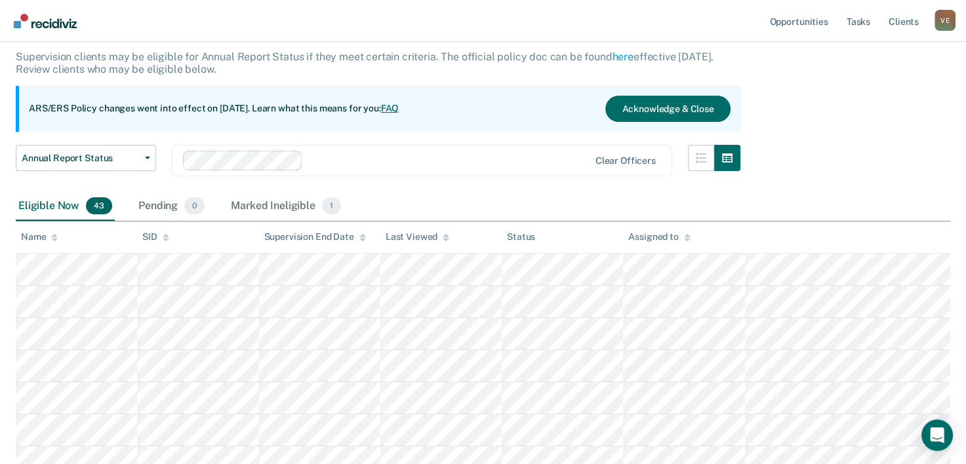
scroll to position [1112, 0]
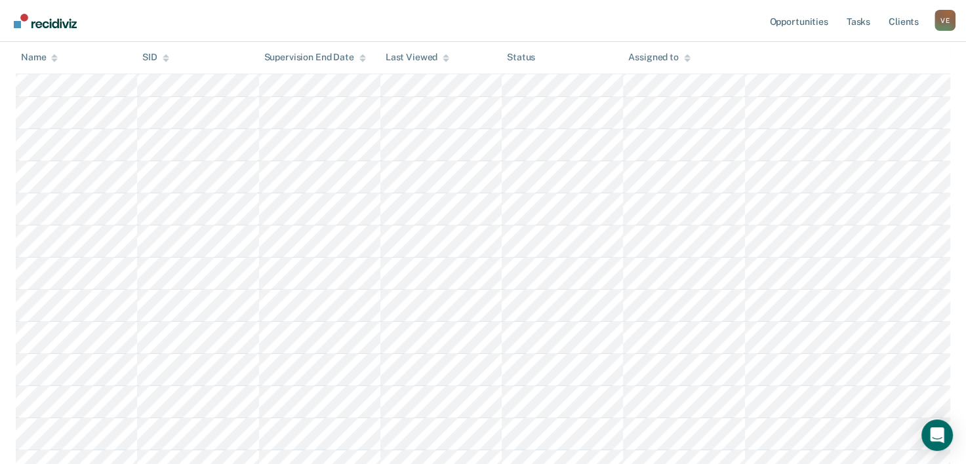
scroll to position [725, 0]
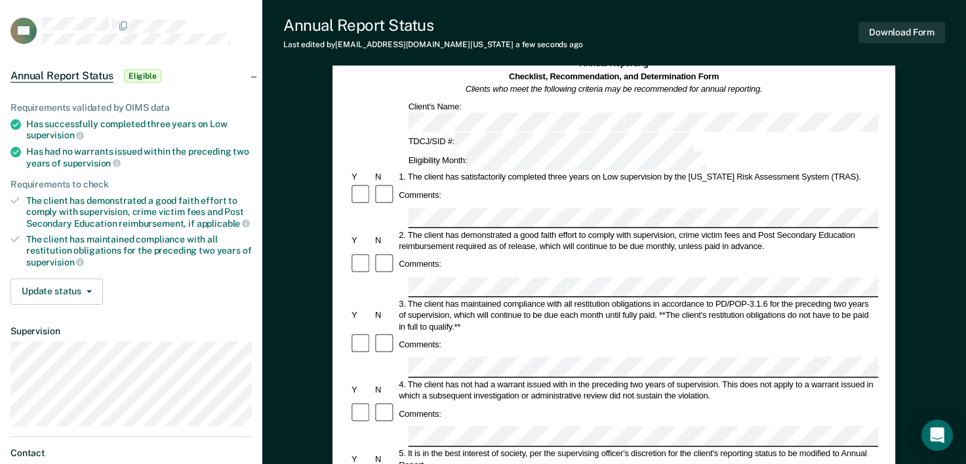
scroll to position [73, 0]
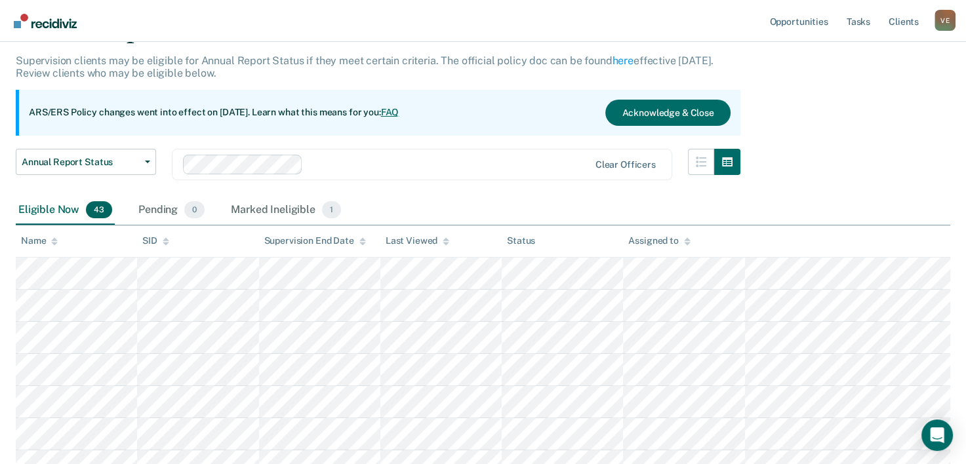
scroll to position [725, 0]
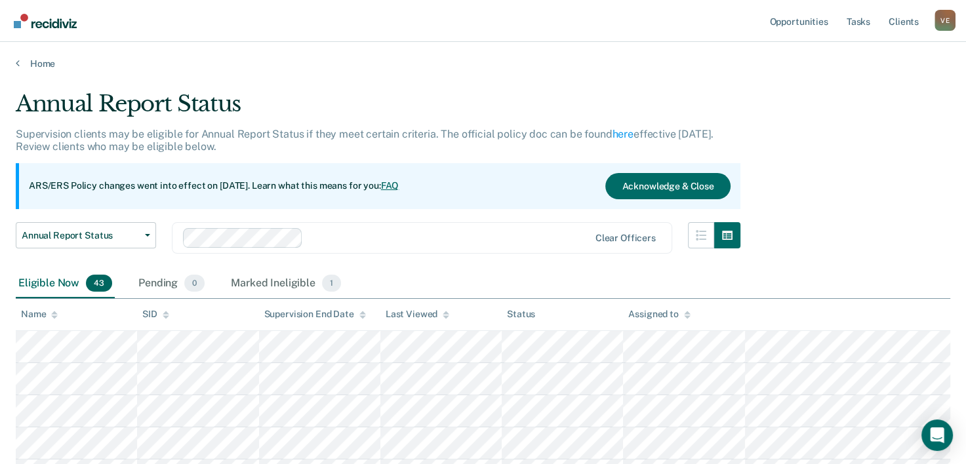
scroll to position [725, 0]
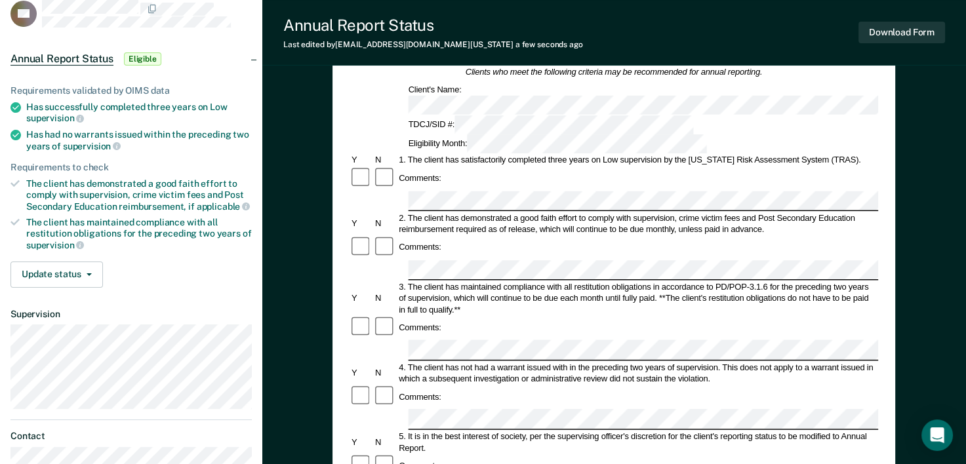
scroll to position [89, 0]
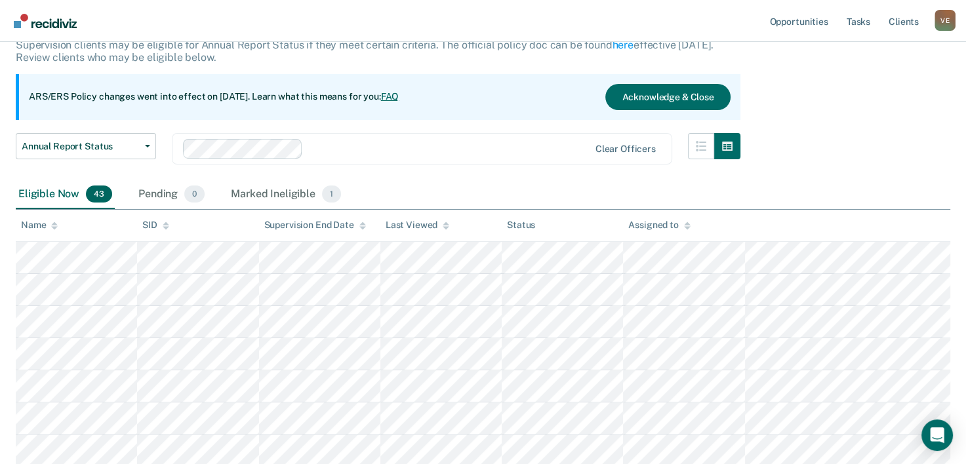
scroll to position [725, 0]
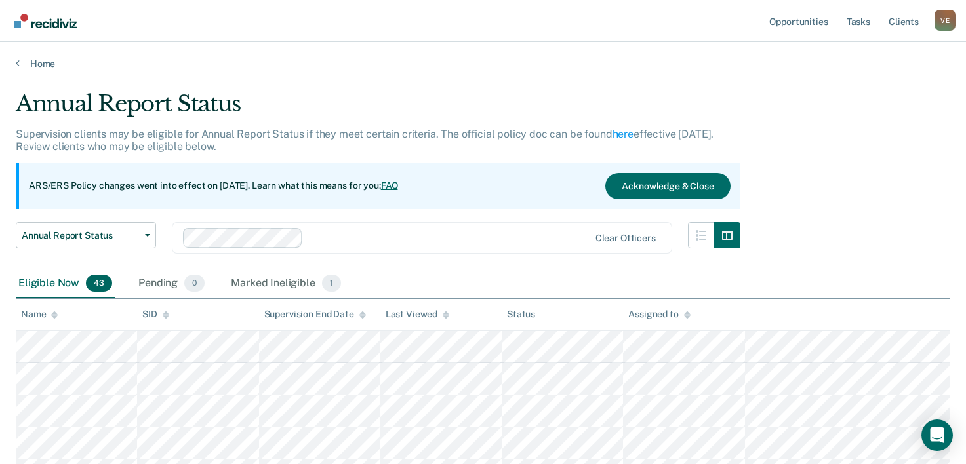
scroll to position [725, 0]
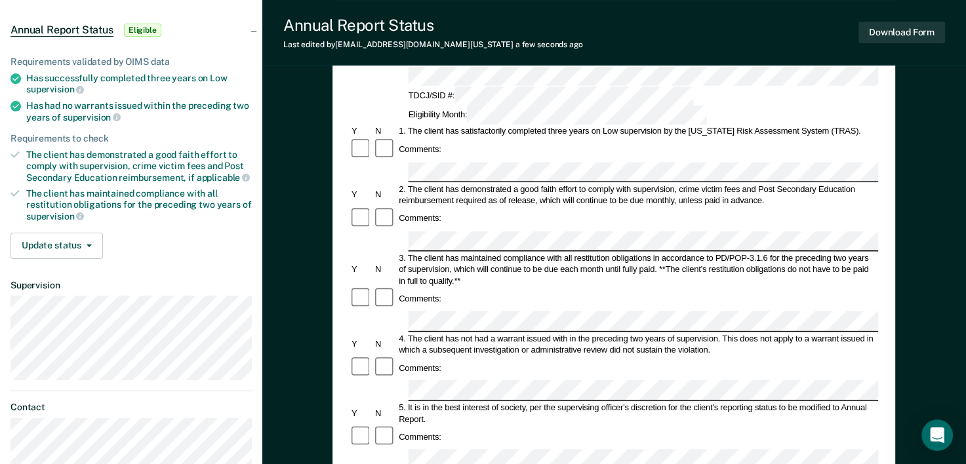
scroll to position [134, 0]
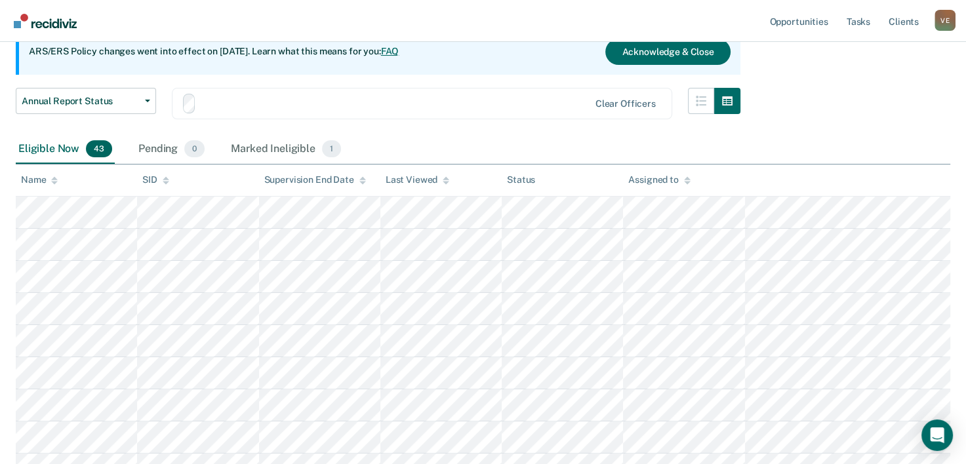
scroll to position [725, 0]
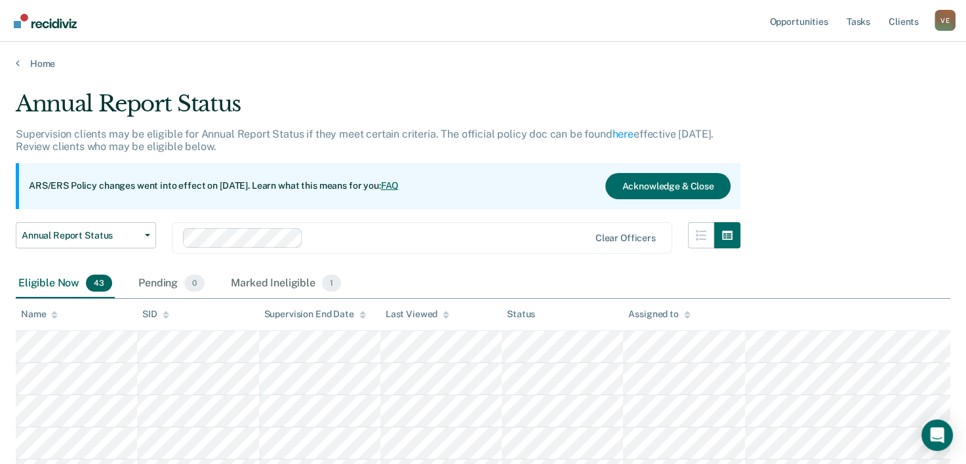
scroll to position [725, 0]
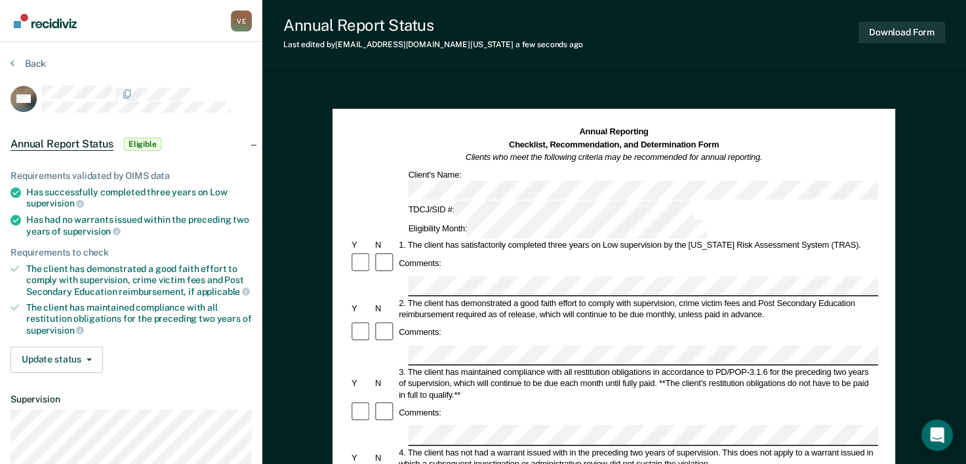
click at [407, 425] on div at bounding box center [750, 435] width 688 height 20
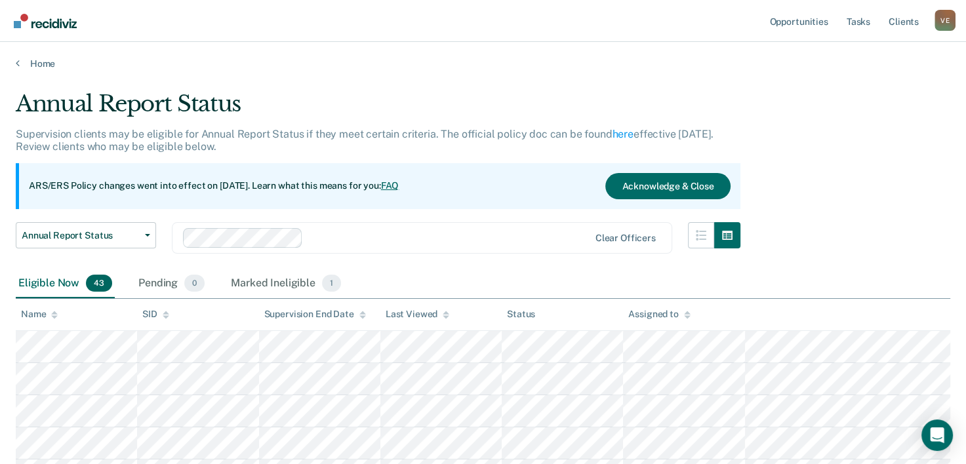
scroll to position [725, 0]
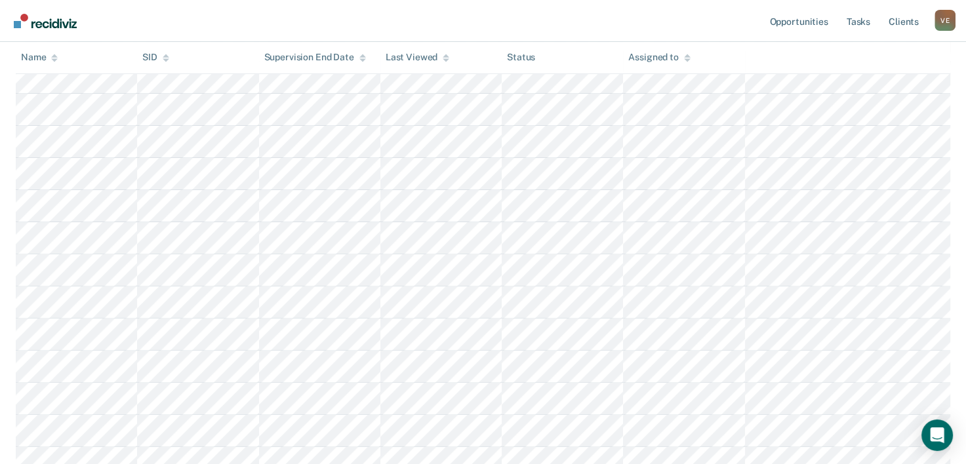
scroll to position [333, 0]
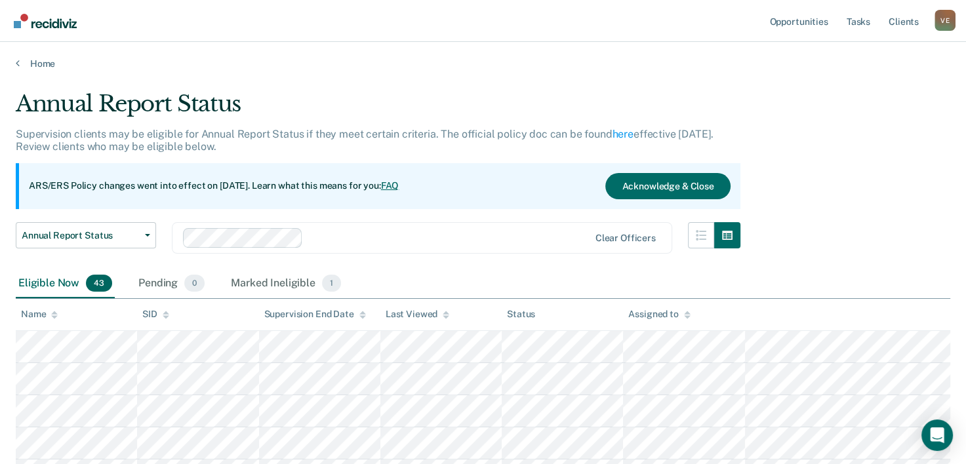
scroll to position [333, 0]
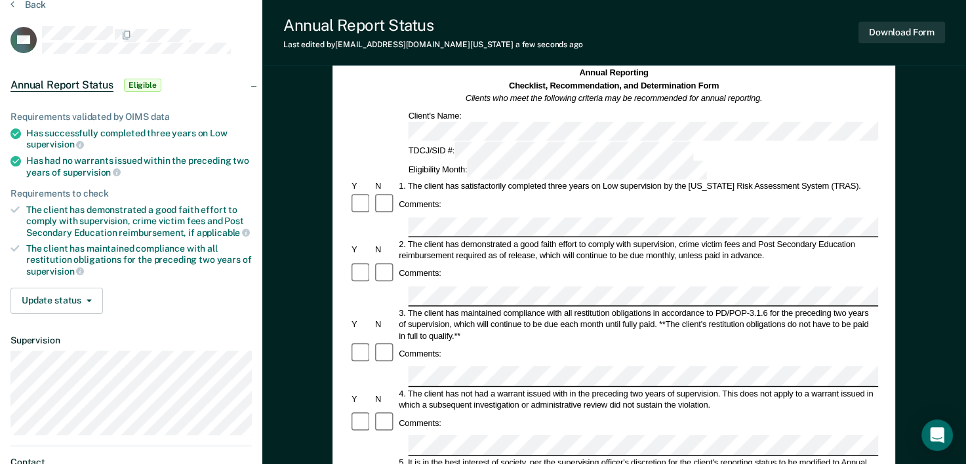
scroll to position [58, 0]
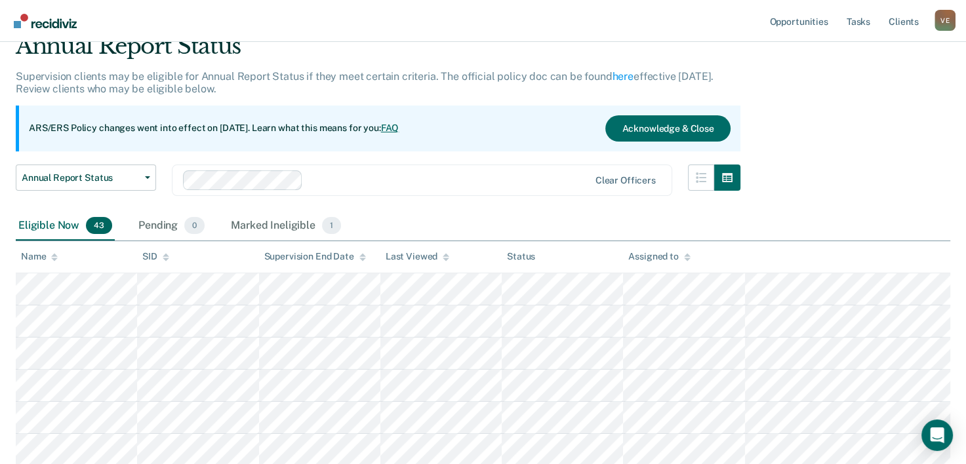
scroll to position [333, 0]
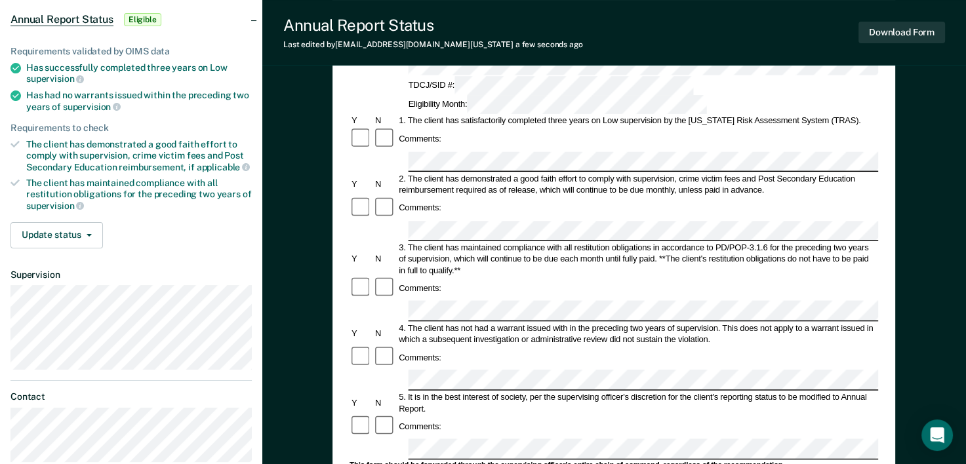
scroll to position [126, 0]
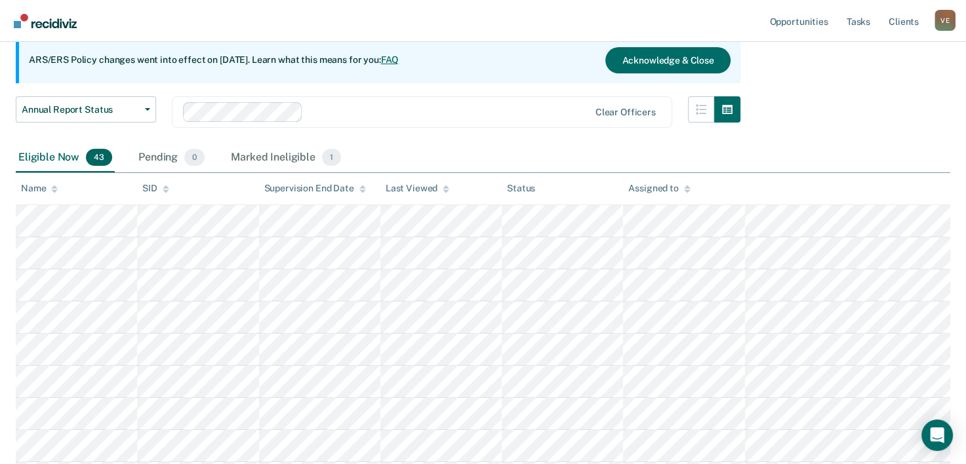
scroll to position [333, 0]
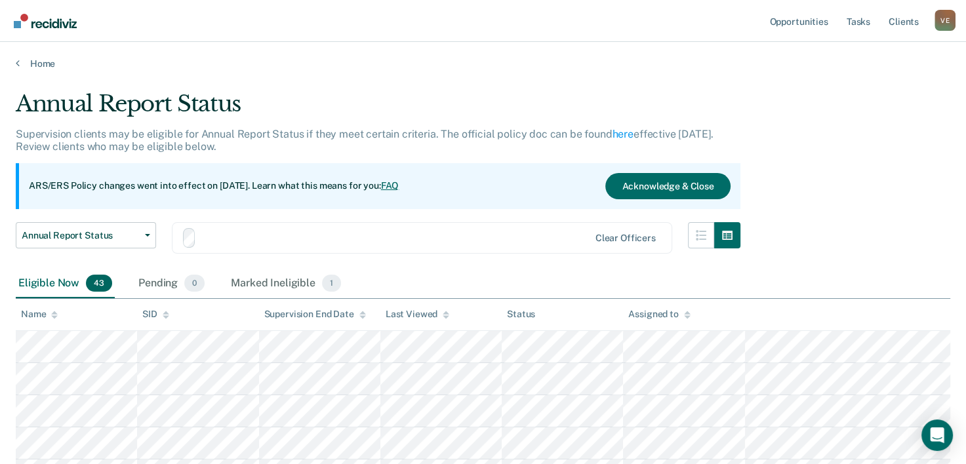
scroll to position [333, 0]
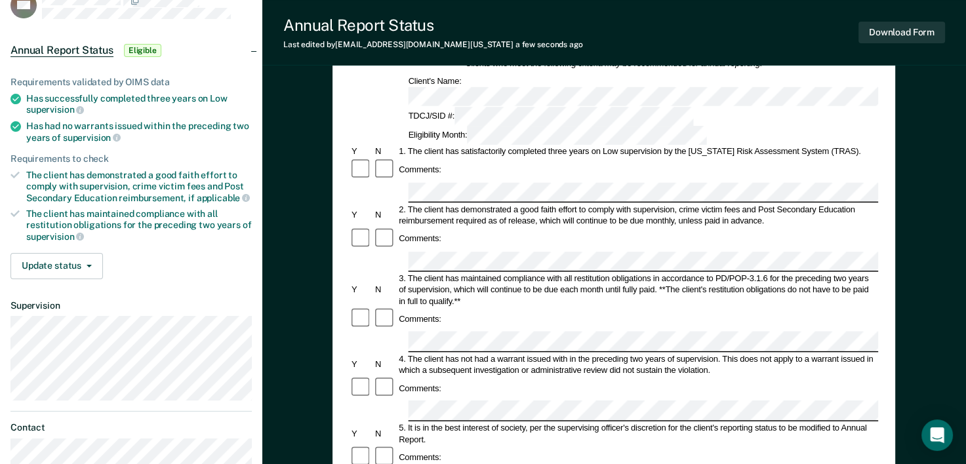
scroll to position [104, 0]
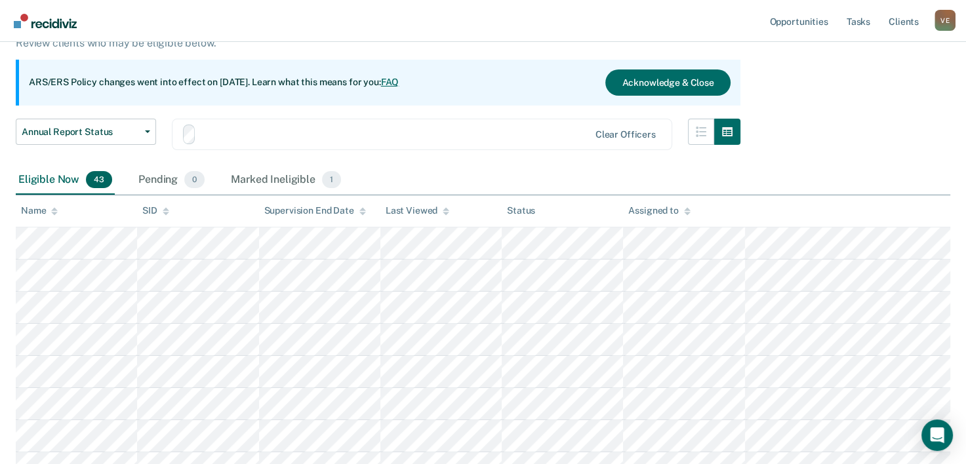
scroll to position [333, 0]
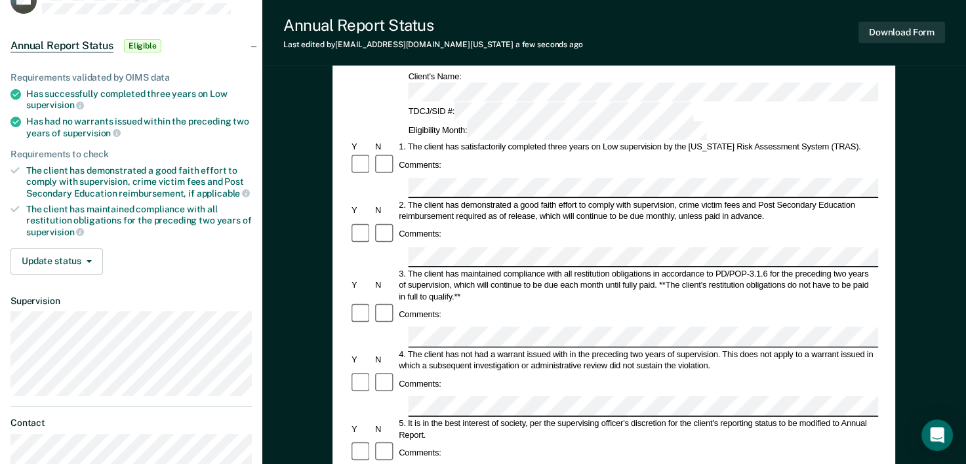
scroll to position [108, 0]
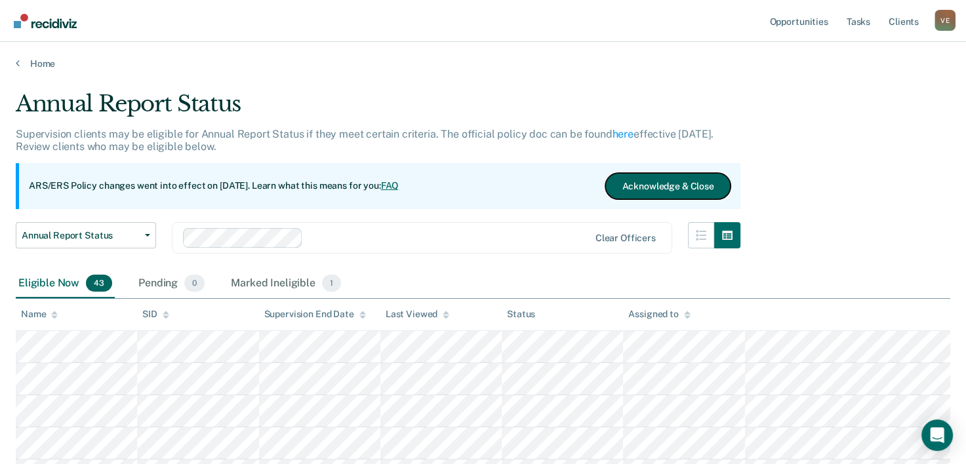
click at [670, 189] on button "Acknowledge & Close" at bounding box center [667, 186] width 125 height 26
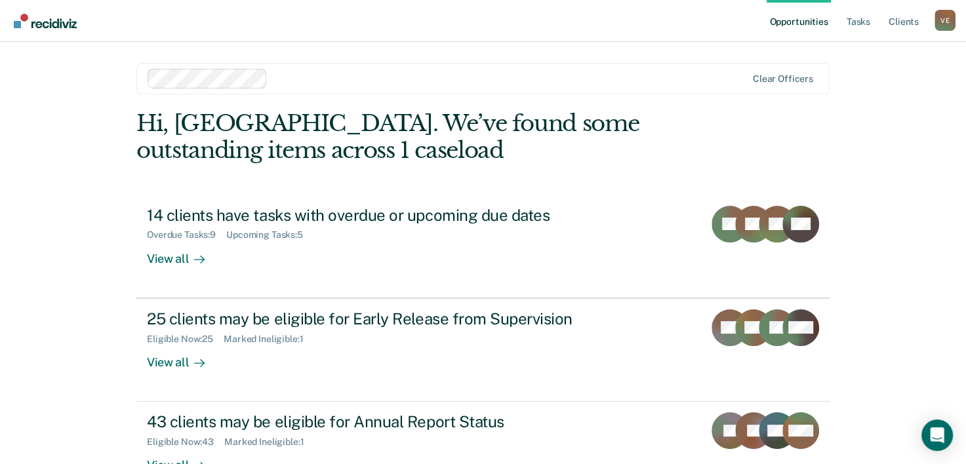
scroll to position [88, 0]
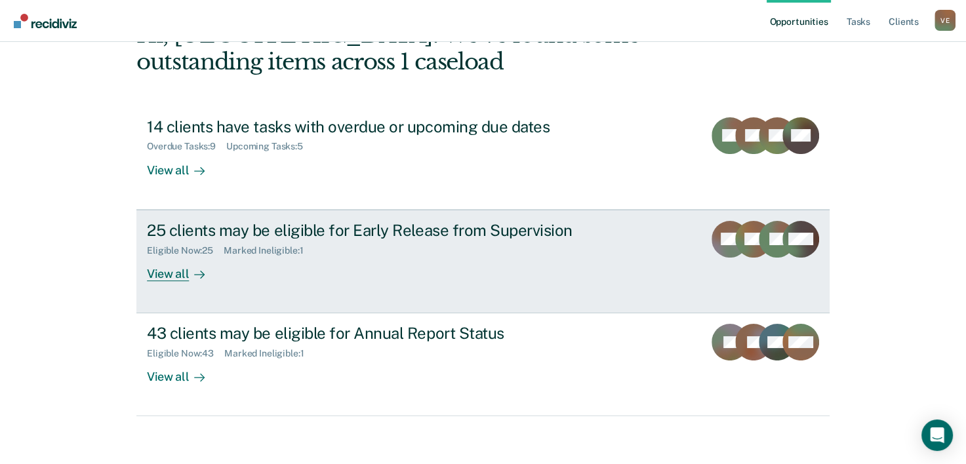
click at [361, 267] on div "25 clients may be eligible for Early Release from Supervision Eligible Now : 25…" at bounding box center [393, 251] width 492 height 60
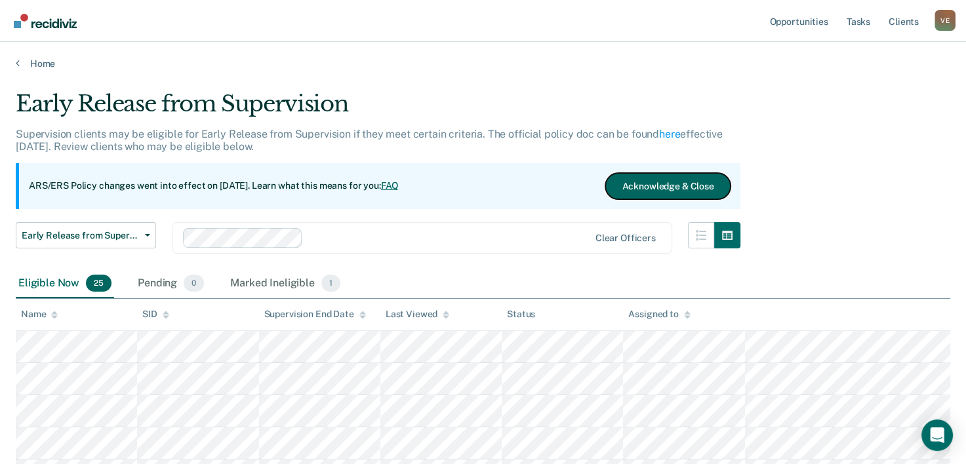
click at [685, 185] on button "Acknowledge & Close" at bounding box center [667, 186] width 125 height 26
